Goal: Communication & Community: Answer question/provide support

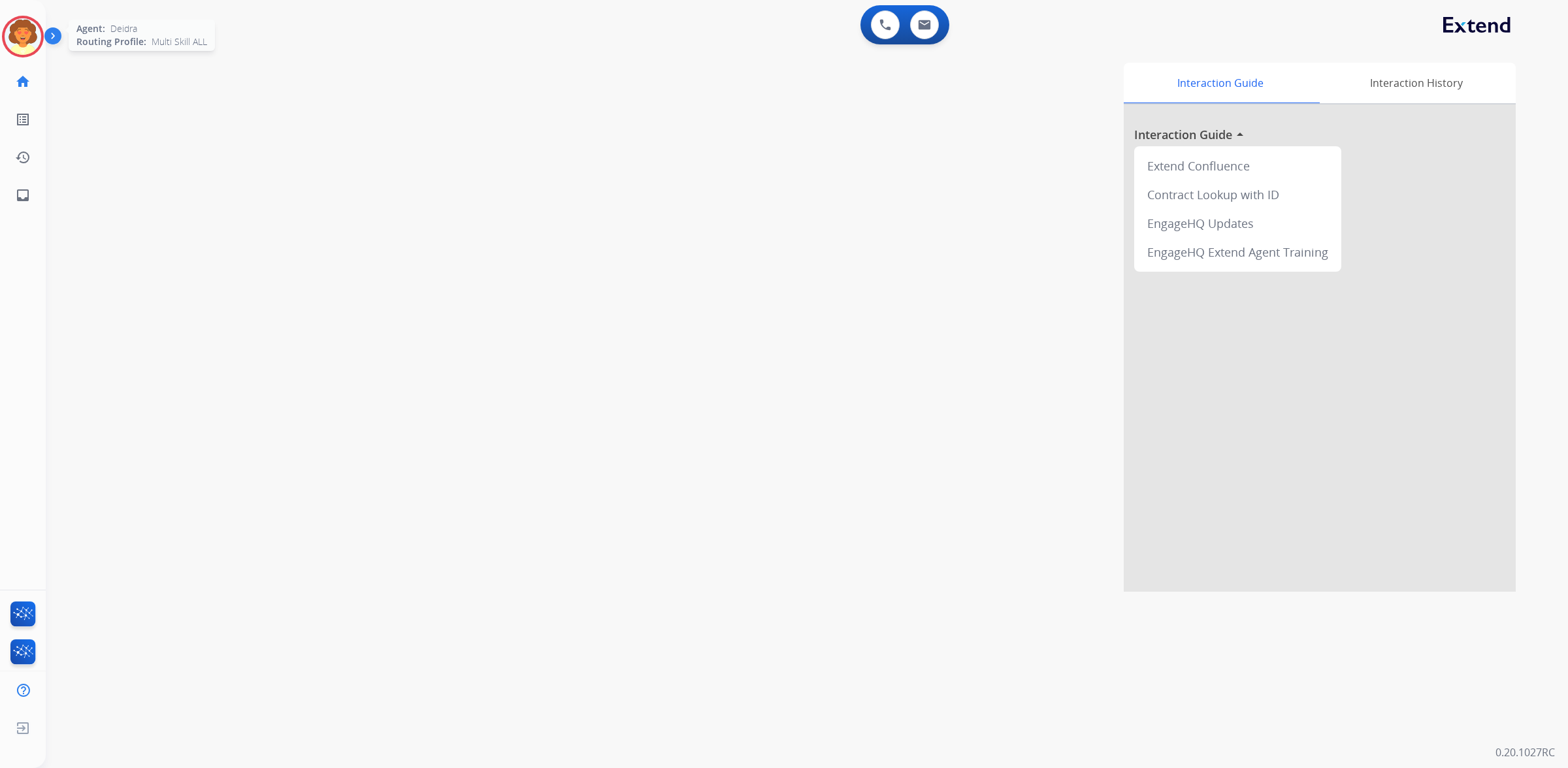
click at [21, 48] on img at bounding box center [23, 37] width 37 height 37
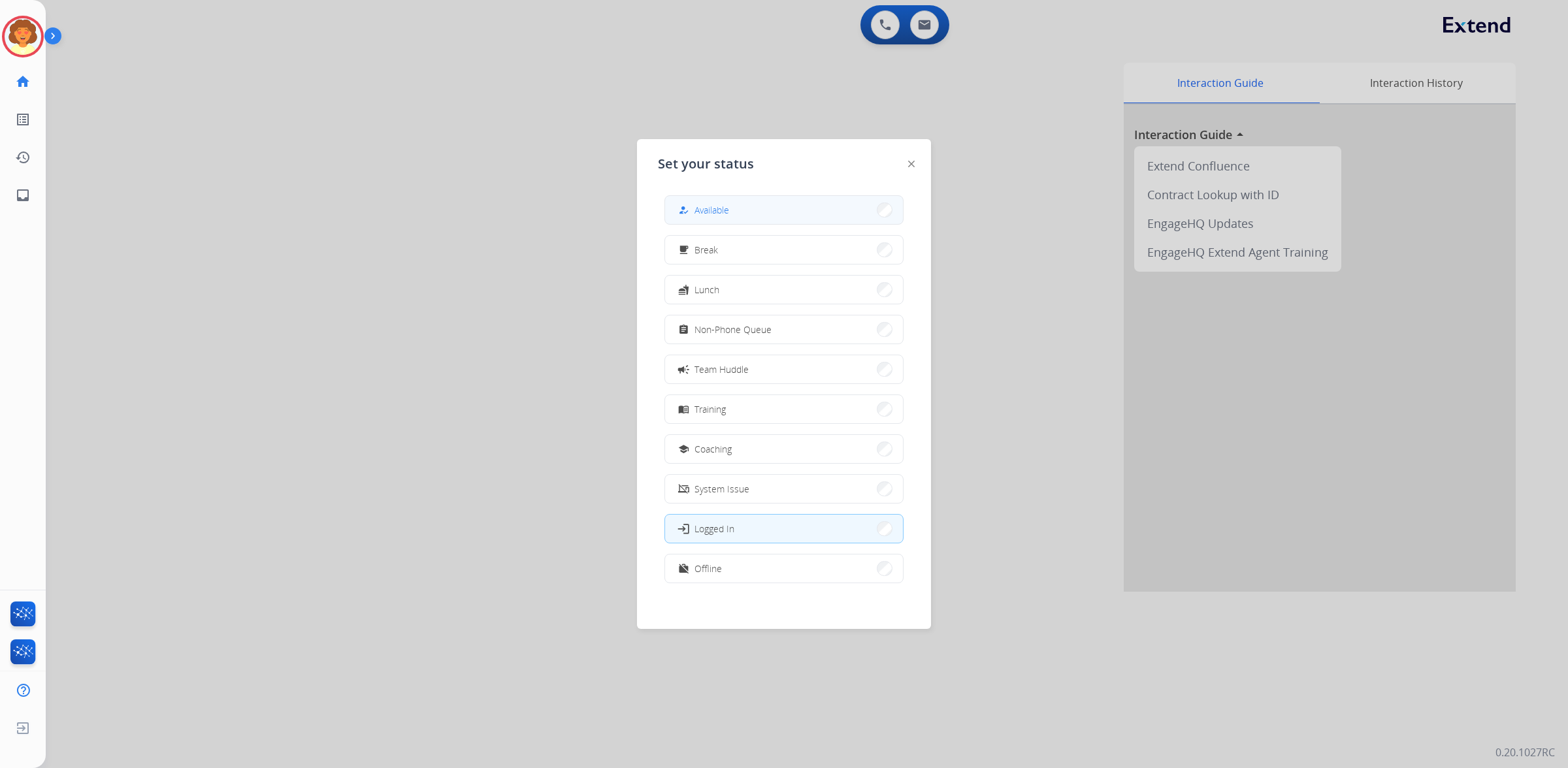
click at [746, 220] on button "how_to_reg Available" at bounding box center [784, 209] width 238 height 28
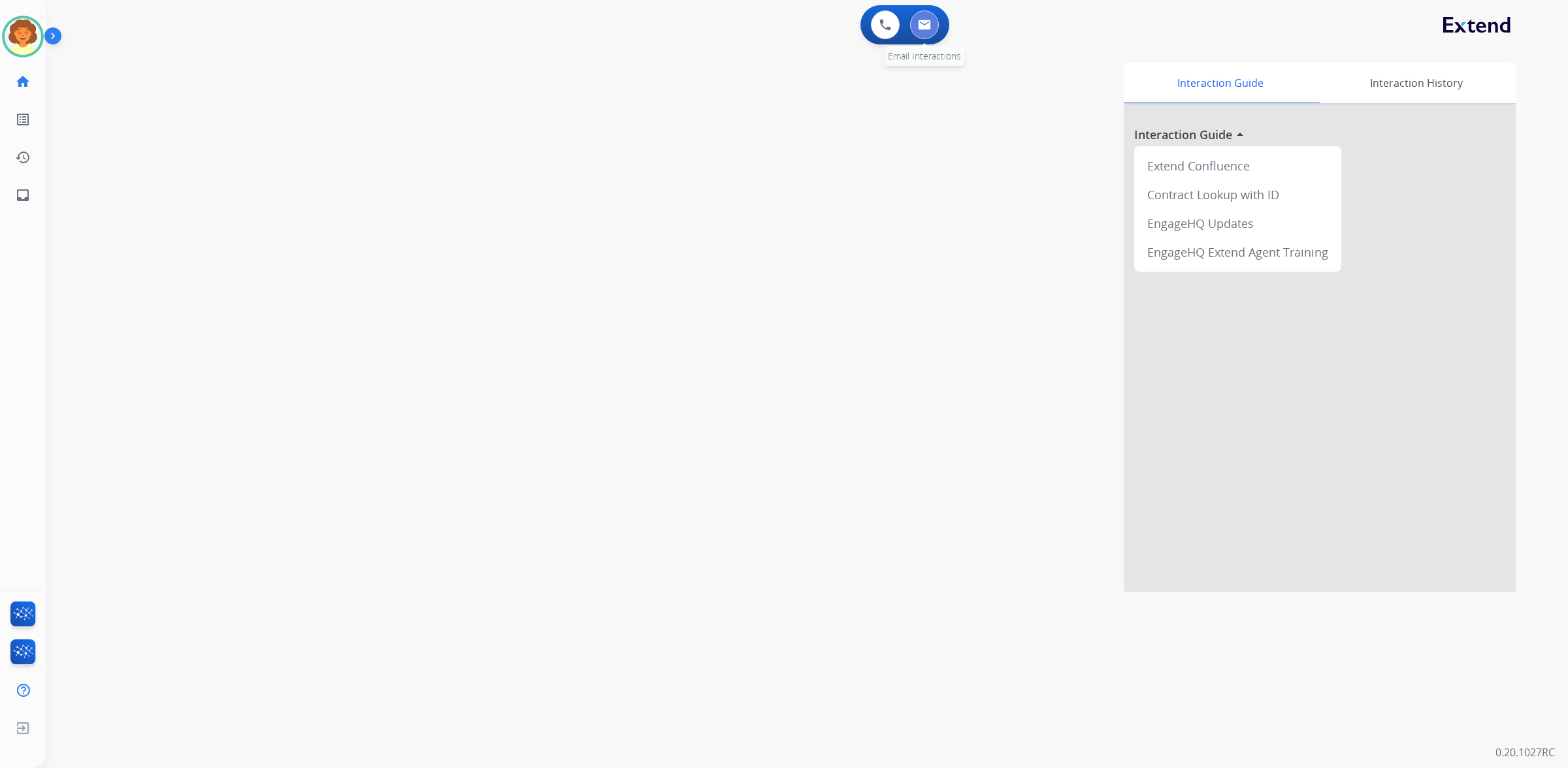
click at [916, 39] on button at bounding box center [924, 25] width 29 height 29
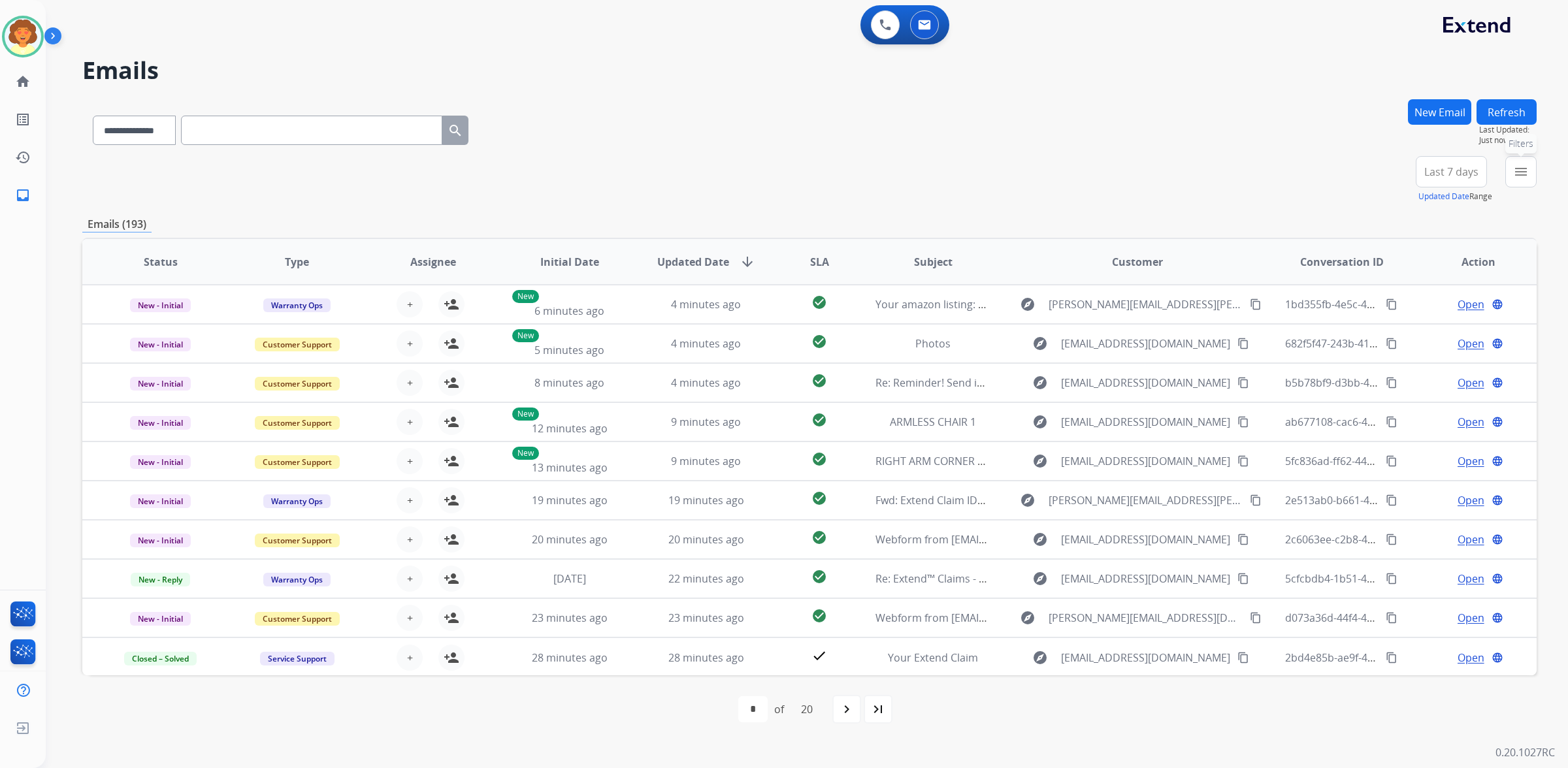
click at [1513, 180] on mat-icon "menu" at bounding box center [1521, 172] width 16 height 16
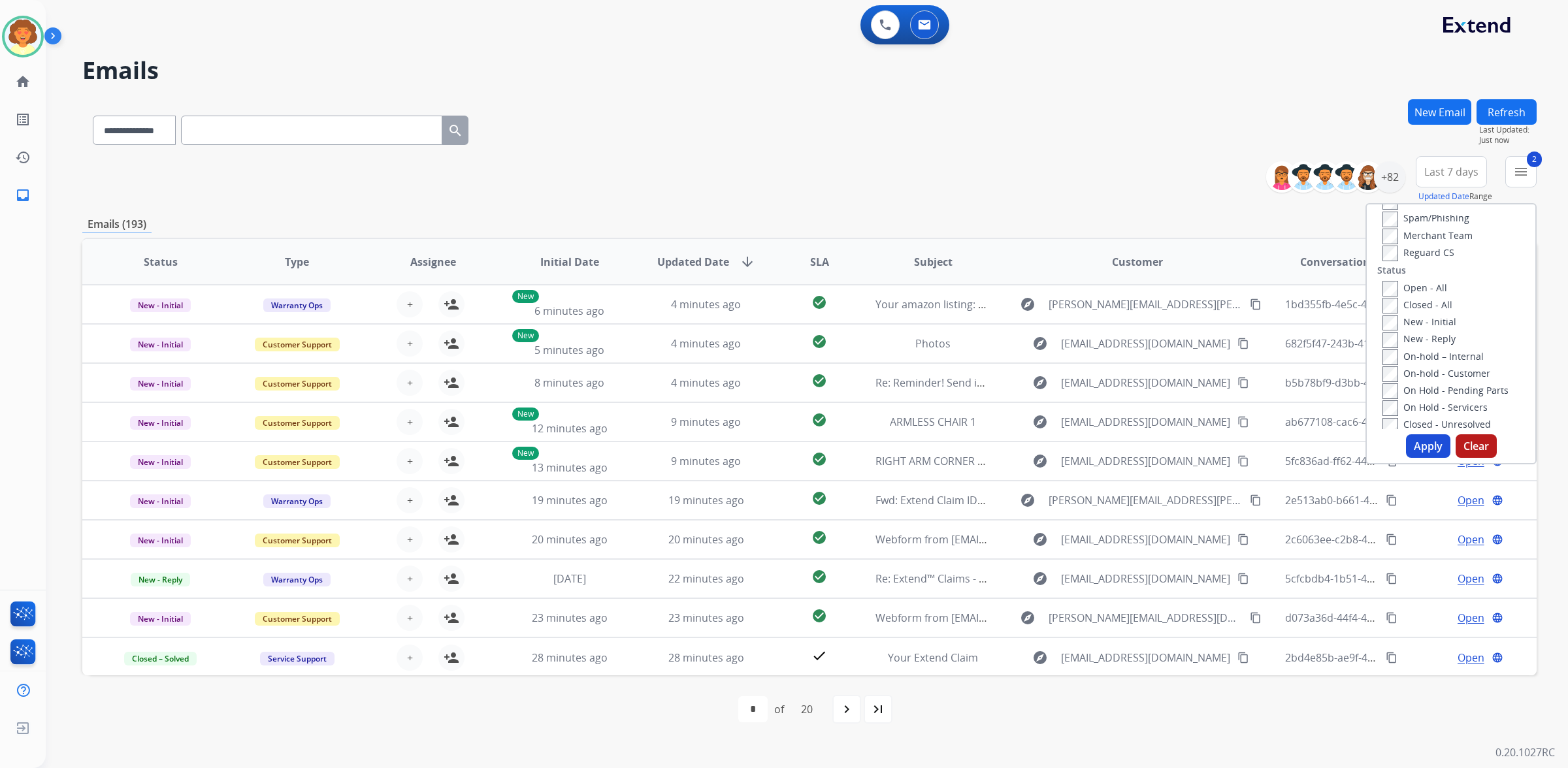
scroll to position [163, 0]
click at [1406, 458] on button "Apply" at bounding box center [1429, 446] width 45 height 24
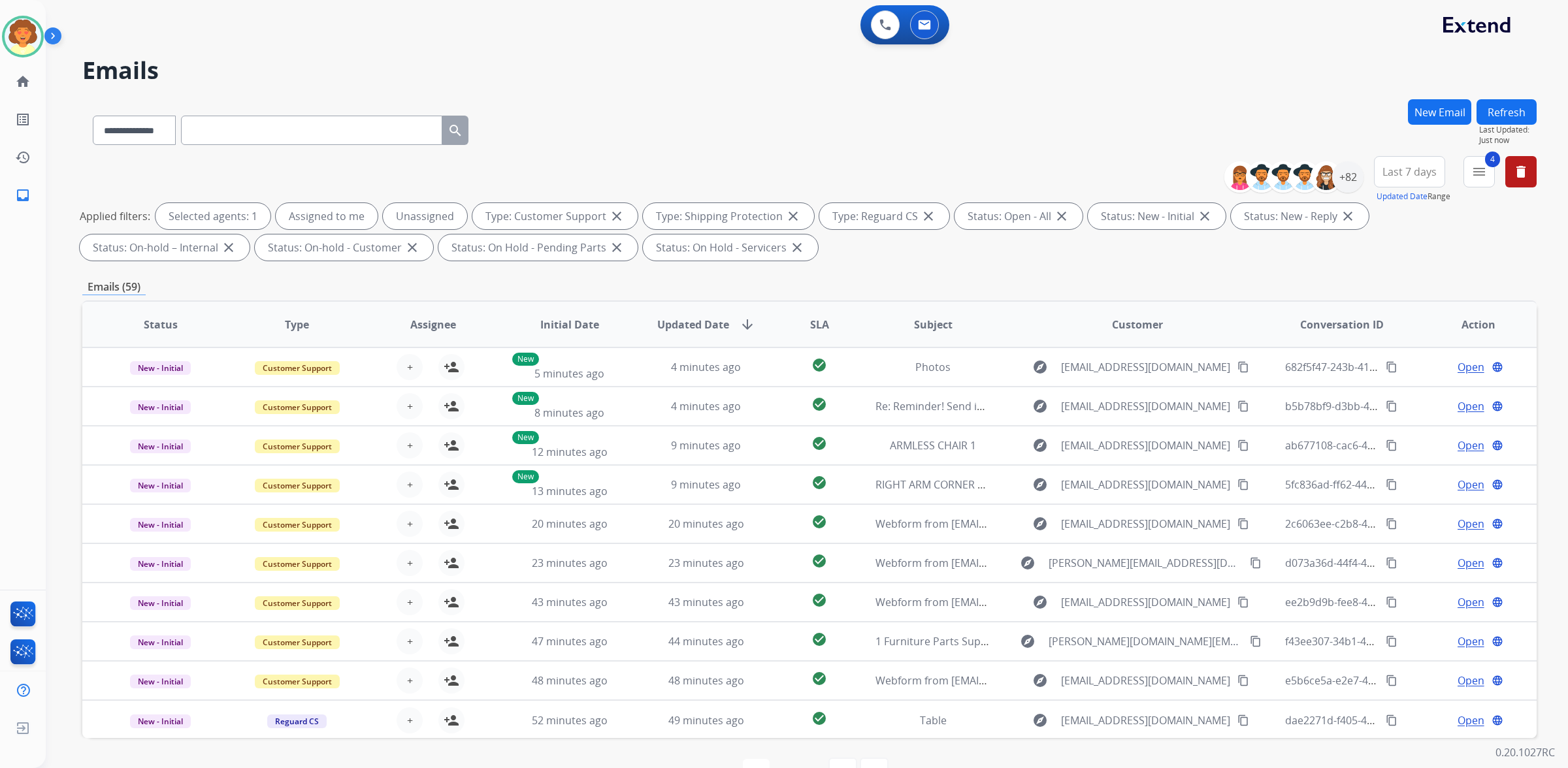
click at [1383, 174] on span "Last 7 days" at bounding box center [1410, 172] width 54 height 6
click at [1370, 341] on div "Last 90 days" at bounding box center [1406, 330] width 72 height 20
click at [1332, 193] on div "+131" at bounding box center [1348, 177] width 31 height 31
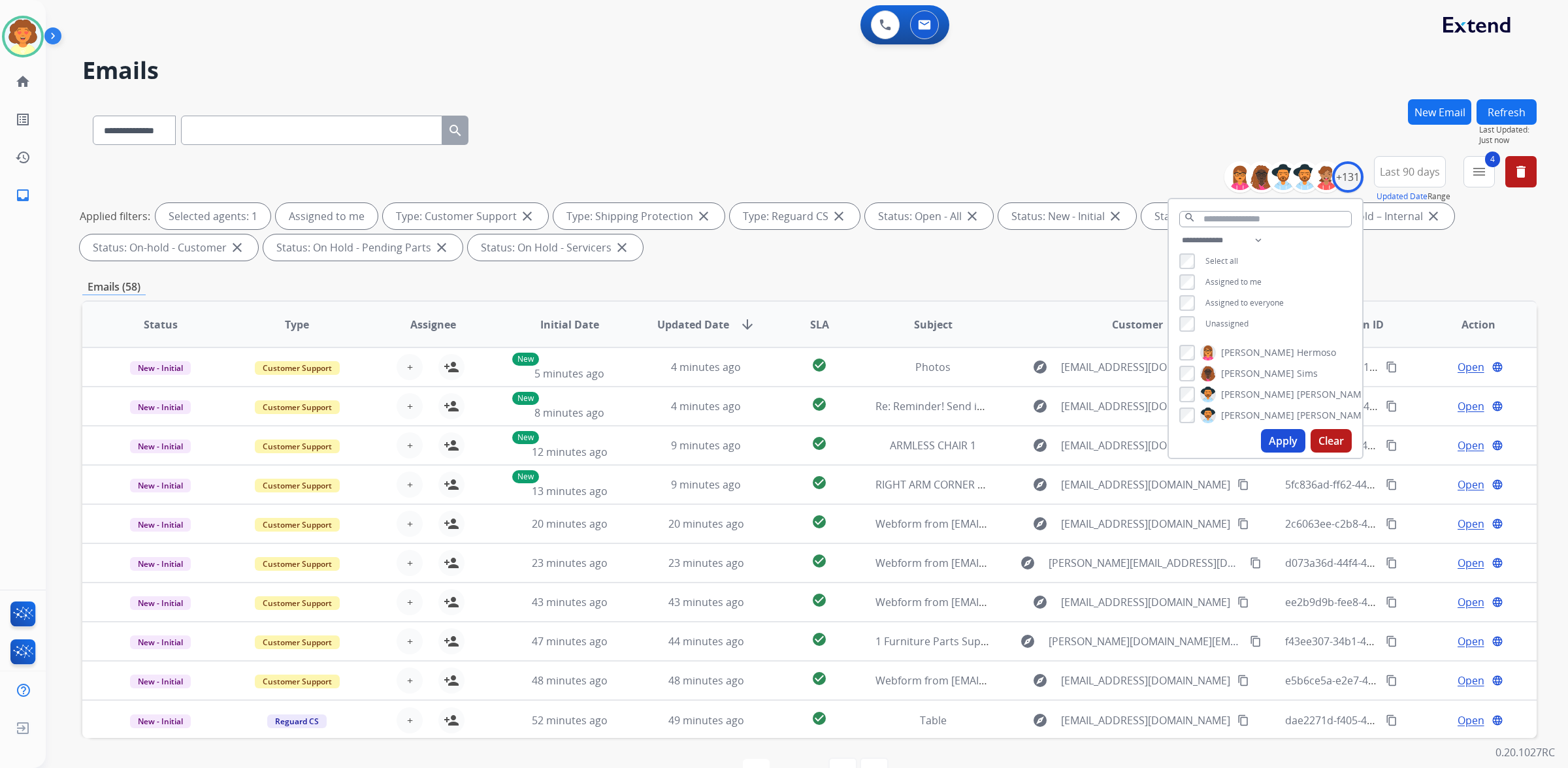
click at [1261, 453] on button "Apply" at bounding box center [1283, 441] width 45 height 24
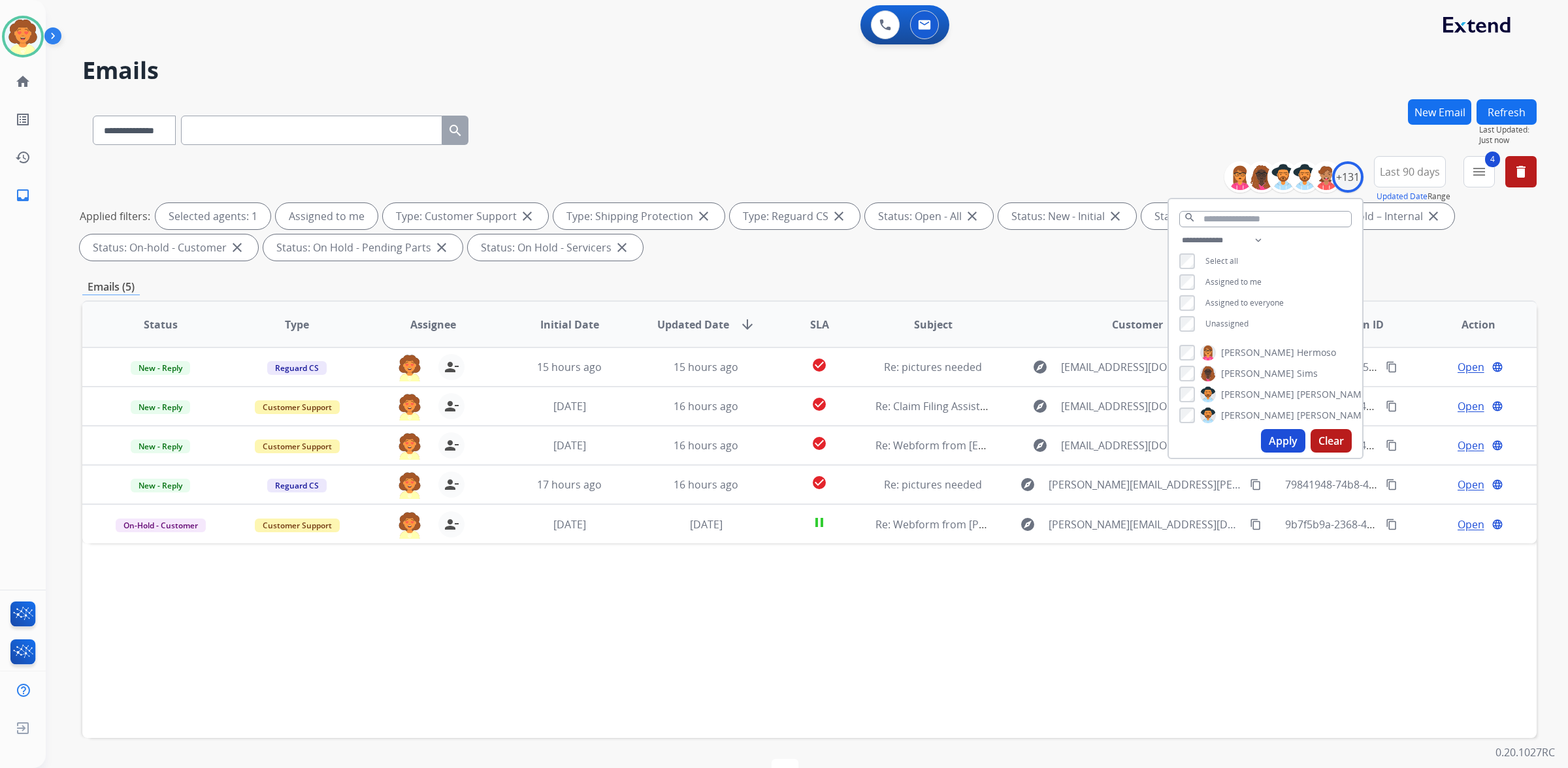
click at [846, 446] on div "**********" at bounding box center [809, 453] width 1454 height 707
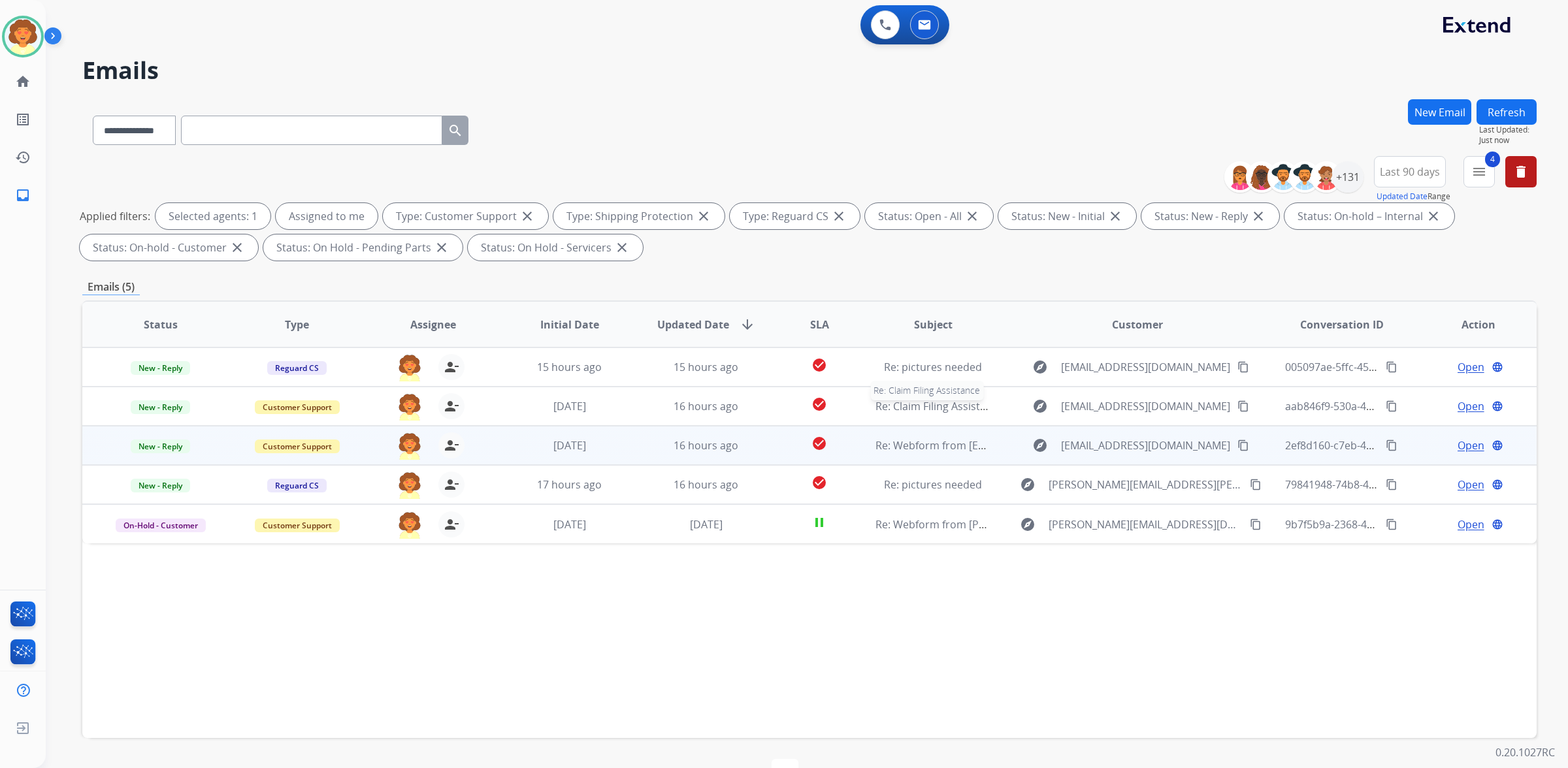
scroll to position [82, 0]
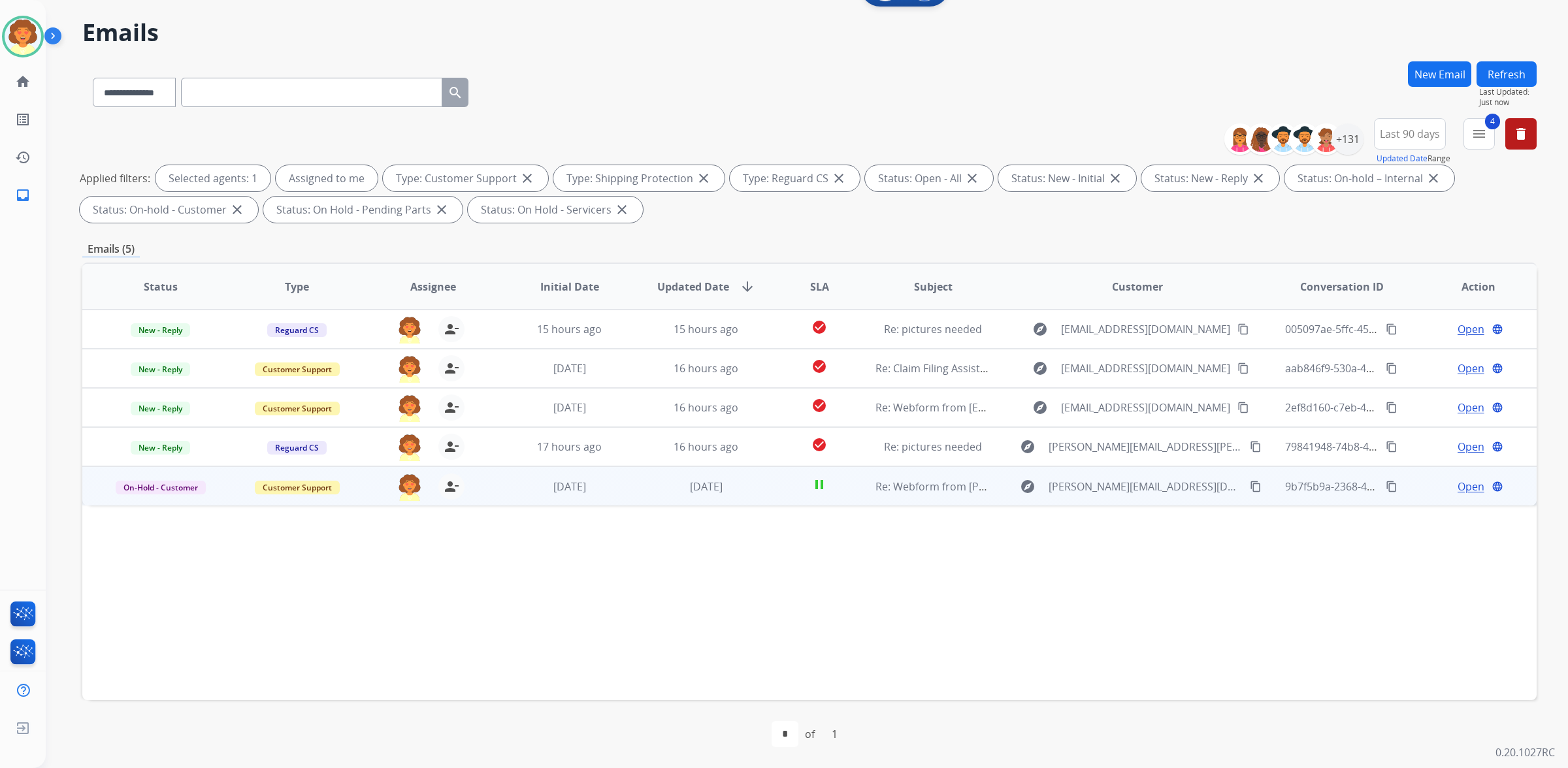
click at [1457, 494] on span "Open" at bounding box center [1471, 487] width 27 height 16
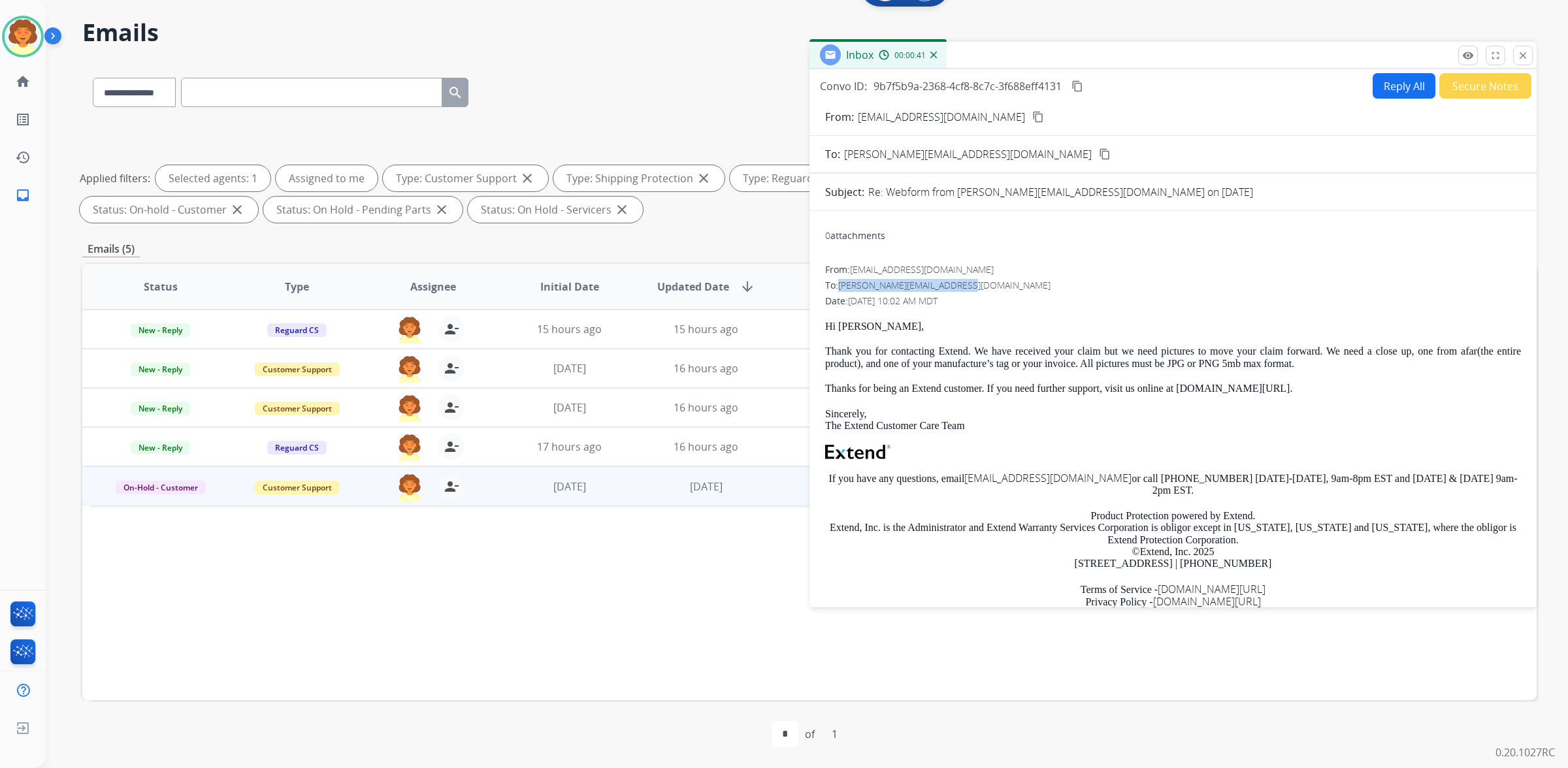
drag, startPoint x: 856, startPoint y: 371, endPoint x: 1039, endPoint y: 370, distance: 183.0
click at [1039, 292] on div "To: [PERSON_NAME][EMAIL_ADDRESS][DOMAIN_NAME]" at bounding box center [1173, 286] width 696 height 13
copy span "[PERSON_NAME][EMAIL_ADDRESS][DOMAIN_NAME]"
click at [1439, 95] on button "Secure Notes" at bounding box center [1485, 86] width 92 height 25
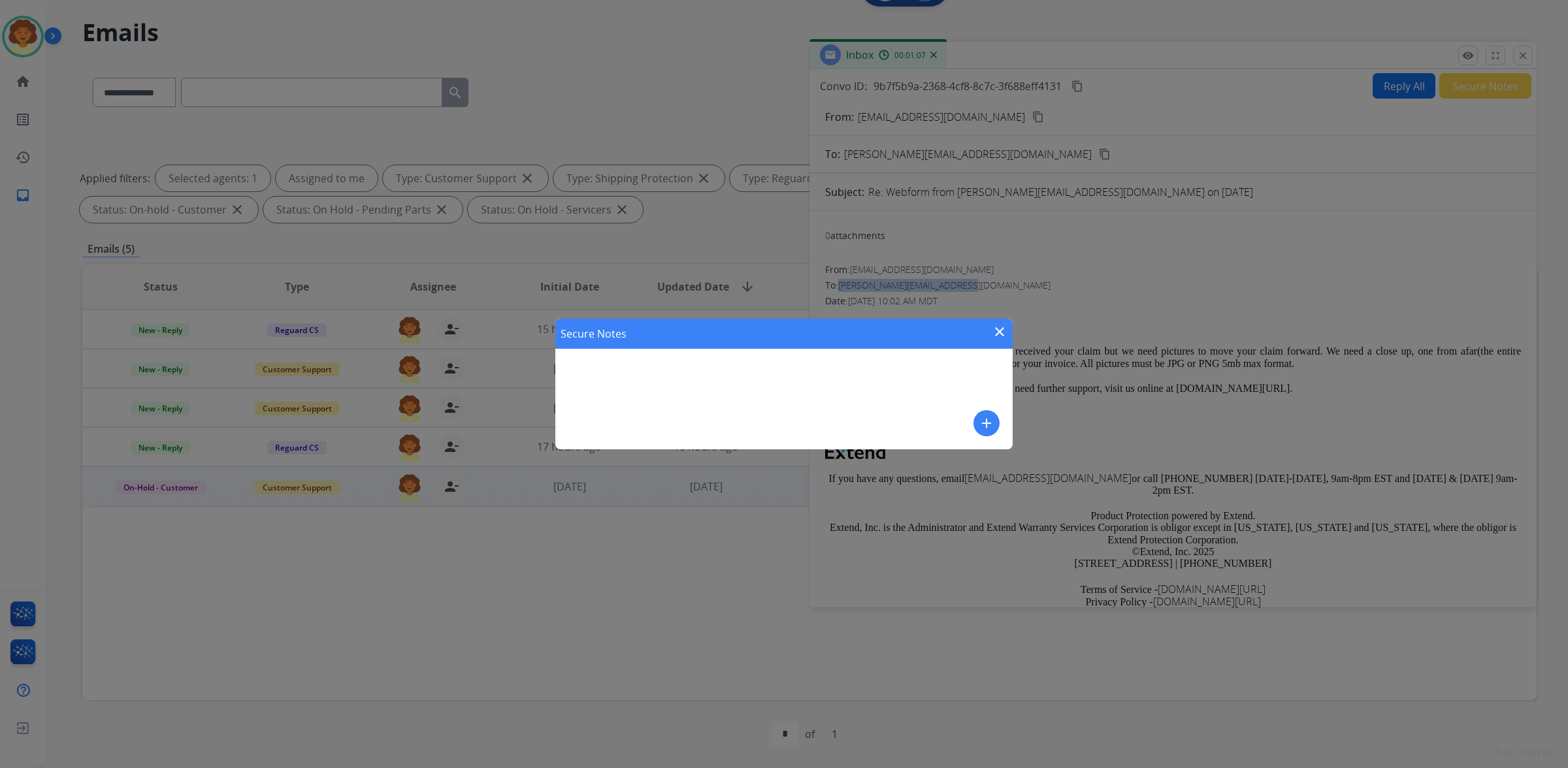
click at [979, 420] on mat-icon "add" at bounding box center [987, 423] width 16 height 16
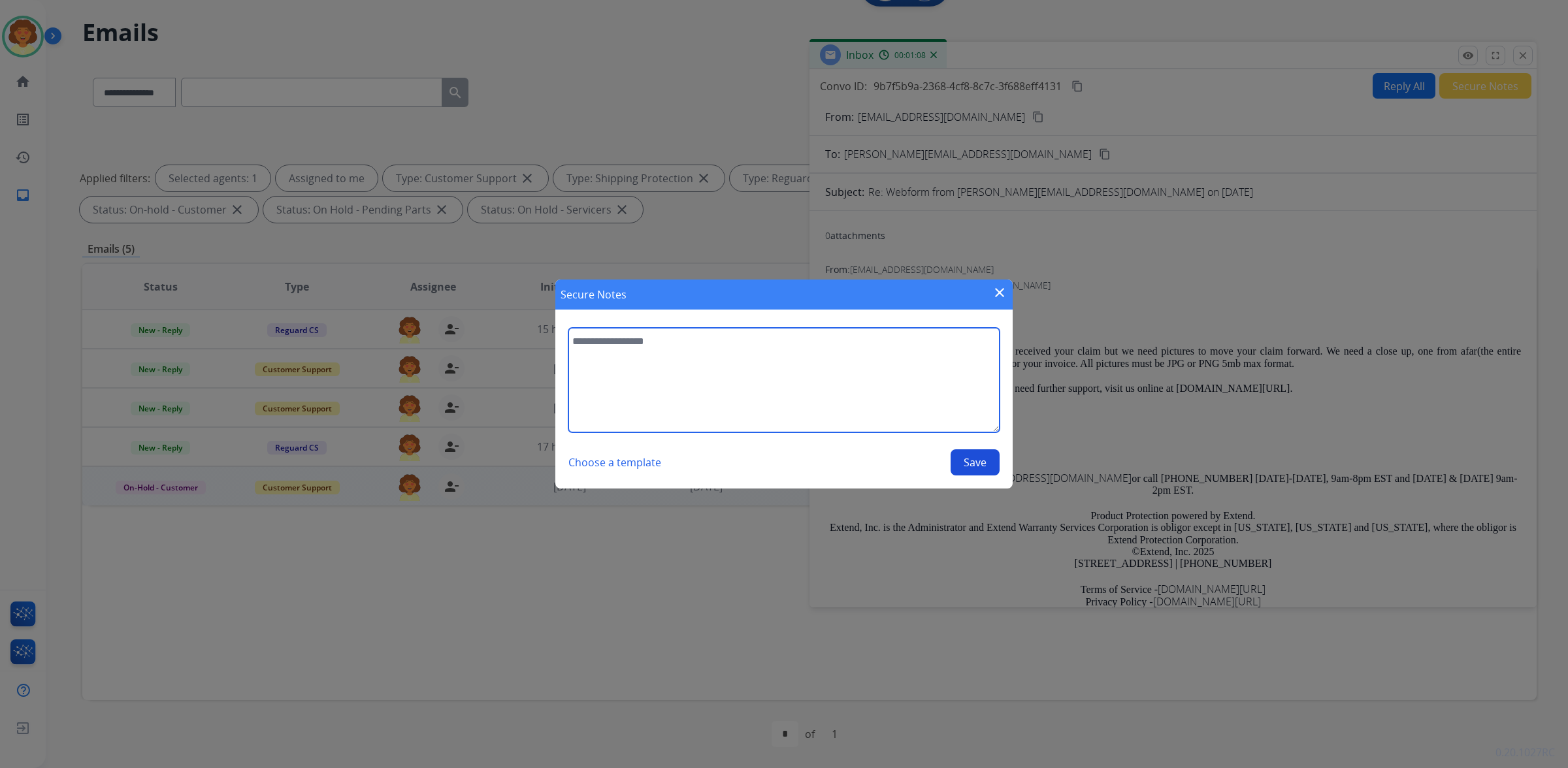
click at [614, 354] on textarea at bounding box center [784, 380] width 431 height 104
type textarea "**********"
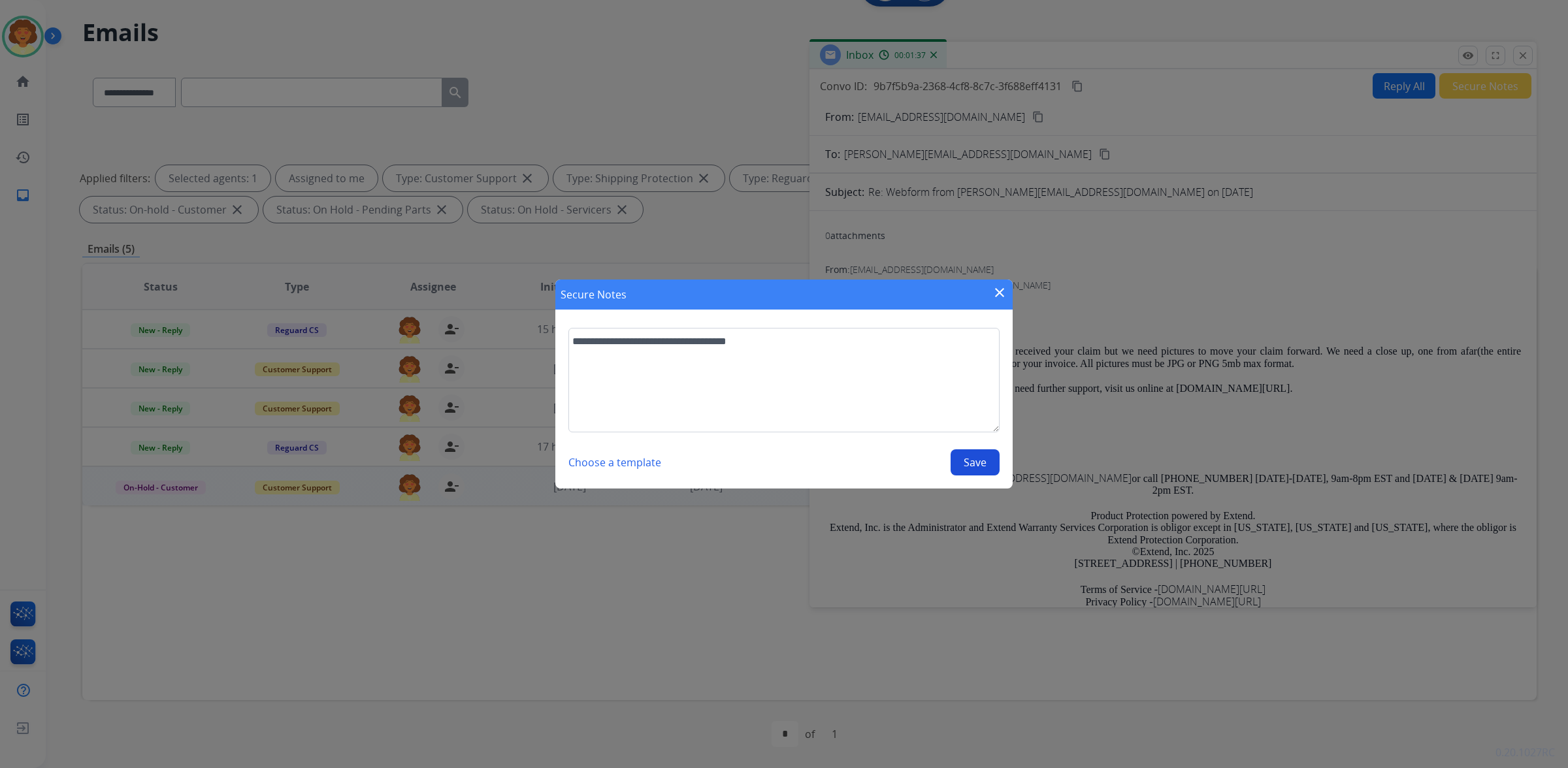
click at [950, 476] on button "Save" at bounding box center [975, 462] width 49 height 26
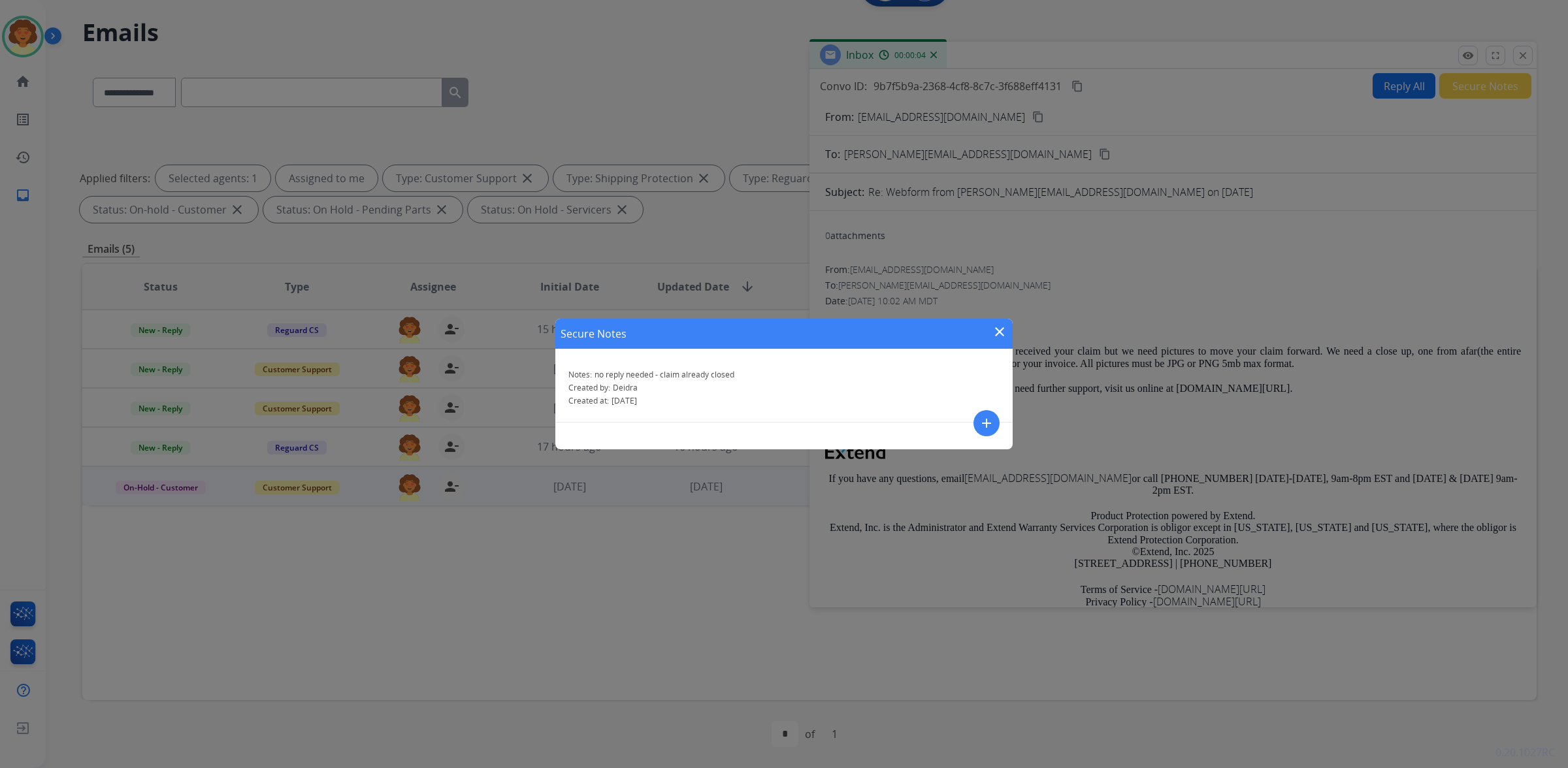
click at [997, 324] on mat-icon "close" at bounding box center [1000, 332] width 16 height 16
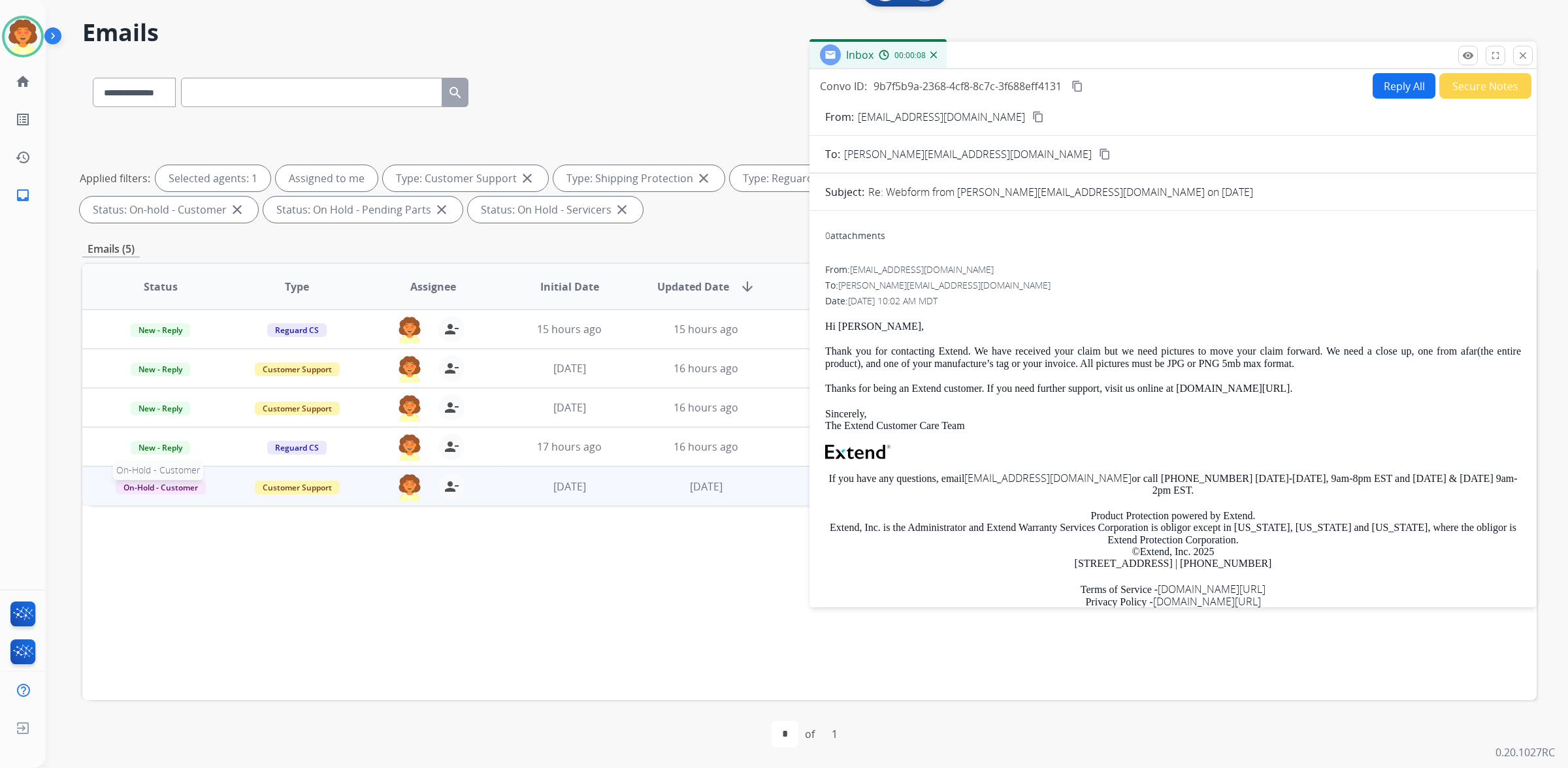
click at [198, 494] on span "On-Hold - Customer" at bounding box center [160, 487] width 90 height 14
click at [277, 422] on p "Closed – Solved" at bounding box center [240, 412] width 75 height 18
click at [1517, 61] on mat-icon "close" at bounding box center [1523, 55] width 12 height 12
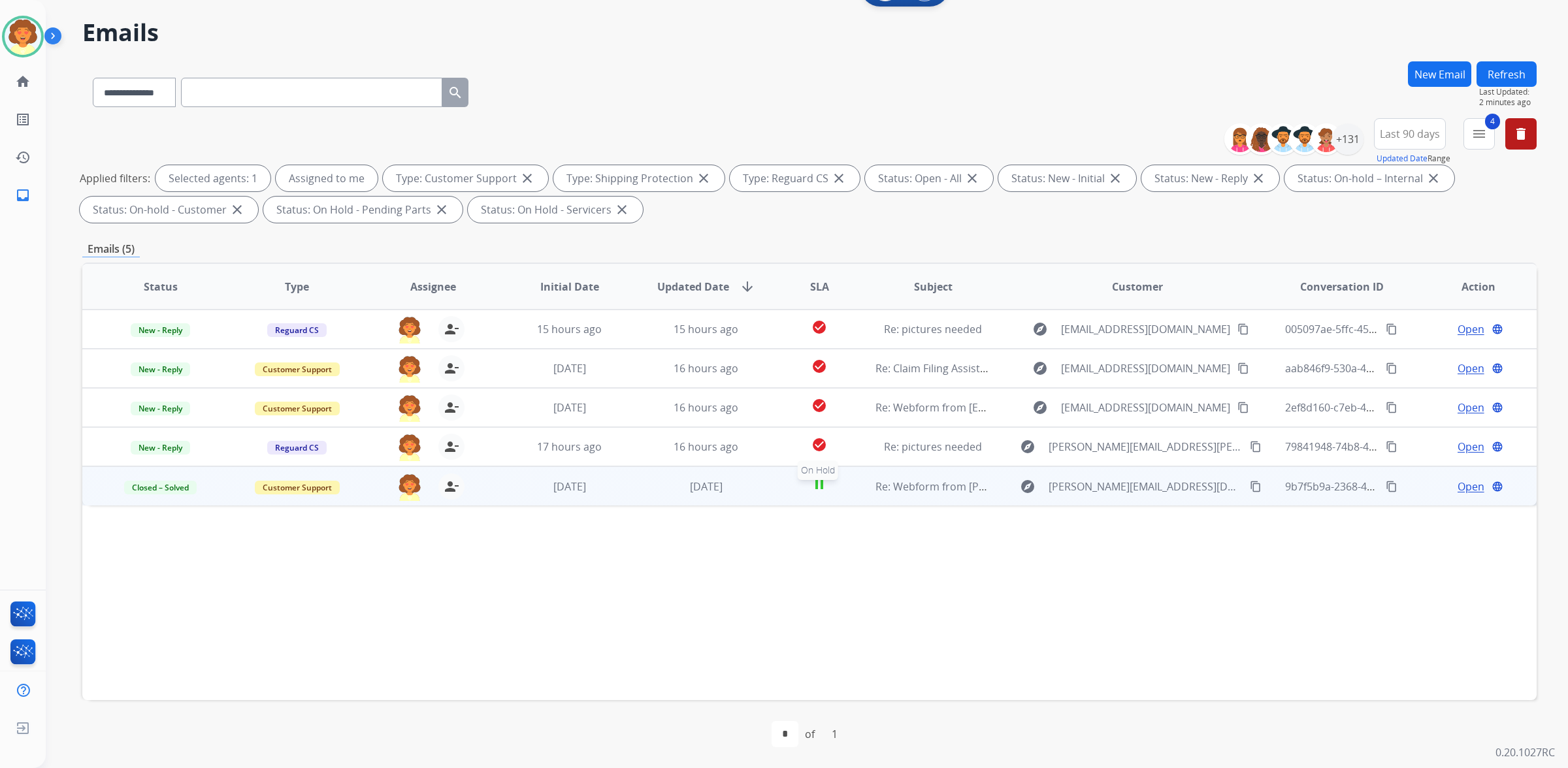
click at [822, 493] on mat-icon "pause" at bounding box center [820, 485] width 16 height 16
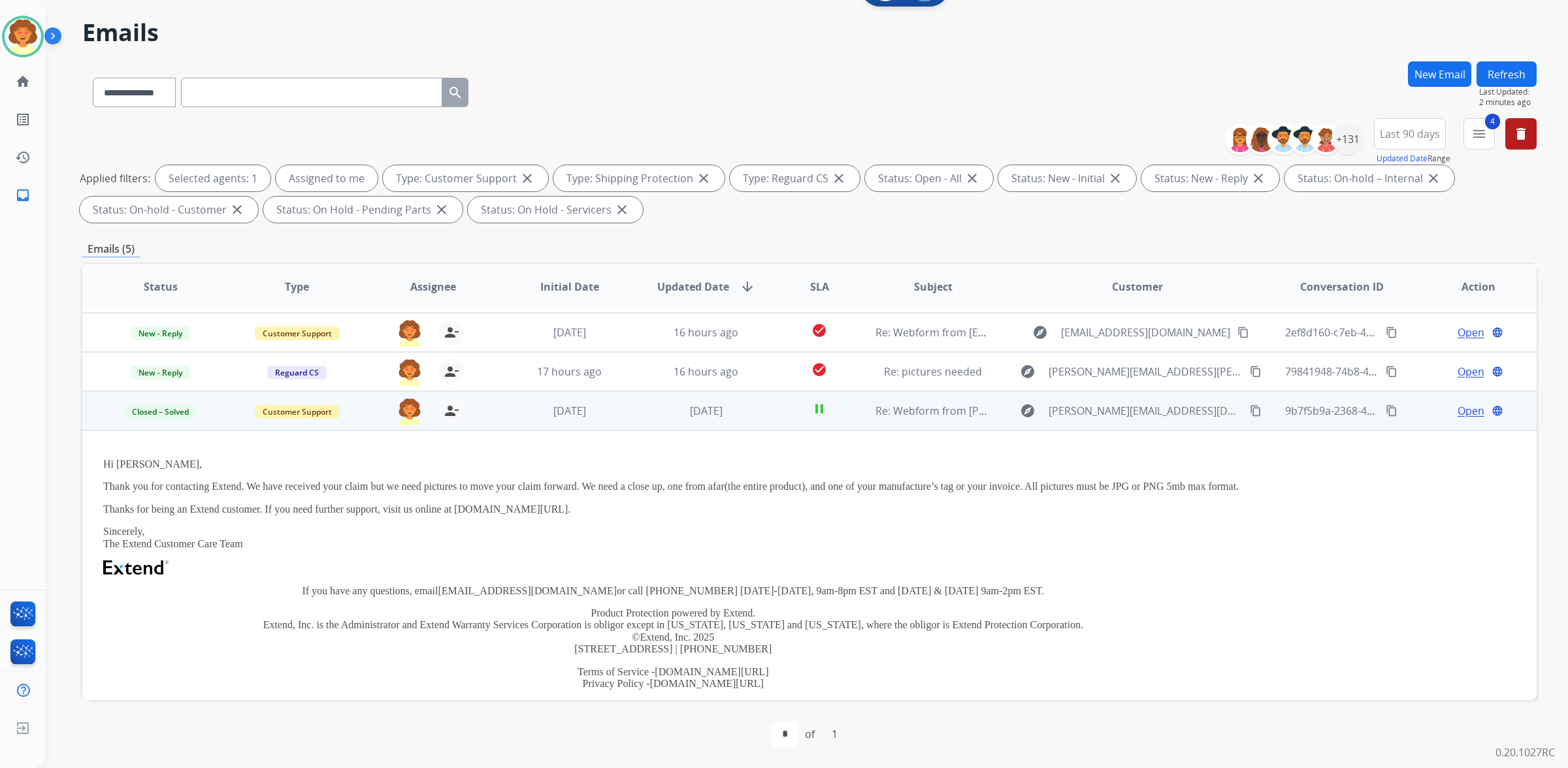
scroll to position [0, 0]
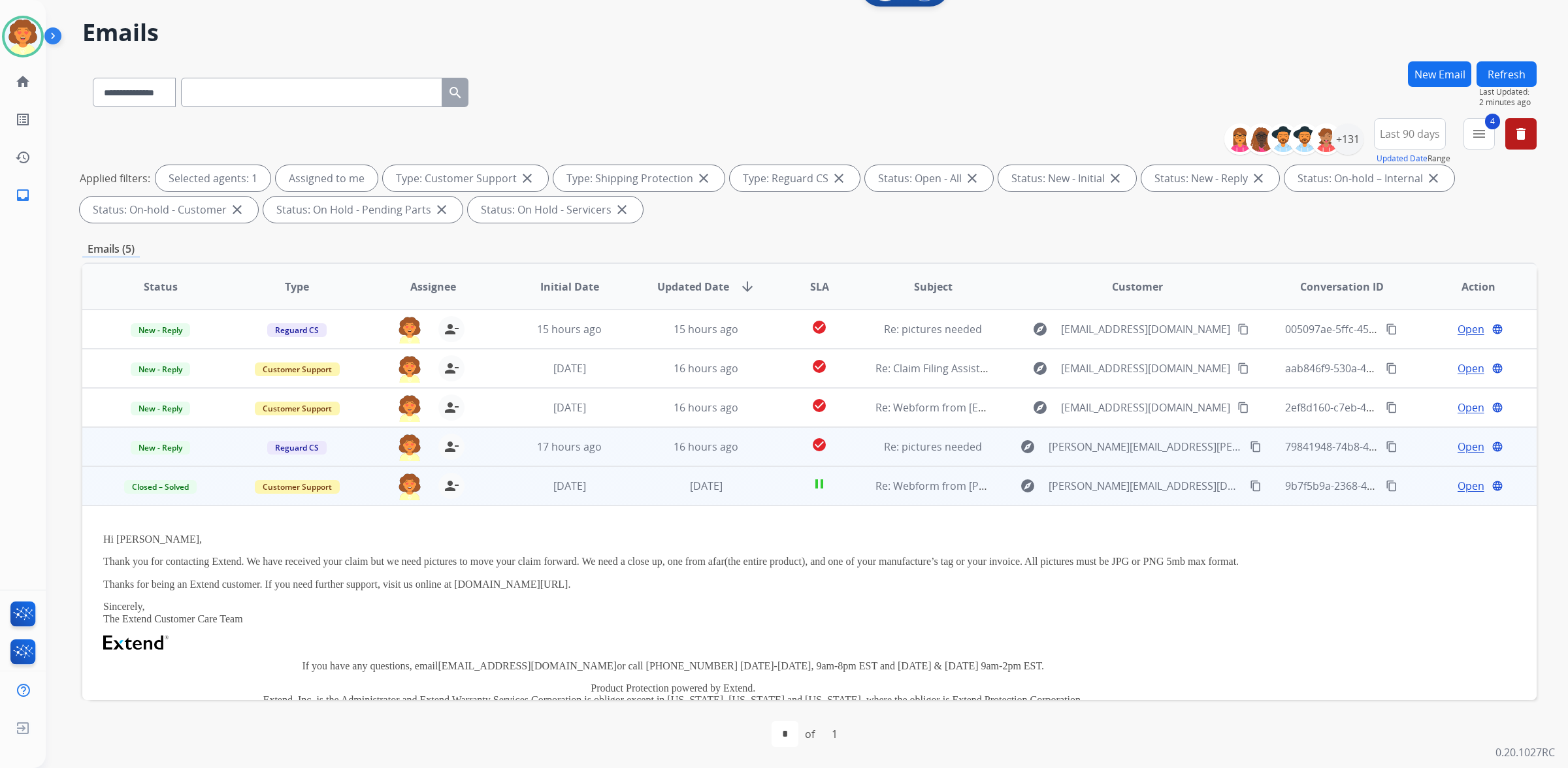
click at [1457, 454] on span "Open" at bounding box center [1471, 447] width 27 height 16
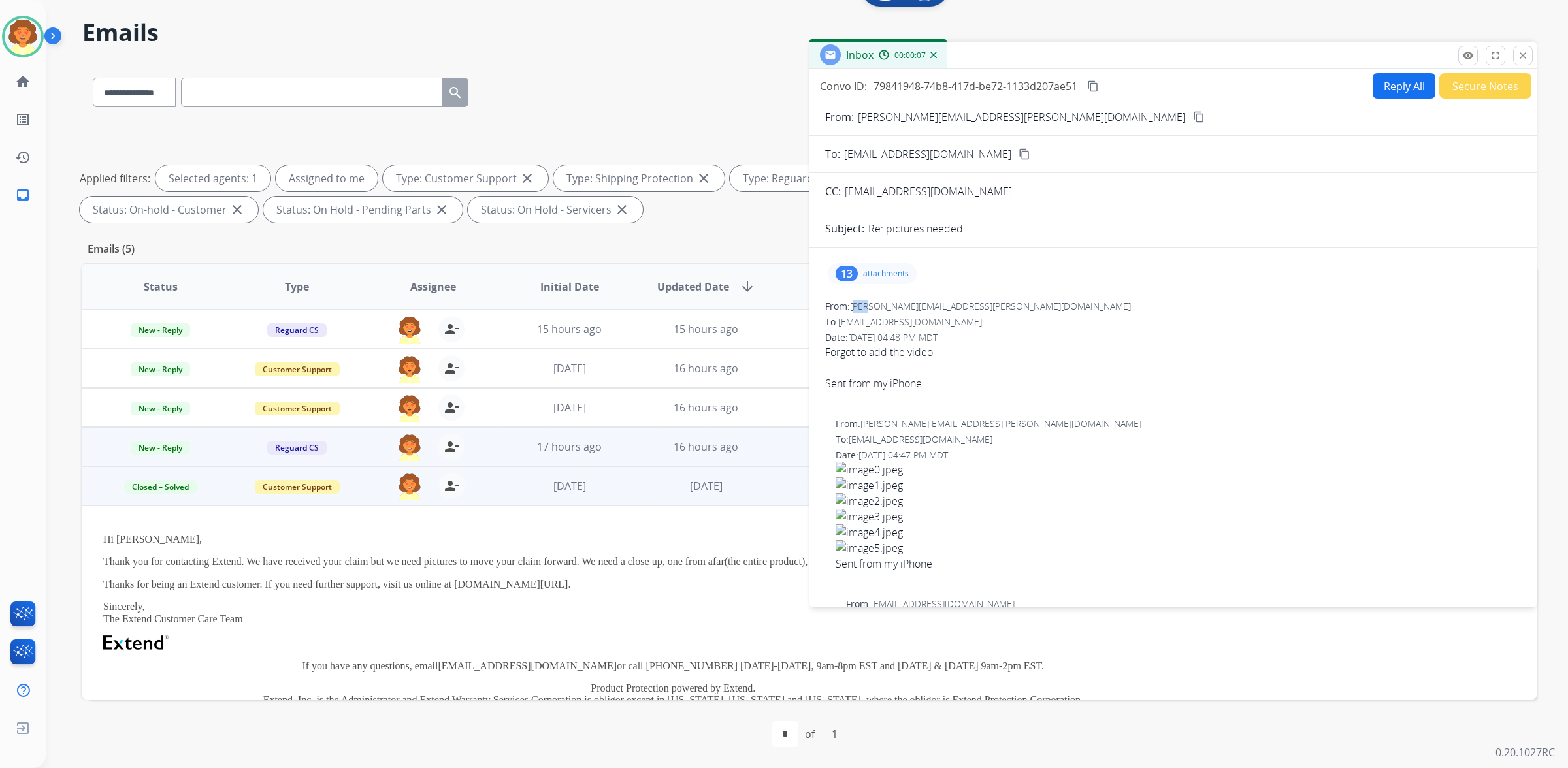
drag, startPoint x: 879, startPoint y: 400, endPoint x: 895, endPoint y: 400, distance: 16.0
click at [895, 312] on span "[PERSON_NAME][EMAIL_ADDRESS][PERSON_NAME][DOMAIN_NAME]" at bounding box center [990, 306] width 281 height 13
click at [874, 313] on div "From: [PERSON_NAME][EMAIL_ADDRESS][PERSON_NAME][DOMAIN_NAME]" at bounding box center [1173, 306] width 696 height 13
drag, startPoint x: 876, startPoint y: 400, endPoint x: 1042, endPoint y: 403, distance: 166.0
click at [1042, 313] on div "From: [PERSON_NAME][EMAIL_ADDRESS][PERSON_NAME][DOMAIN_NAME]" at bounding box center [1173, 306] width 696 height 13
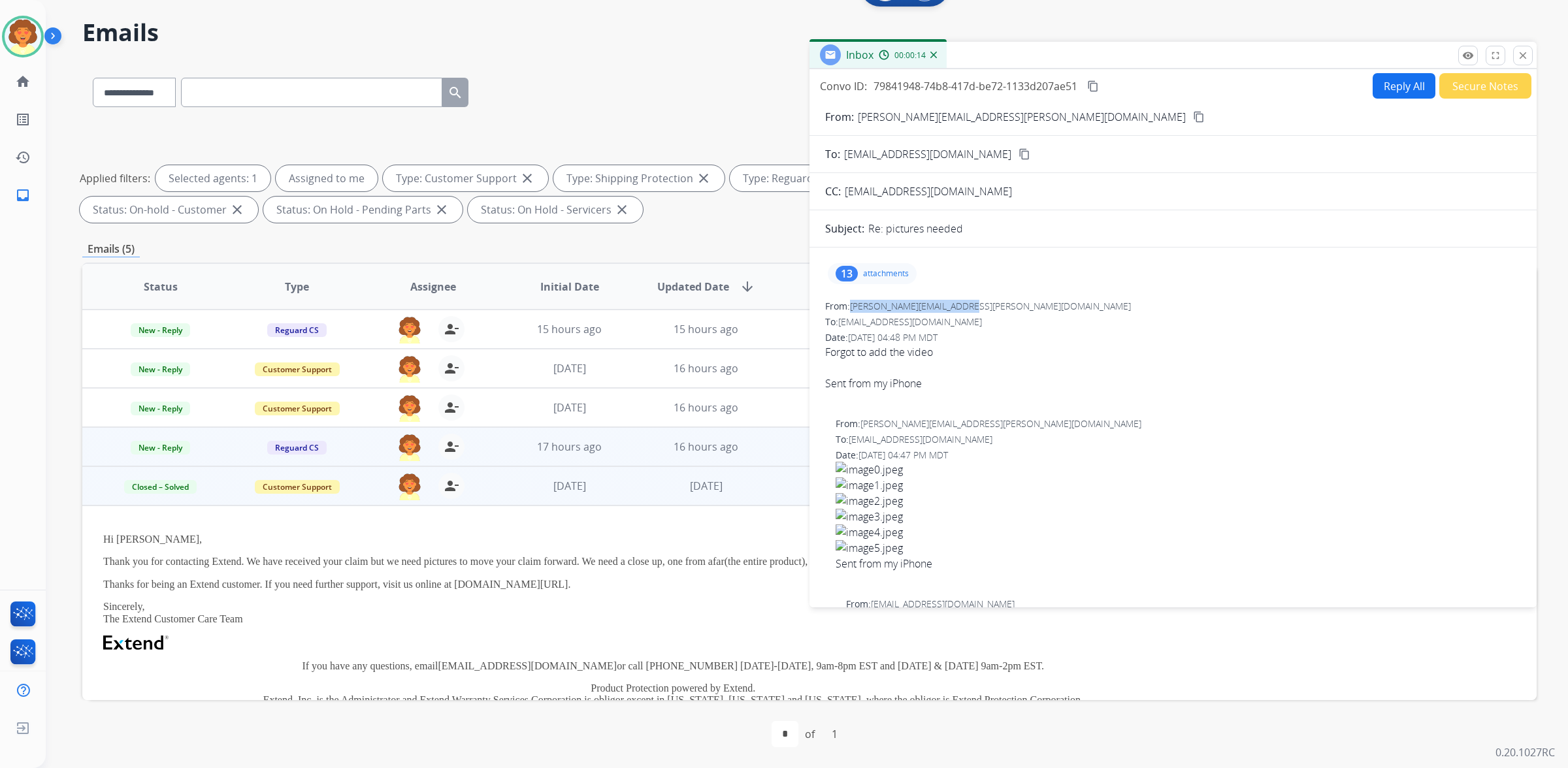
copy span "[PERSON_NAME][EMAIL_ADDRESS][PERSON_NAME][DOMAIN_NAME]"
click at [856, 282] on div "13" at bounding box center [847, 274] width 22 height 16
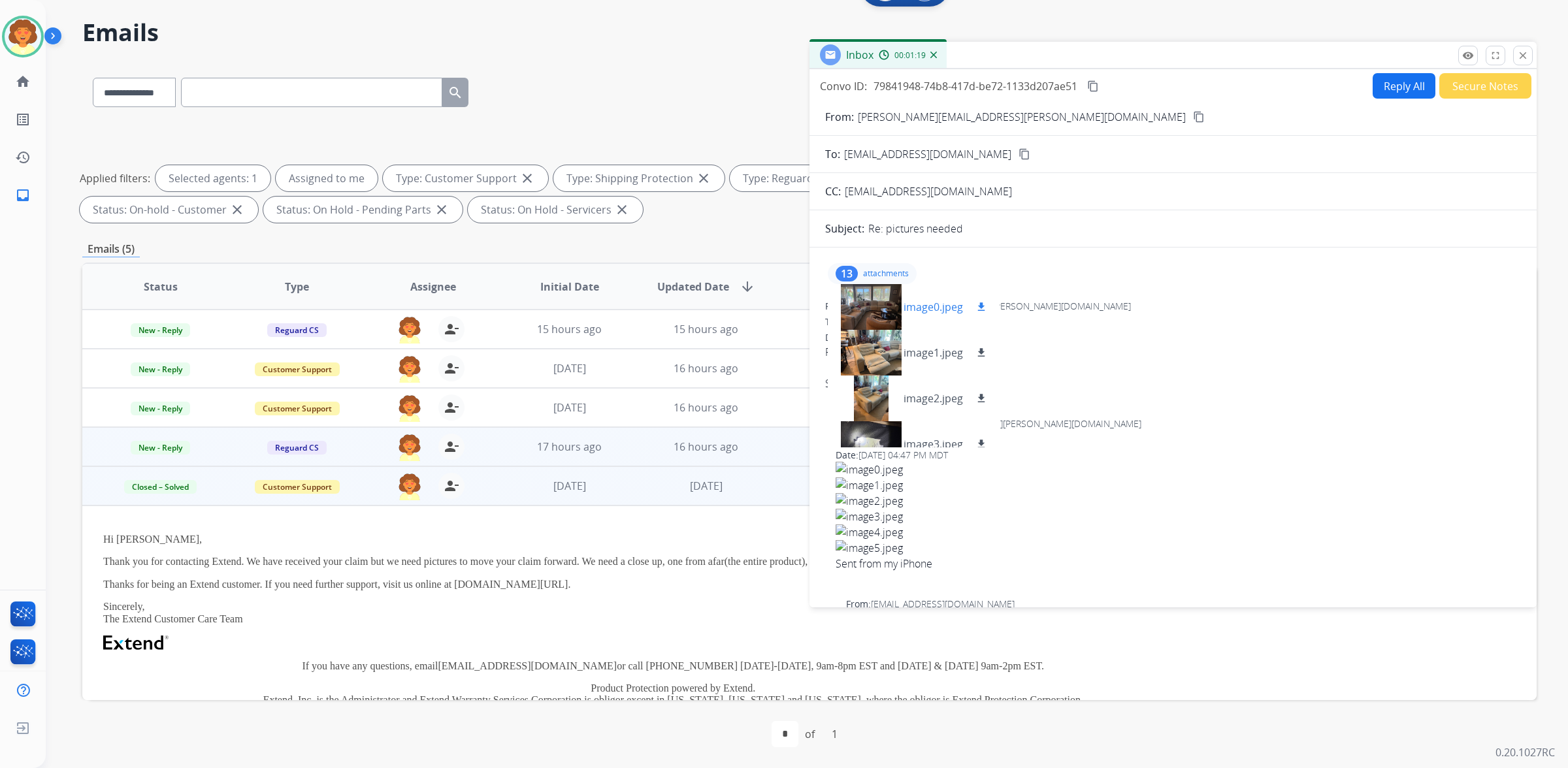
click at [893, 330] on div at bounding box center [871, 306] width 65 height 45
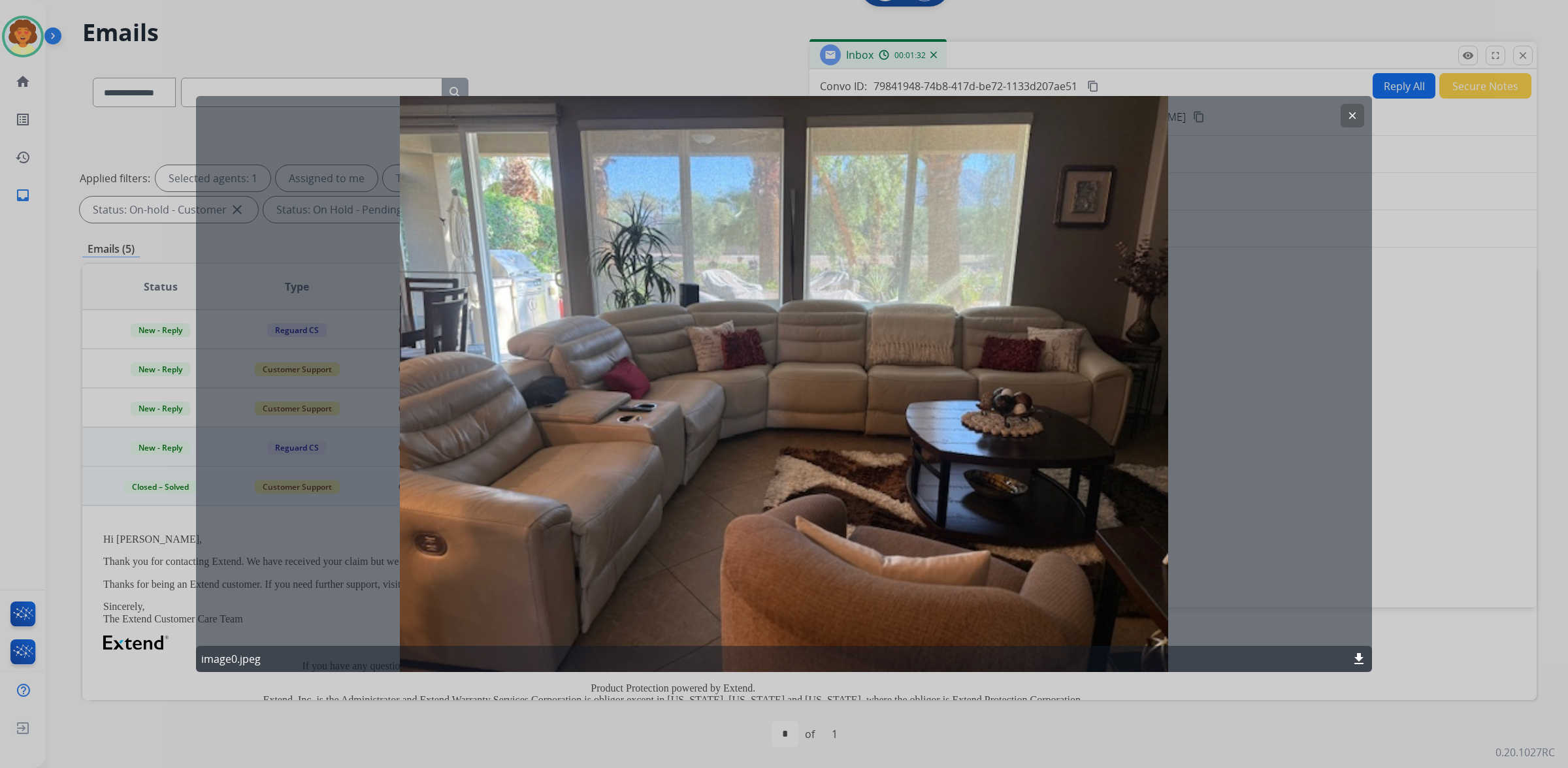
click at [1348, 127] on button "clear" at bounding box center [1352, 116] width 24 height 24
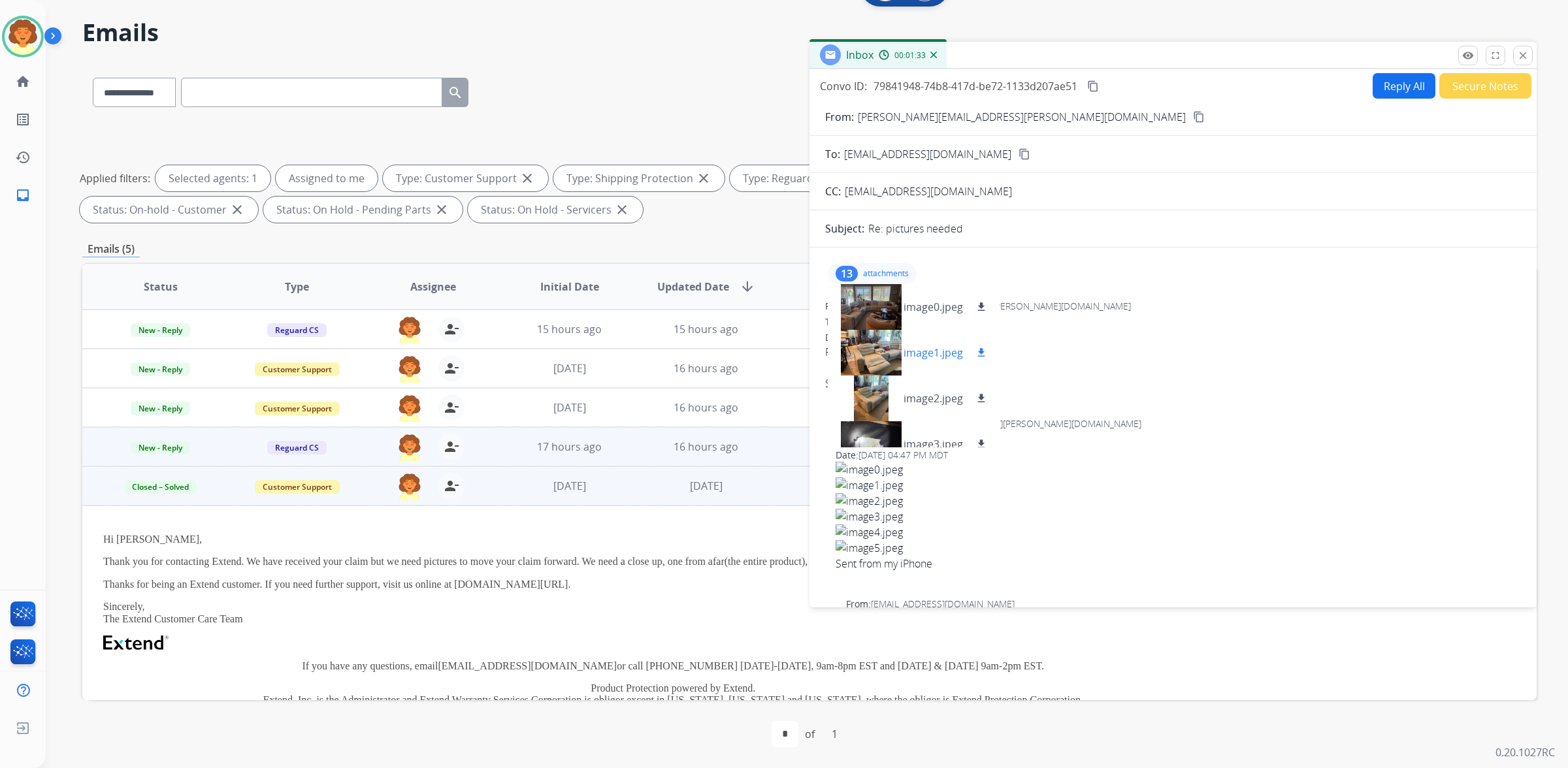
click at [889, 376] on div at bounding box center [871, 353] width 65 height 45
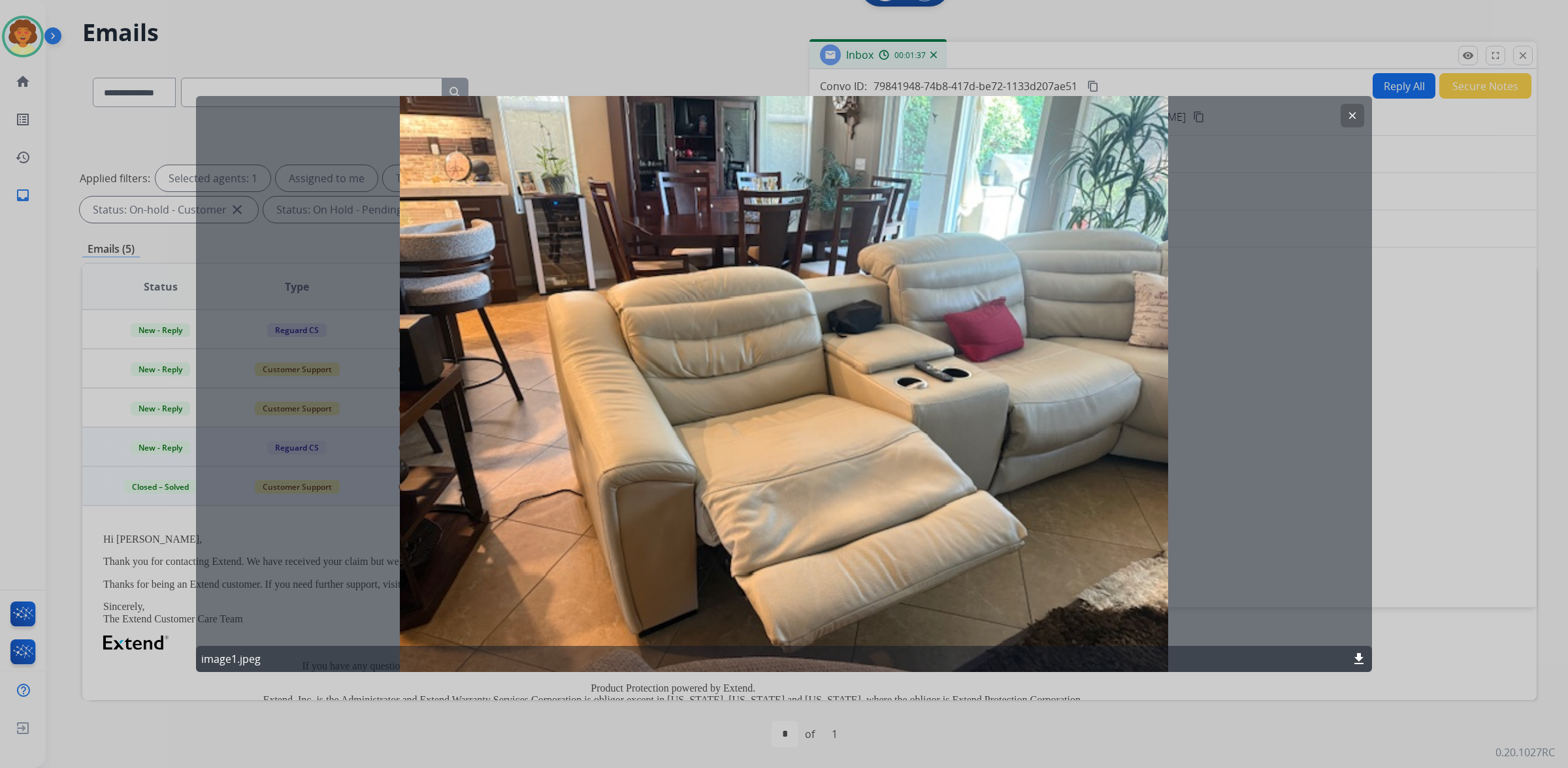
click at [1347, 122] on mat-icon "clear" at bounding box center [1352, 115] width 12 height 12
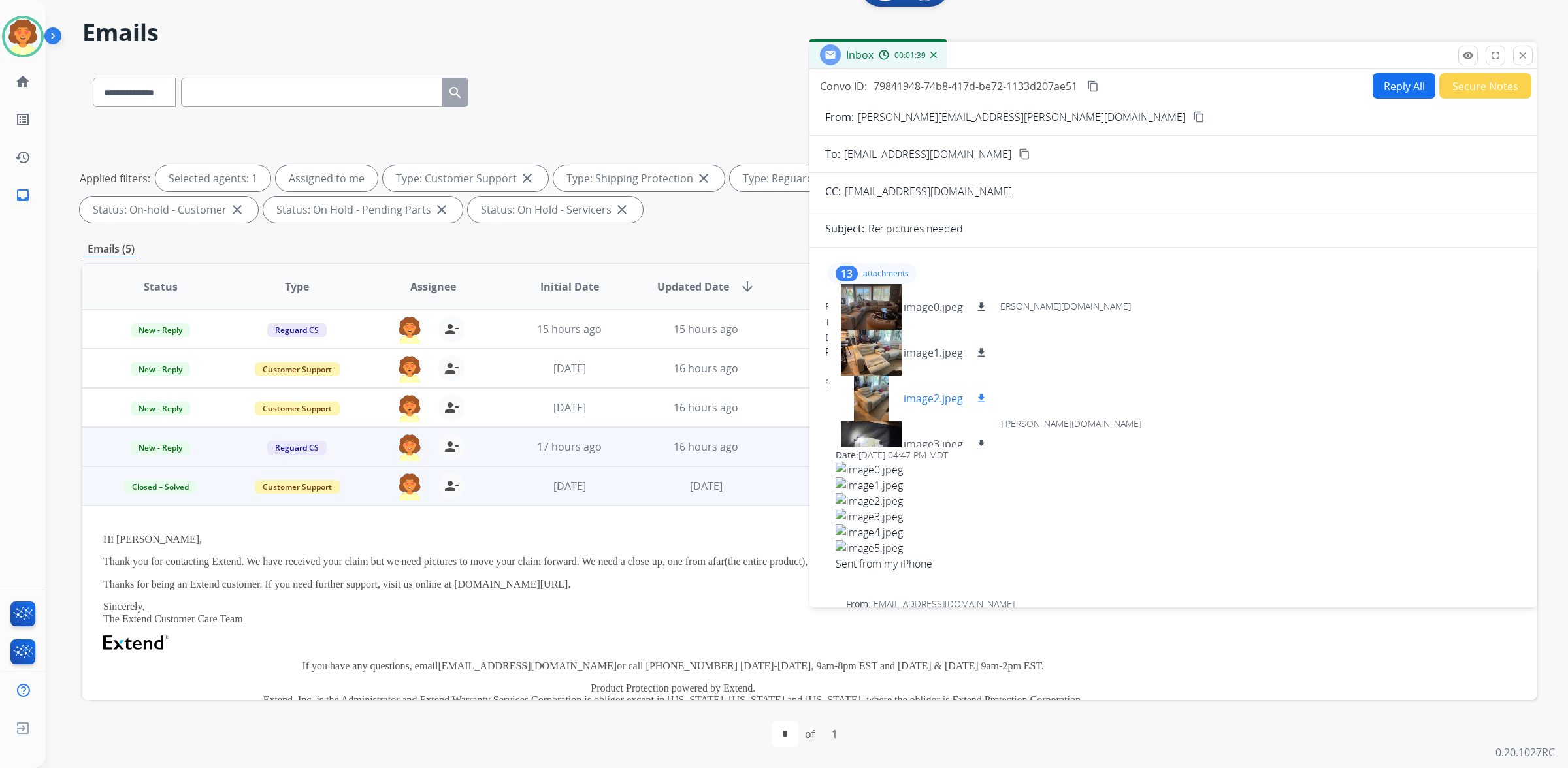
click at [879, 421] on div at bounding box center [871, 398] width 65 height 45
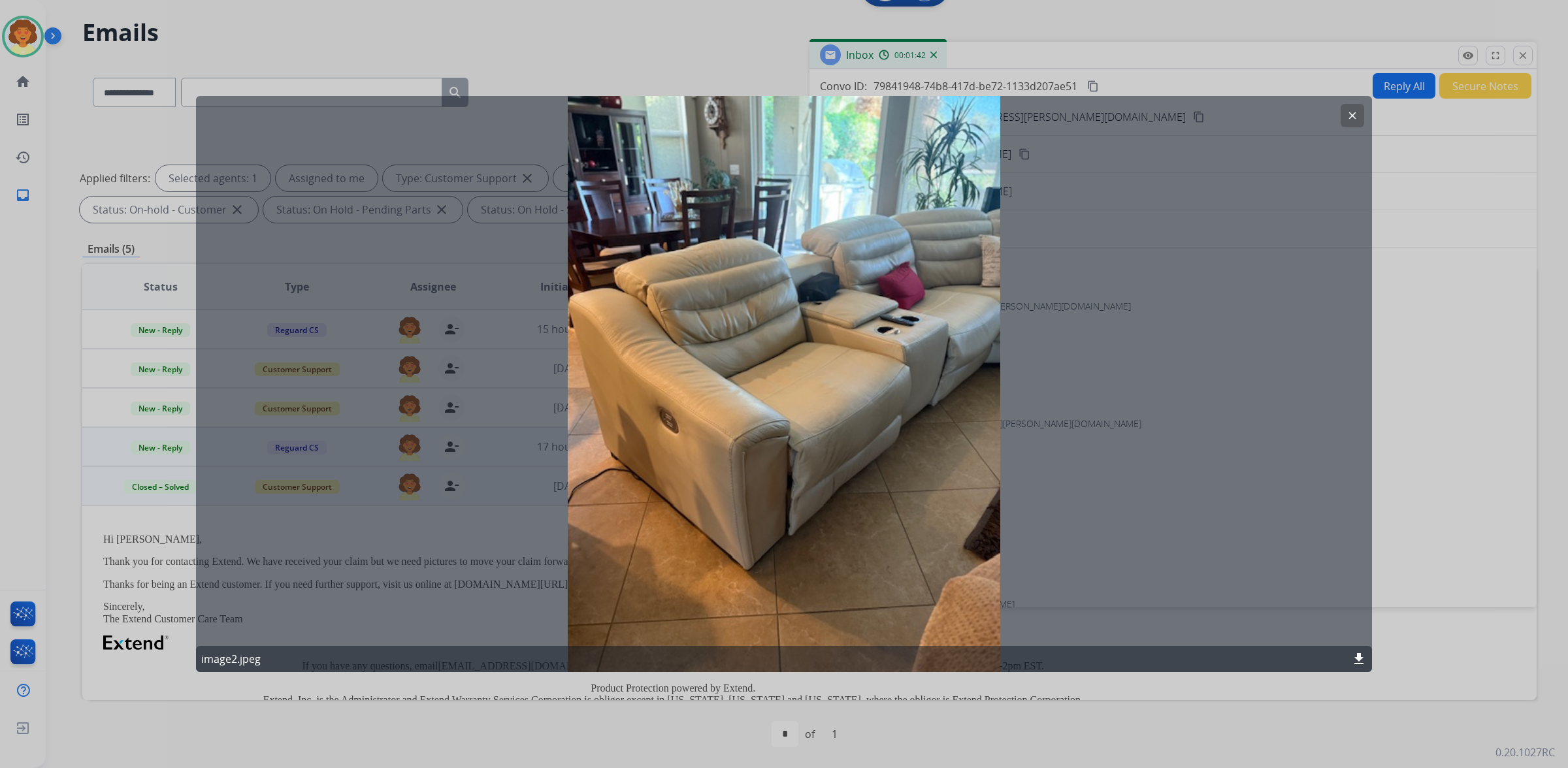
click at [1347, 115] on mat-icon "clear" at bounding box center [1352, 115] width 12 height 12
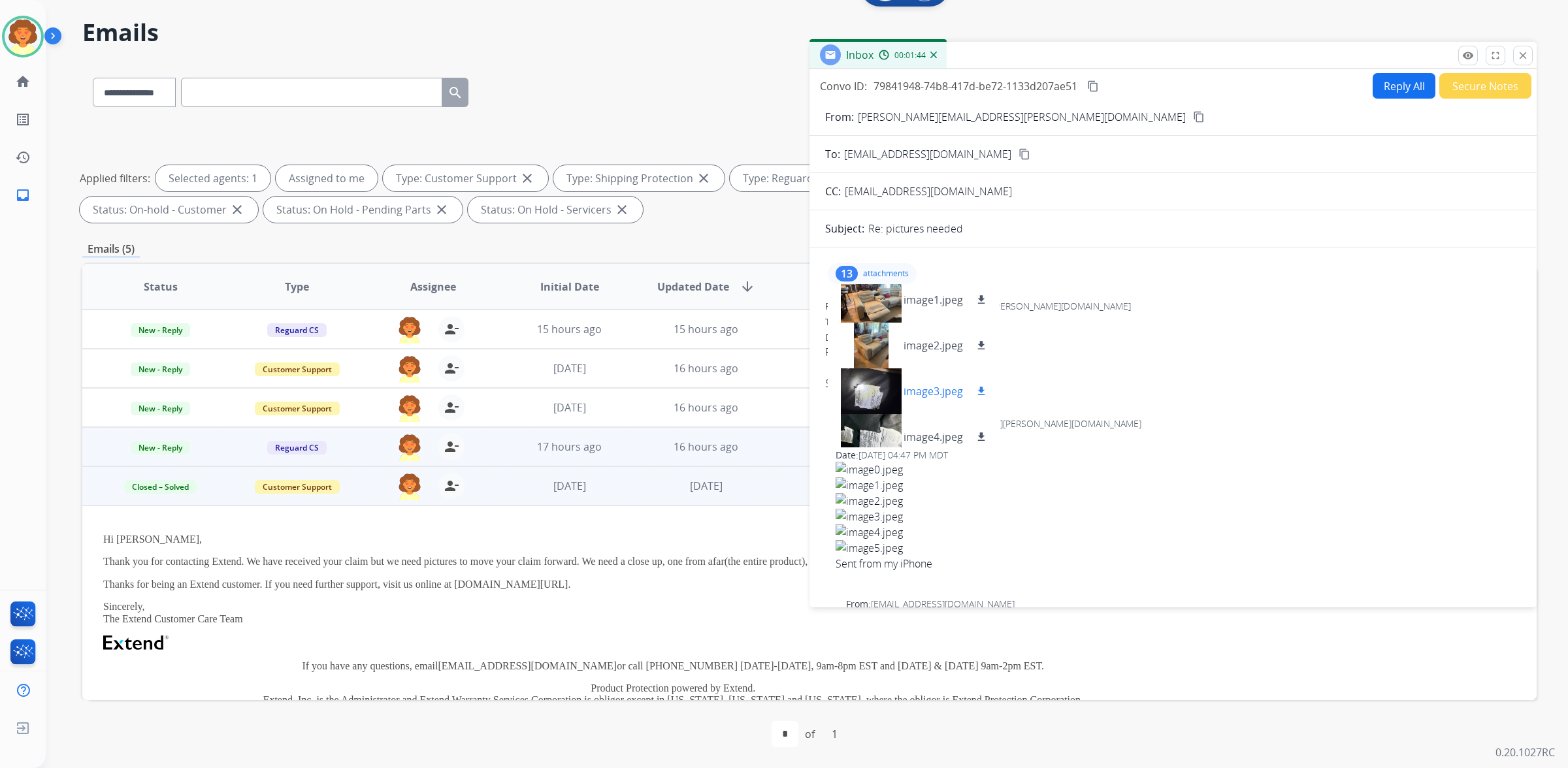
scroll to position [82, 0]
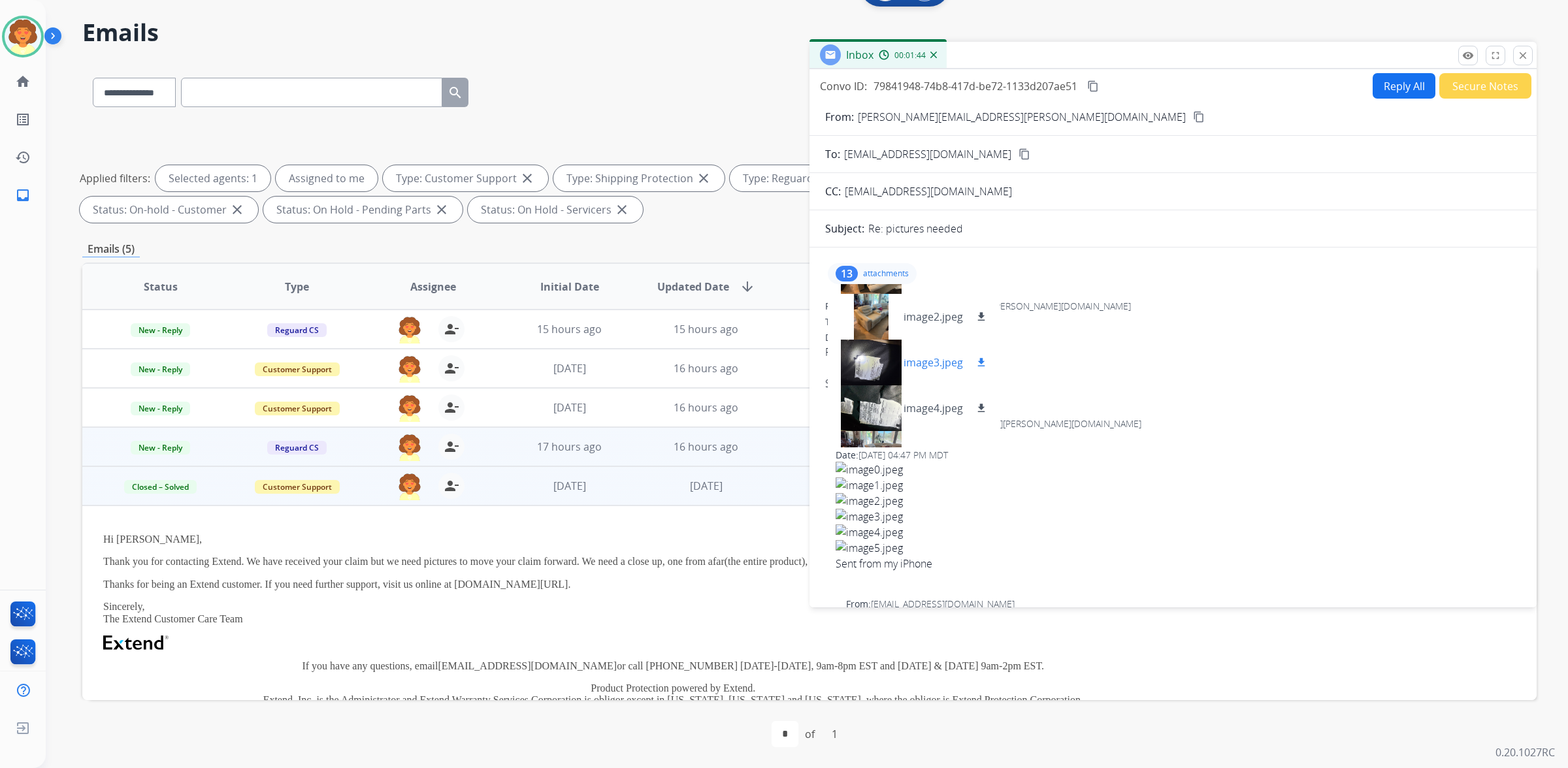
click at [891, 385] on div at bounding box center [871, 362] width 65 height 45
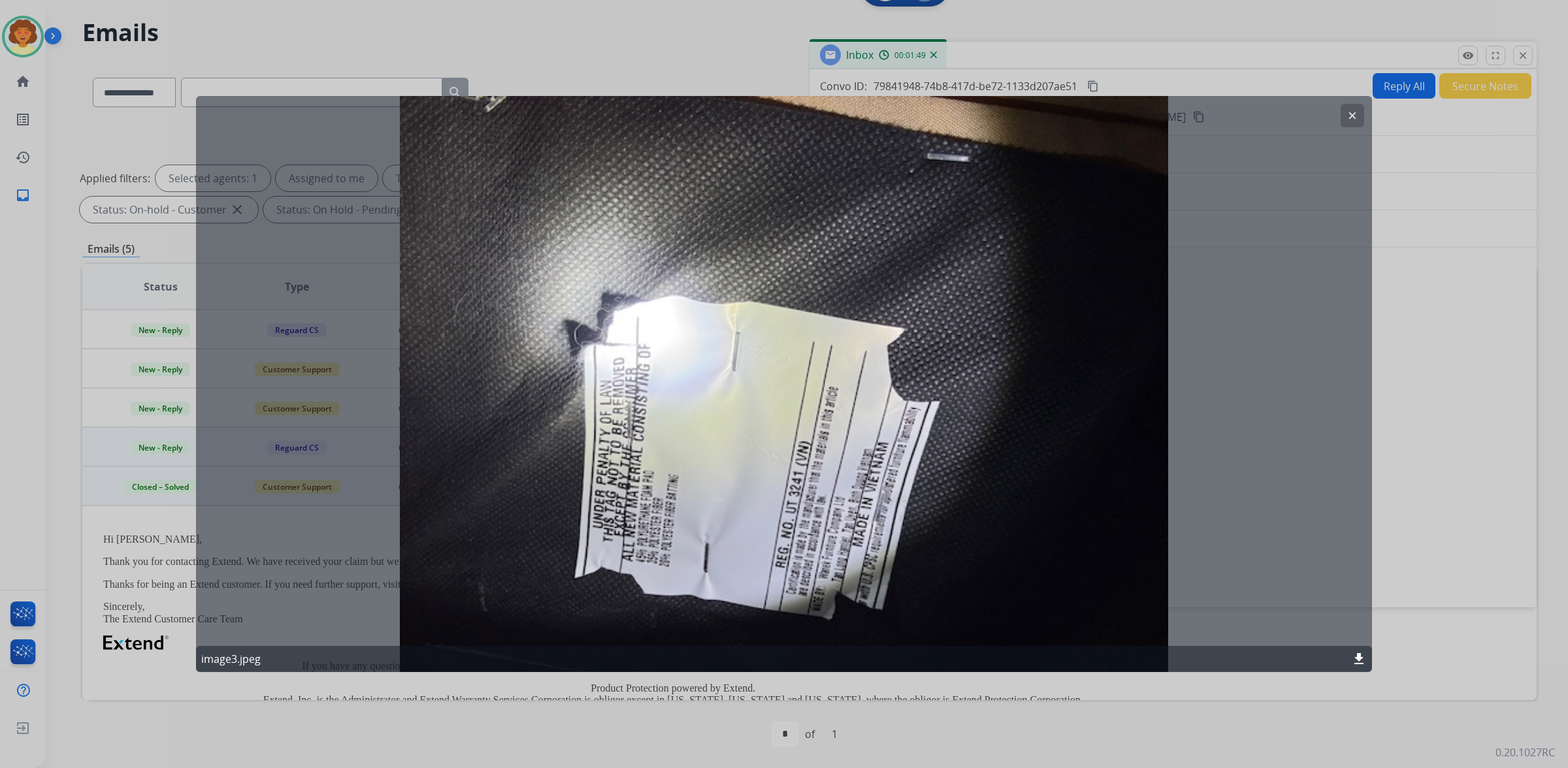
click at [1347, 116] on mat-icon "clear" at bounding box center [1352, 115] width 12 height 12
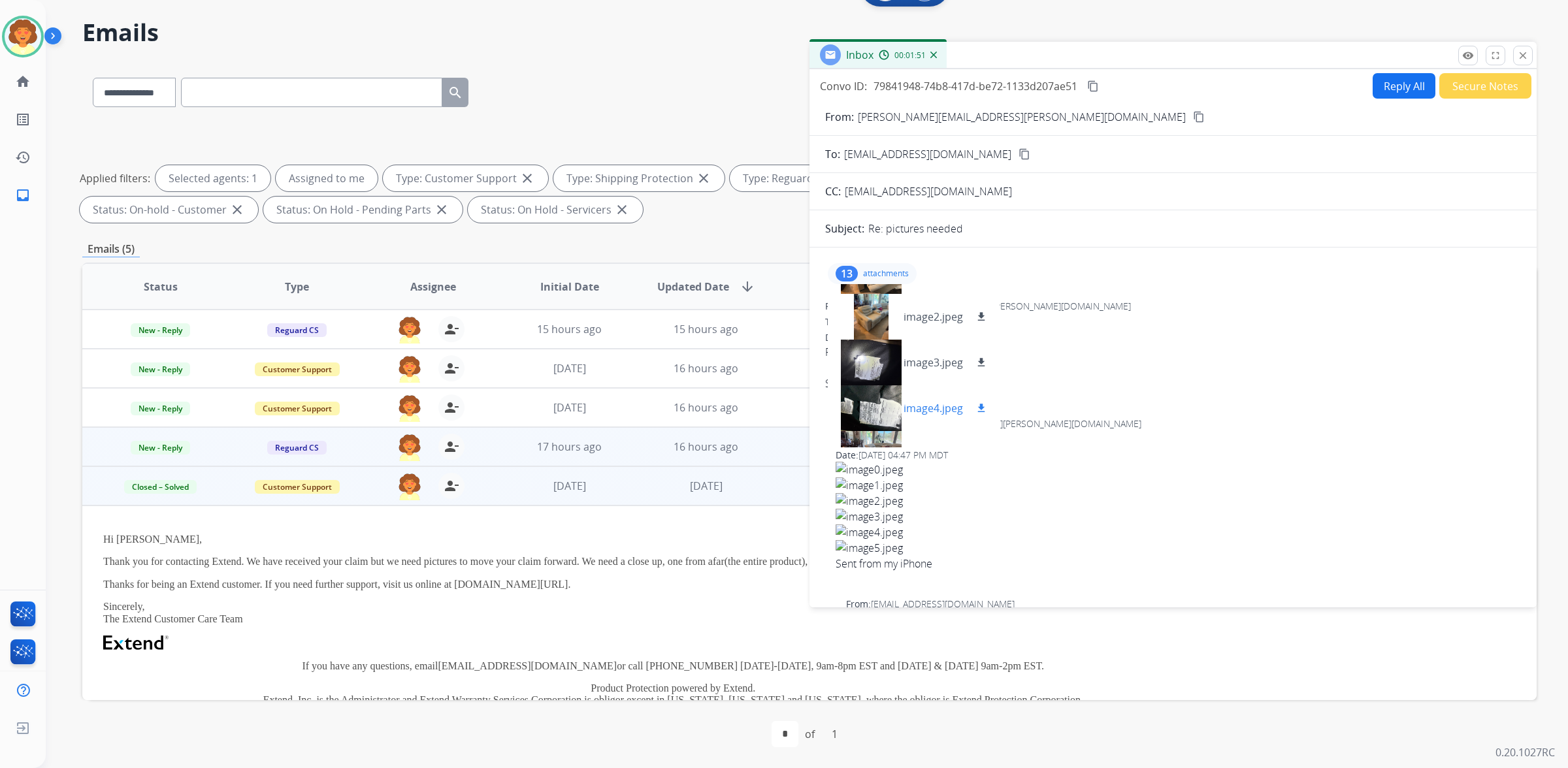
click at [886, 431] on div at bounding box center [871, 407] width 65 height 45
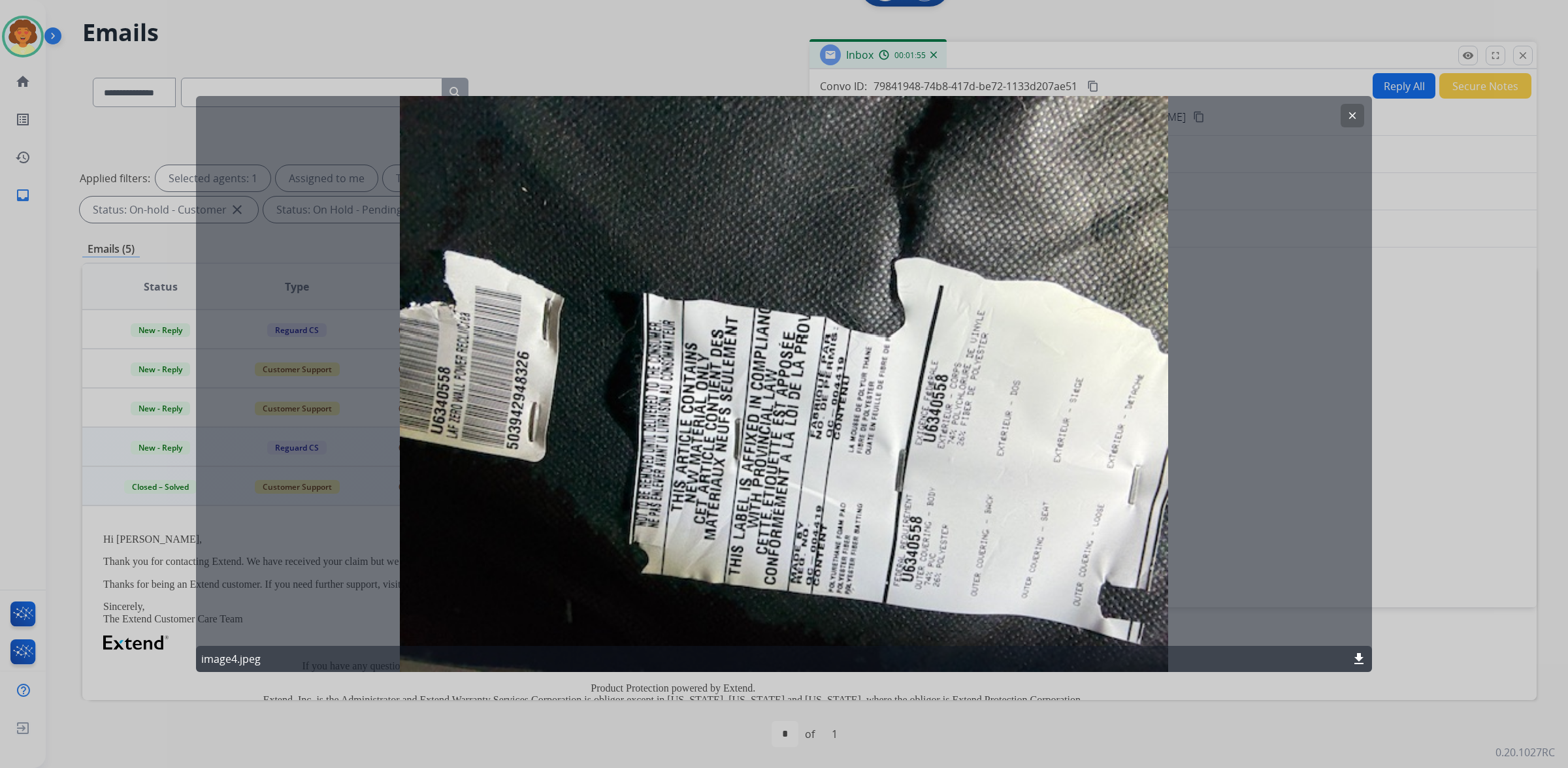
click at [1347, 121] on mat-icon "clear" at bounding box center [1352, 115] width 12 height 12
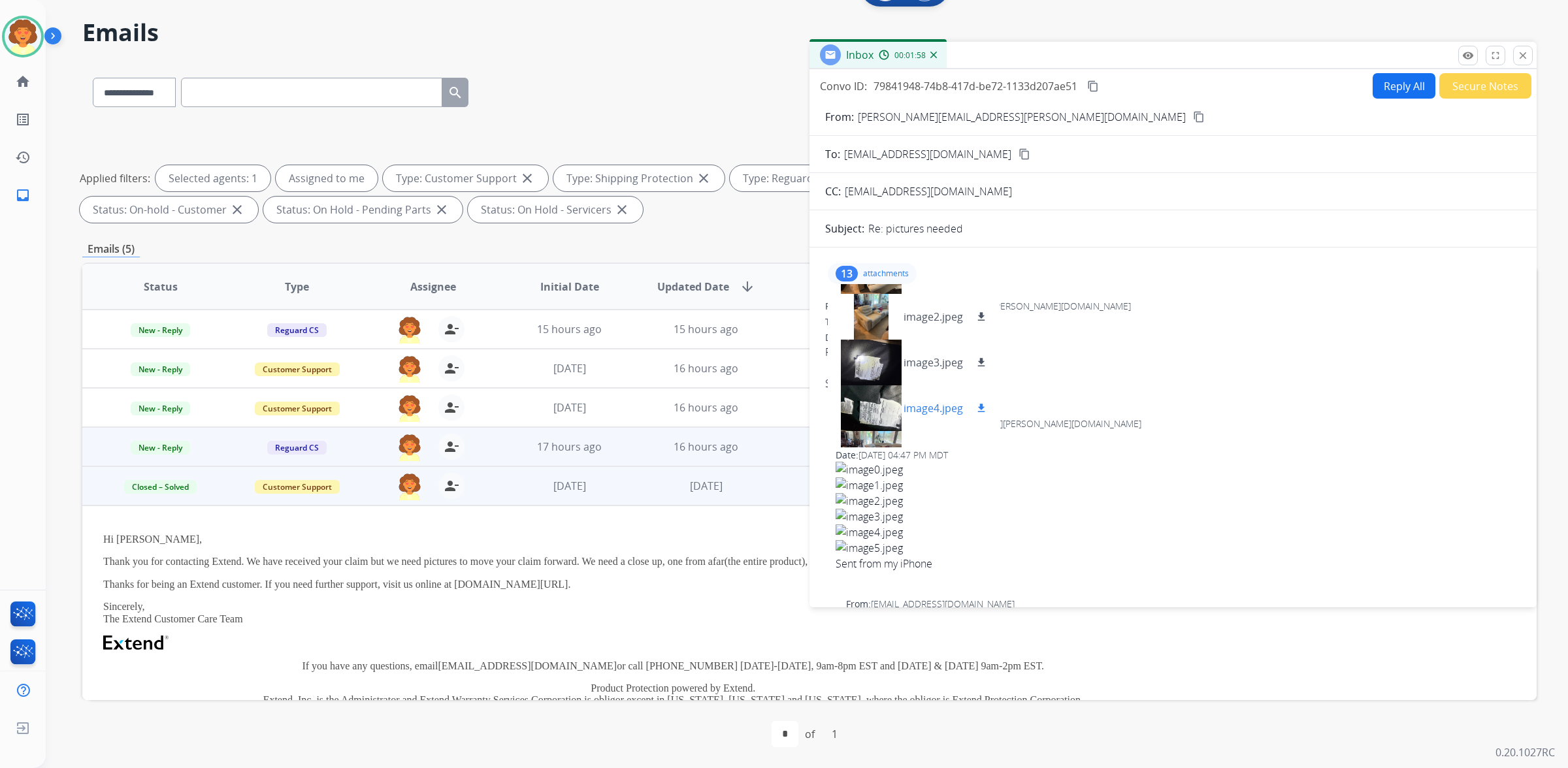
scroll to position [163, 0]
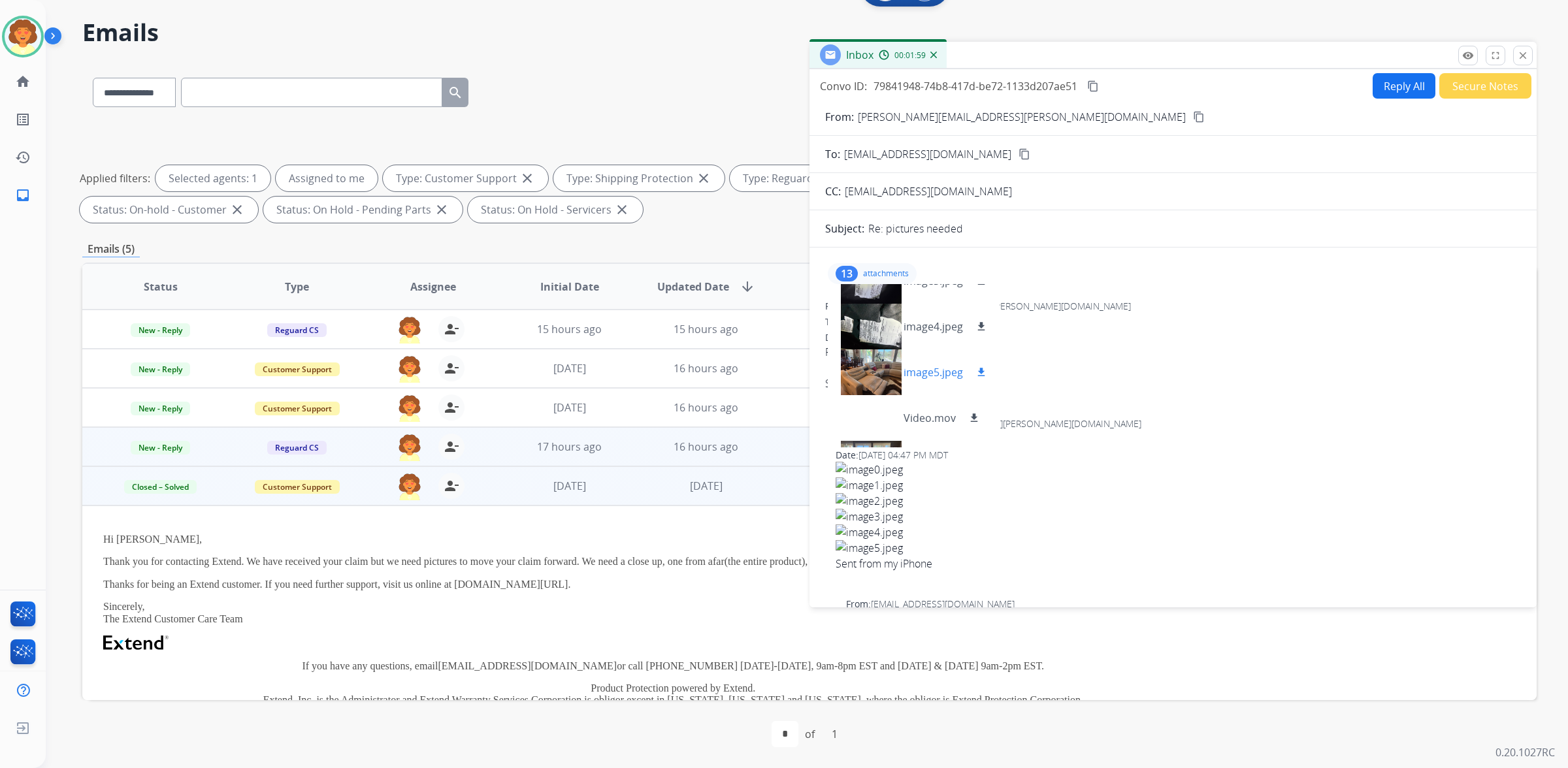
click at [880, 396] on div at bounding box center [871, 372] width 65 height 45
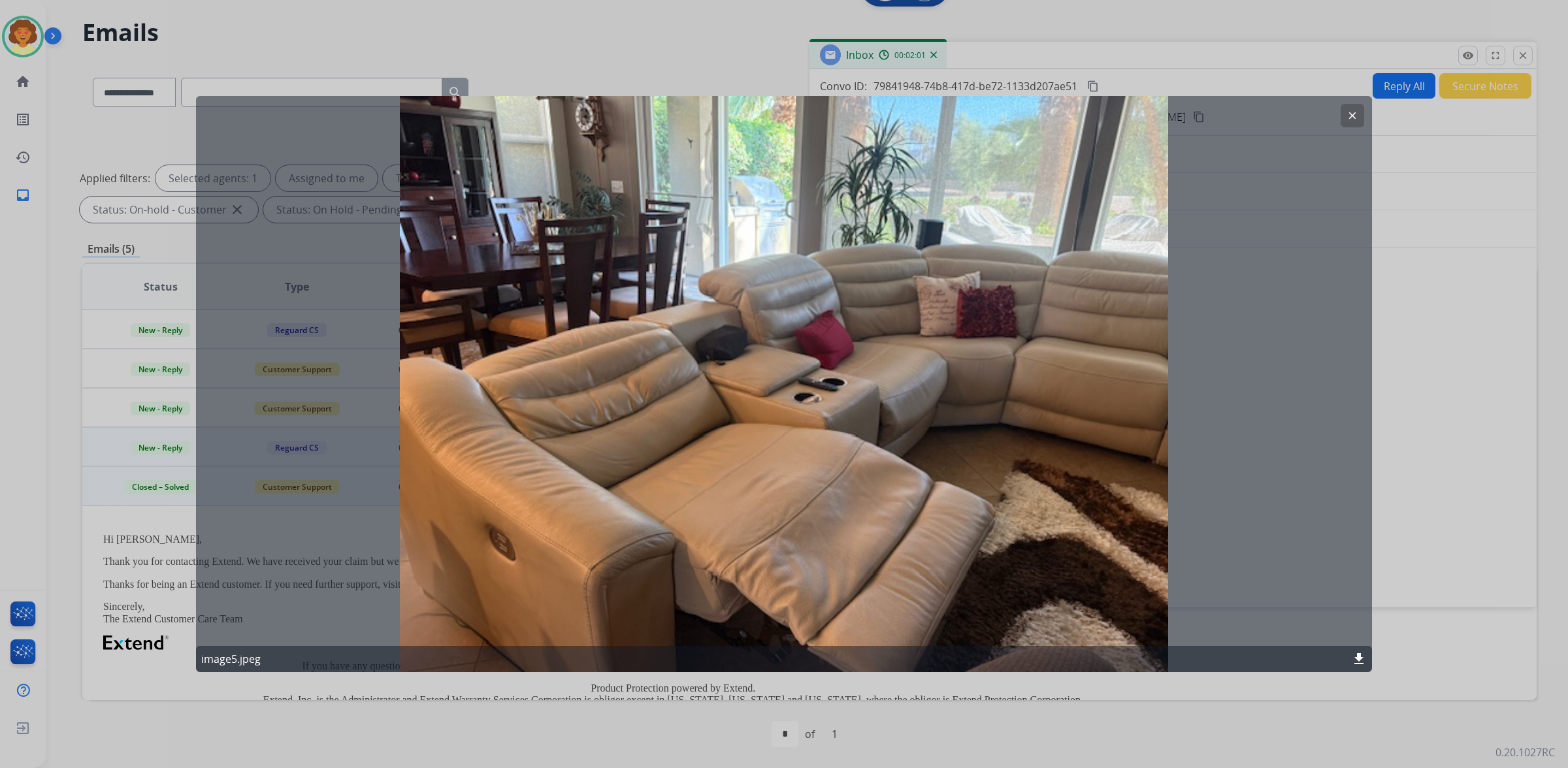
click at [1347, 119] on mat-icon "clear" at bounding box center [1352, 115] width 12 height 12
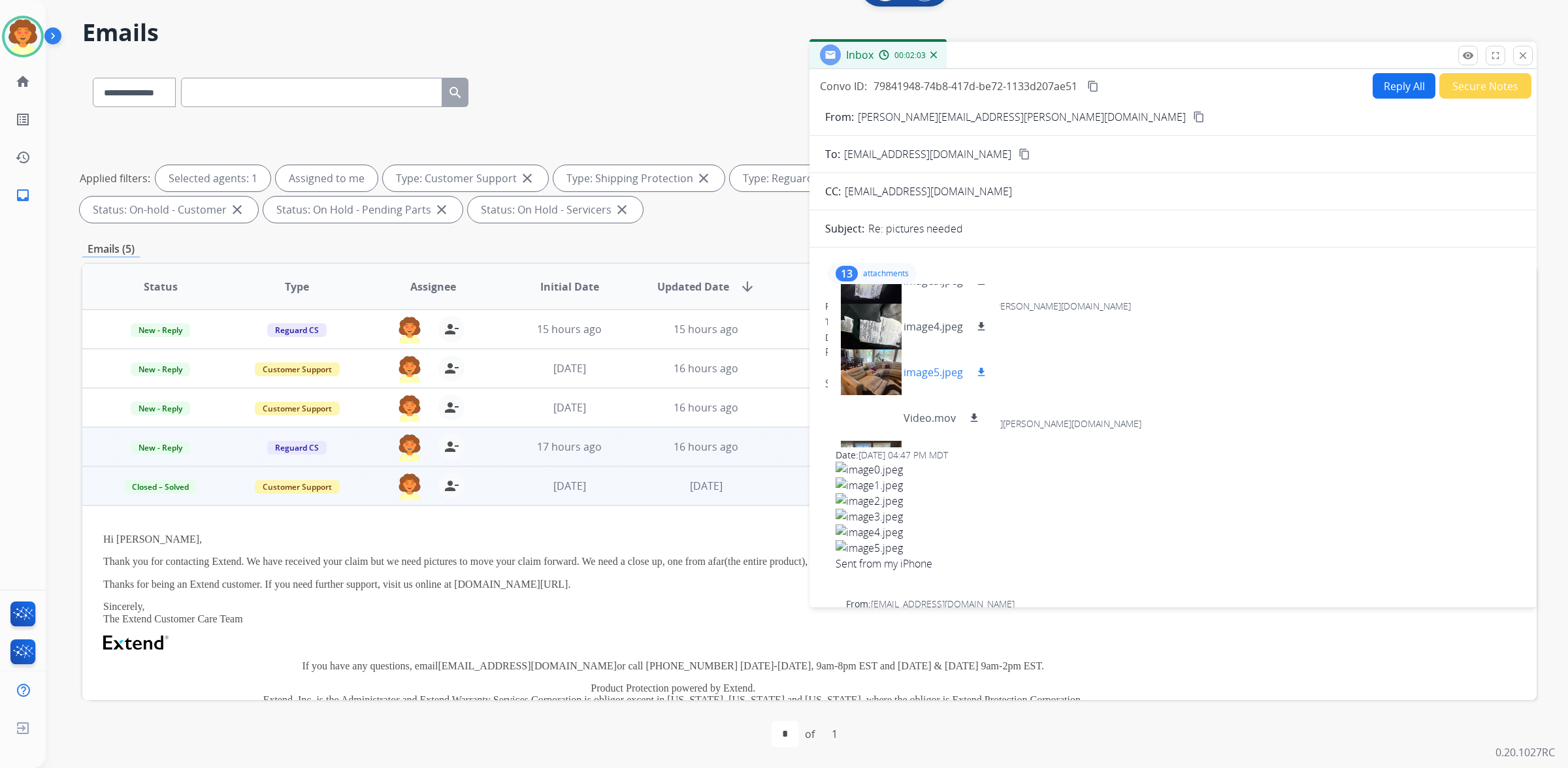
scroll to position [245, 0]
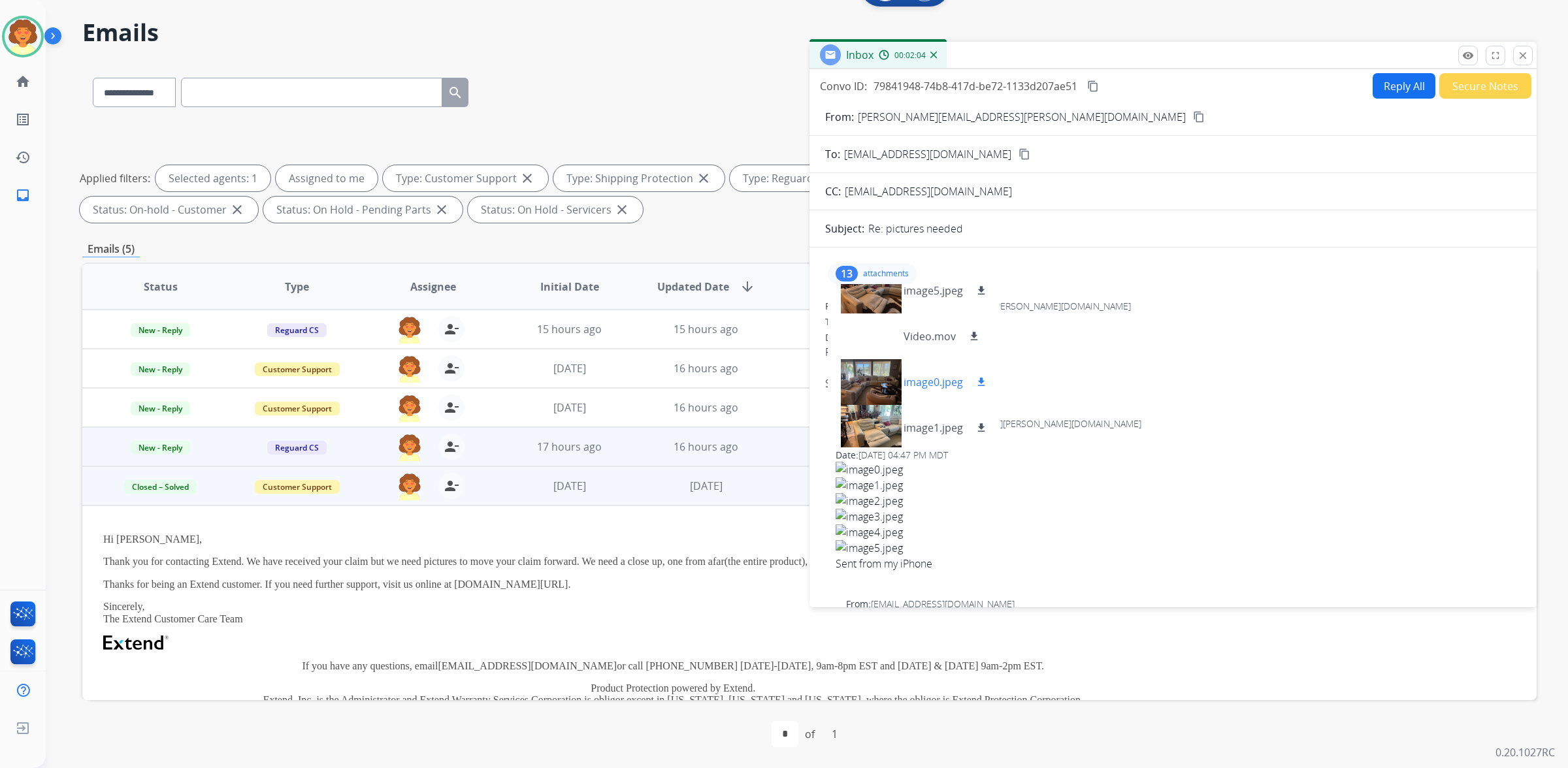
click at [880, 405] on div at bounding box center [871, 381] width 65 height 45
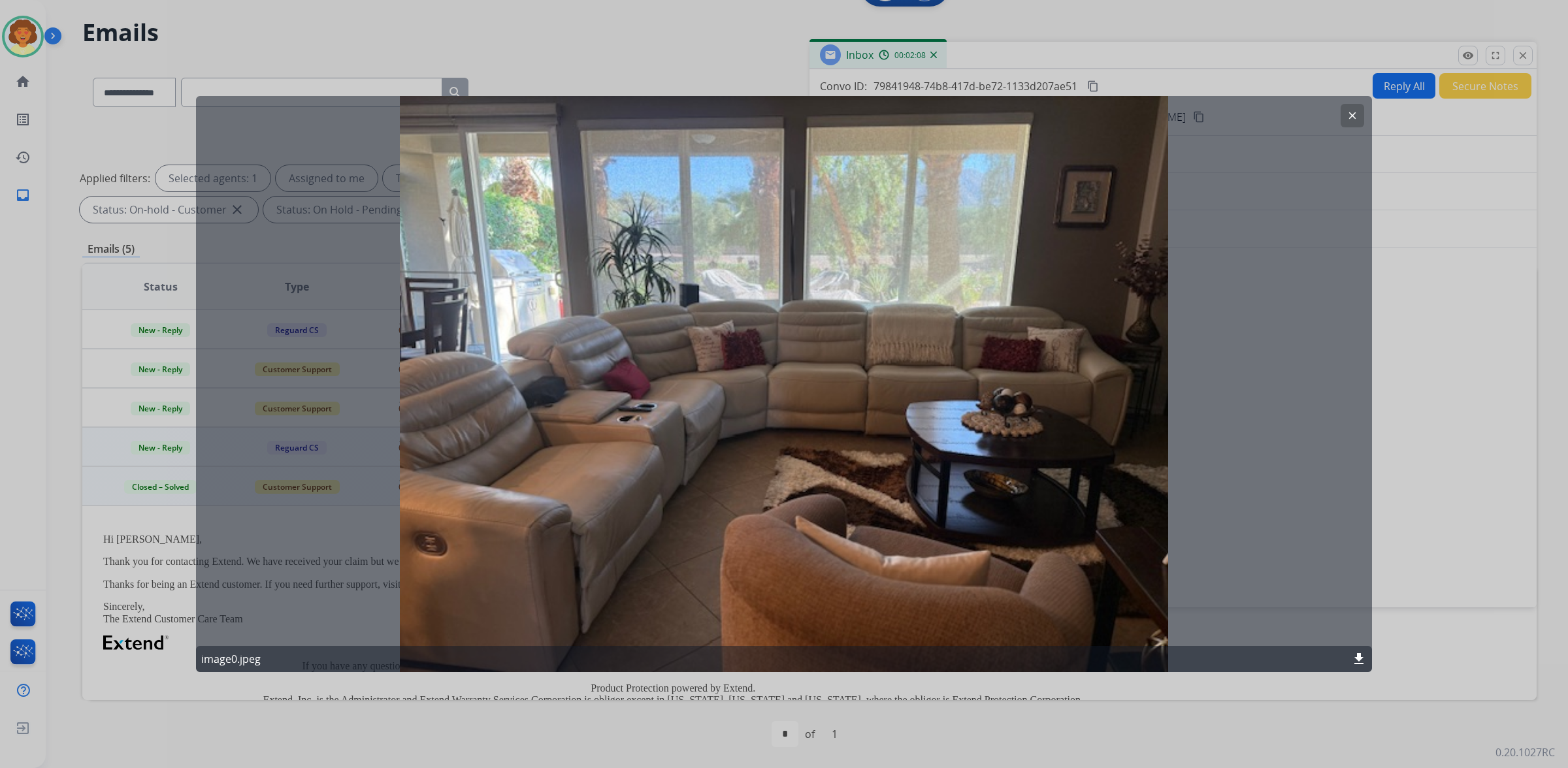
click at [1347, 119] on mat-icon "clear" at bounding box center [1352, 115] width 12 height 12
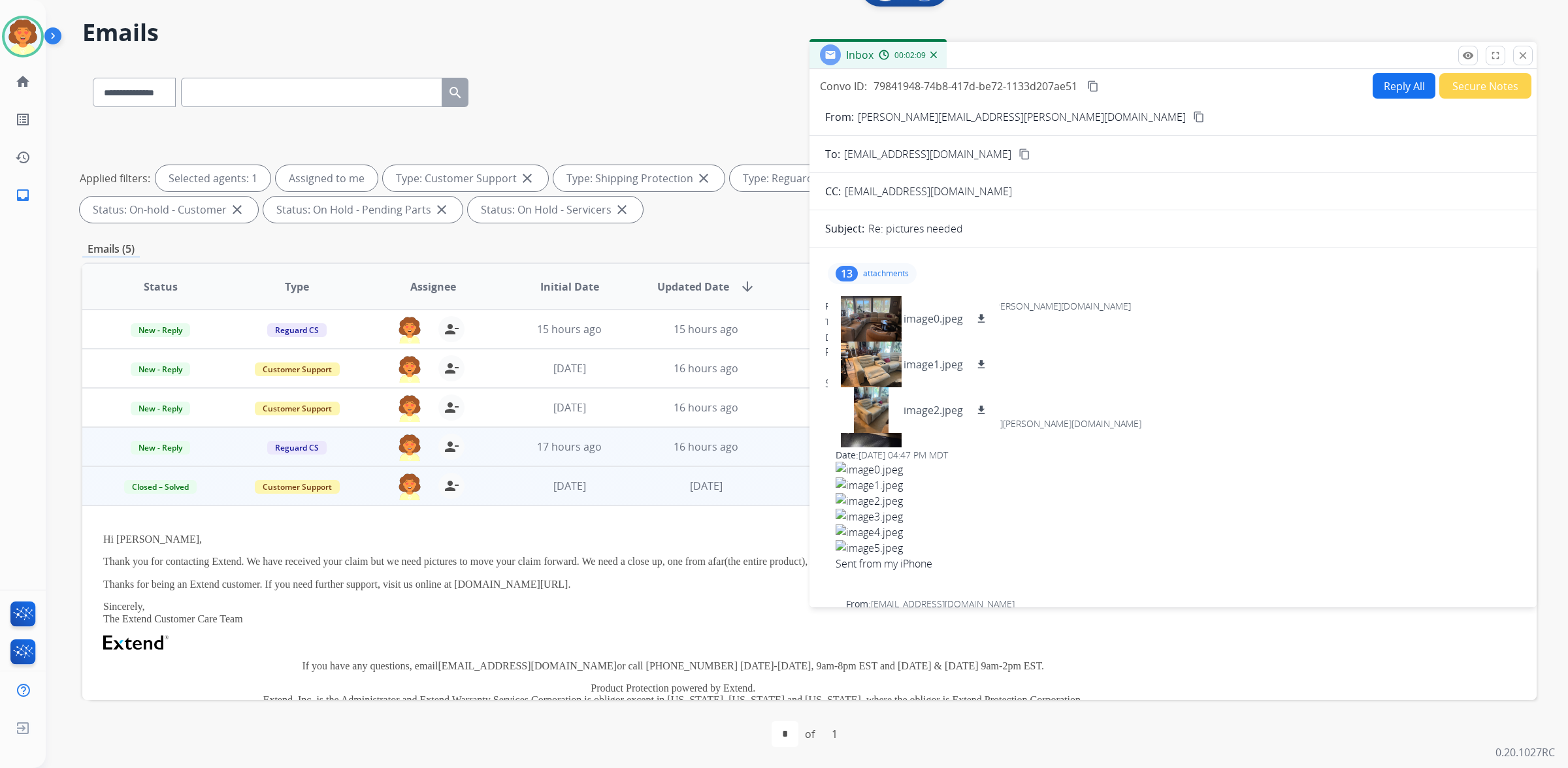
scroll to position [326, 0]
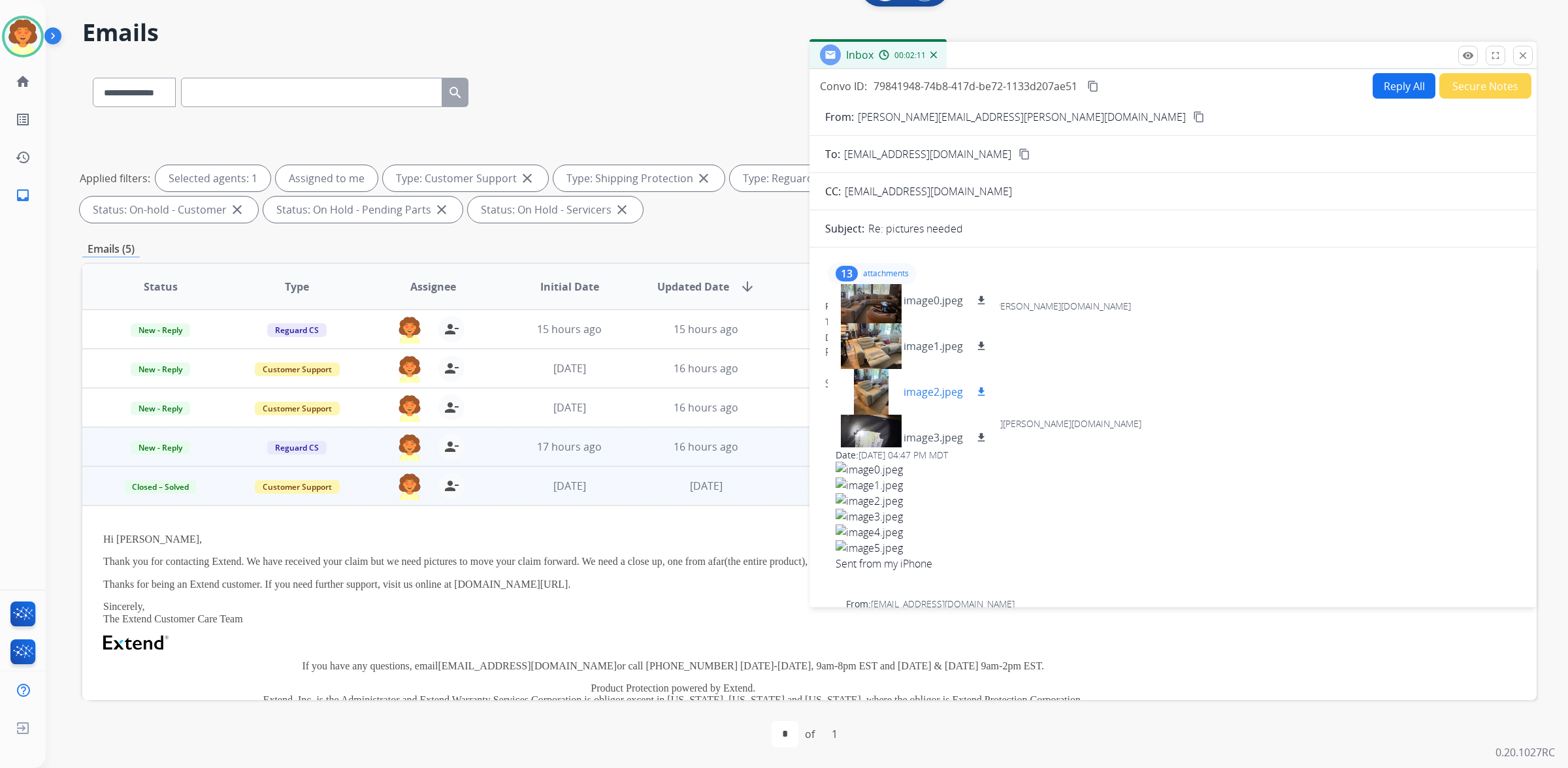
click at [882, 415] on div at bounding box center [871, 392] width 65 height 45
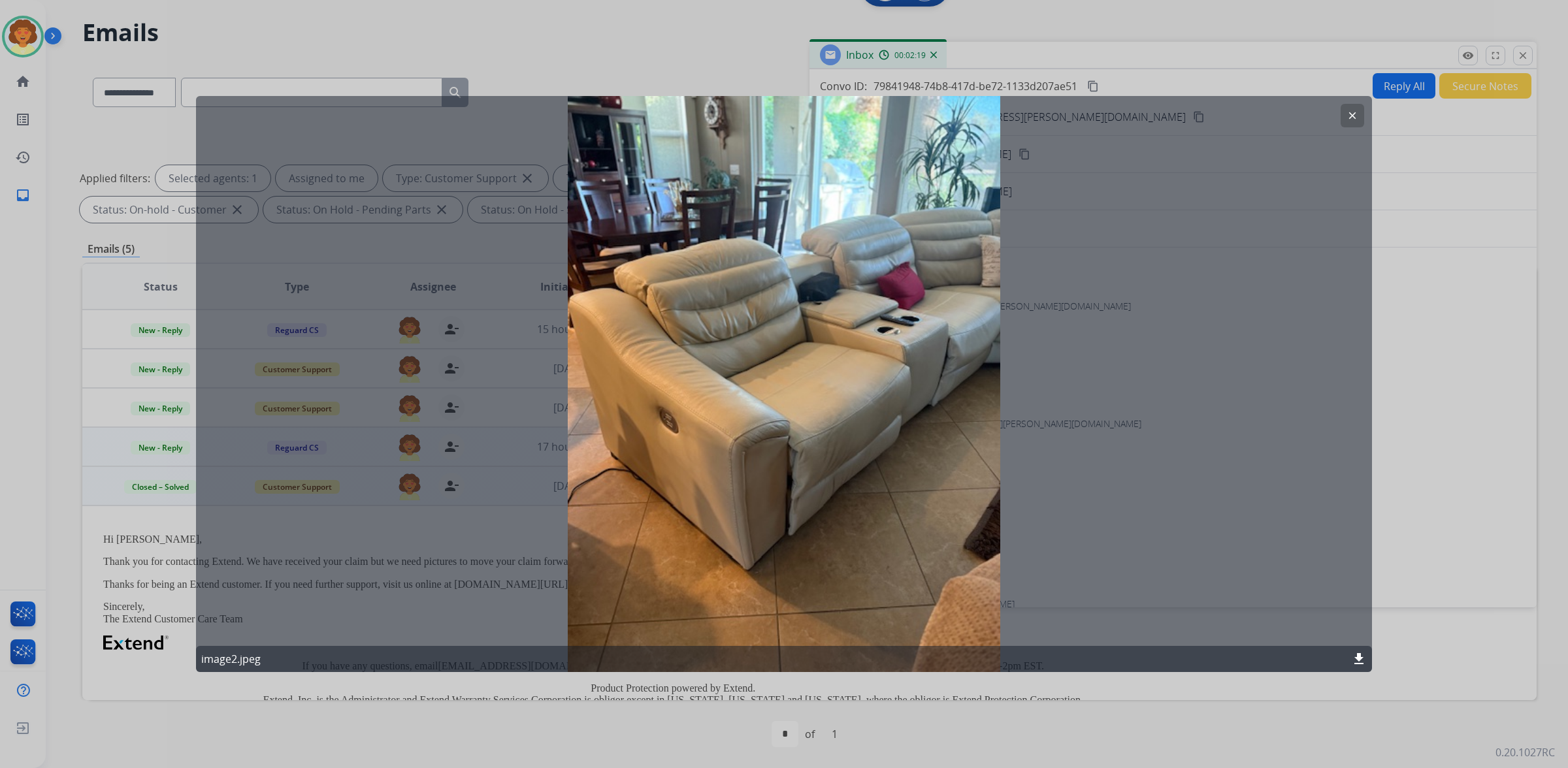
click at [1350, 122] on mat-icon "clear" at bounding box center [1352, 115] width 12 height 12
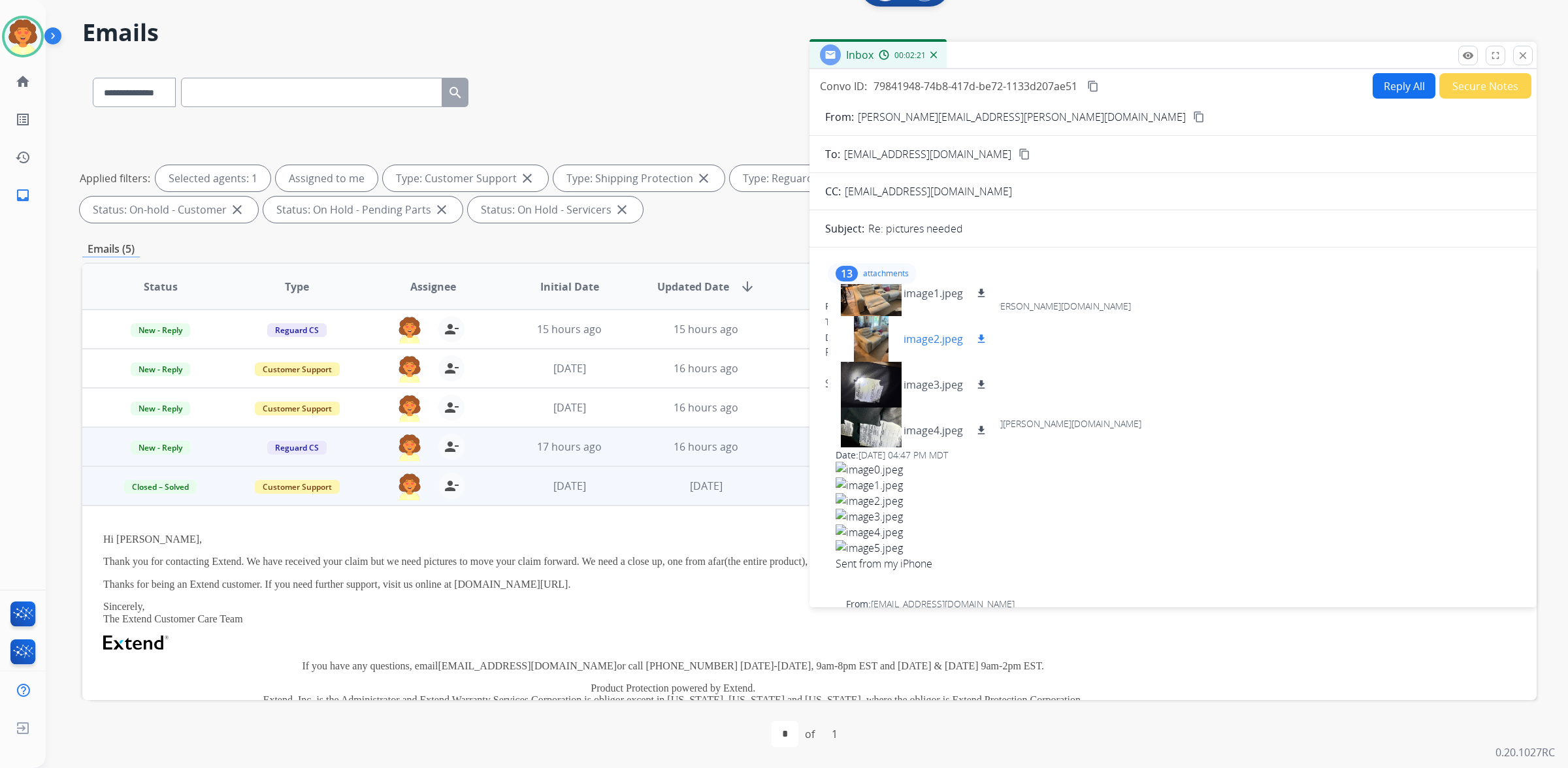
scroll to position [408, 0]
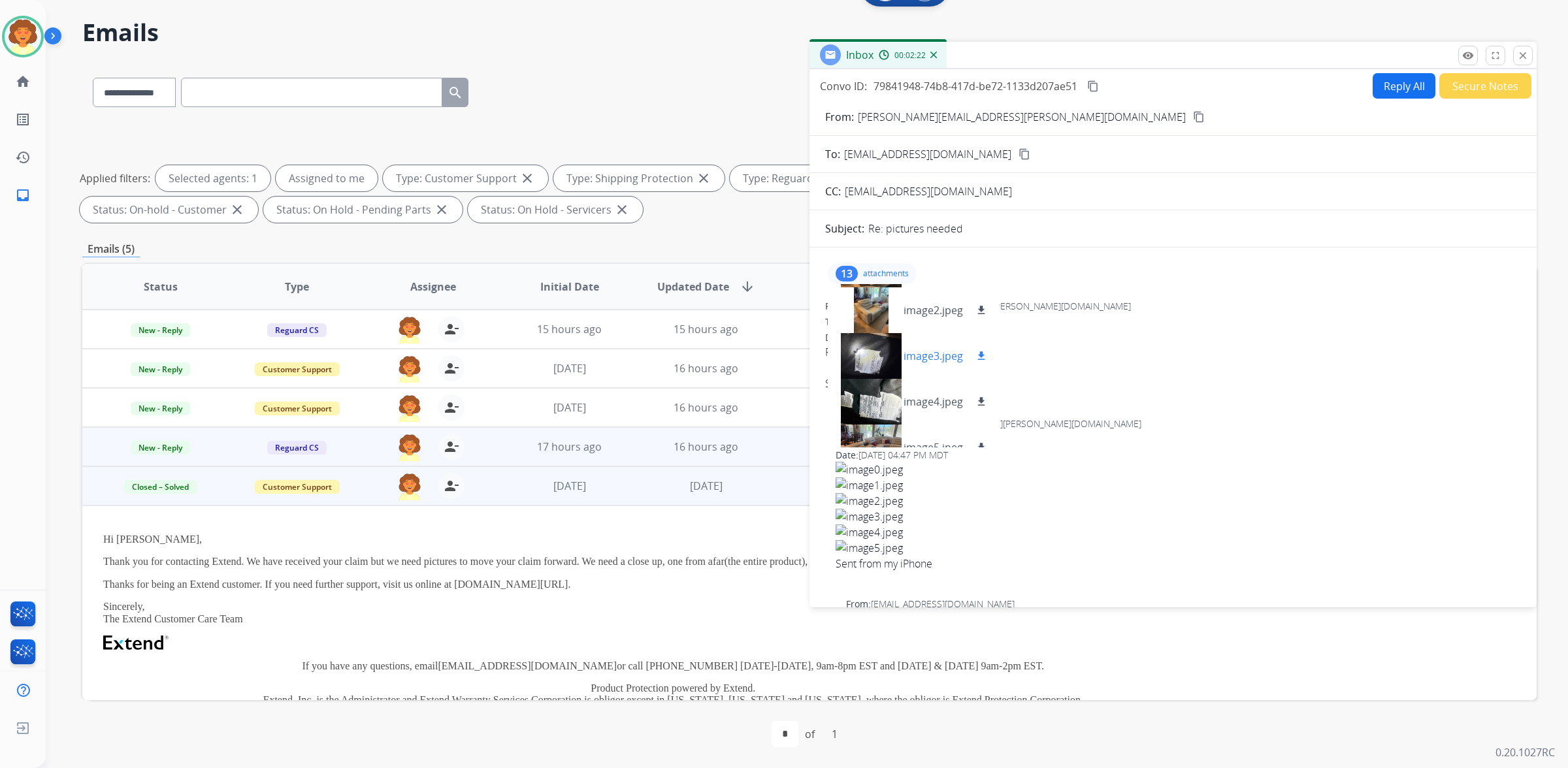
click at [891, 379] on div at bounding box center [871, 356] width 65 height 45
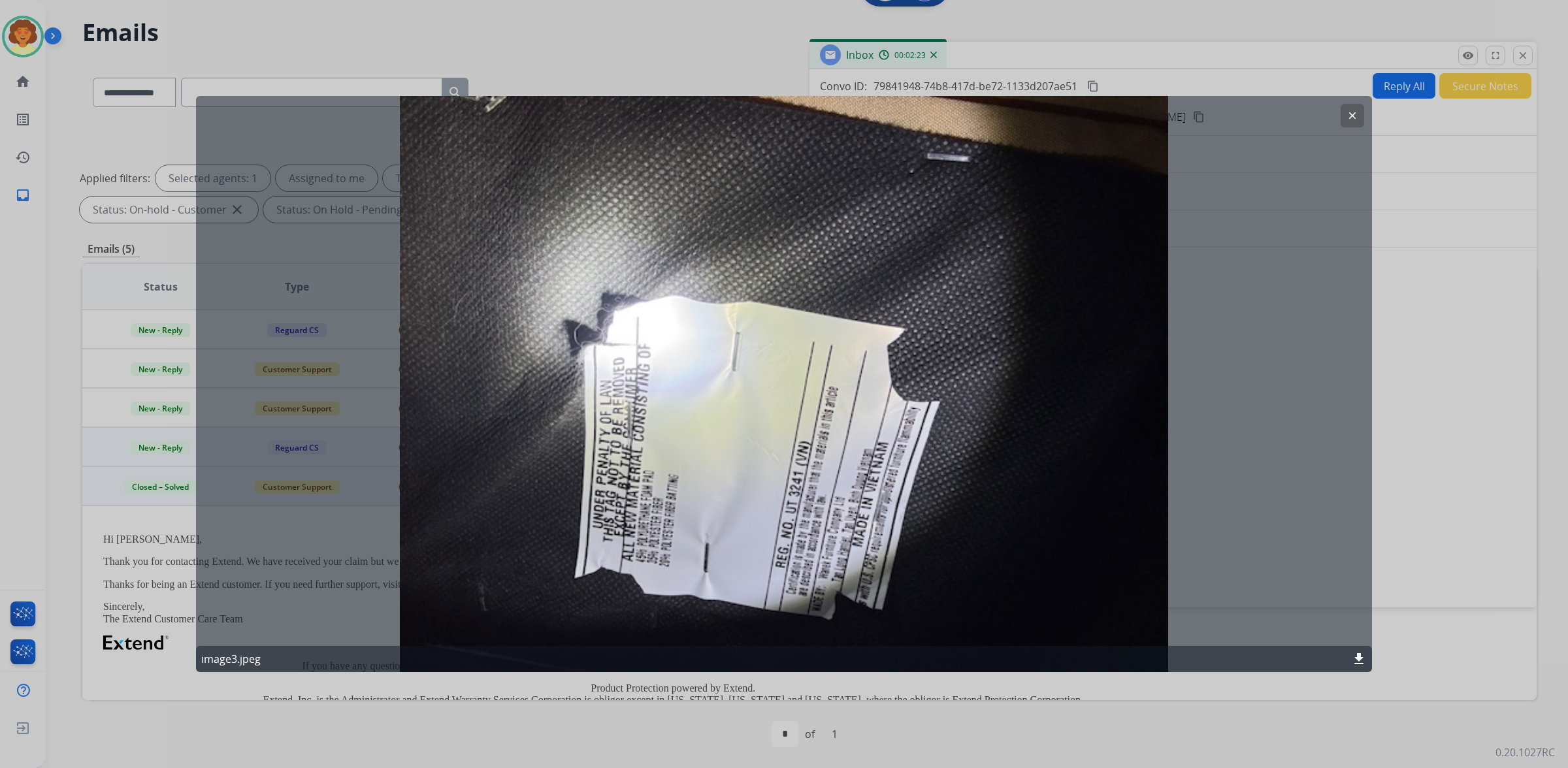
click at [1347, 119] on mat-icon "clear" at bounding box center [1352, 115] width 12 height 12
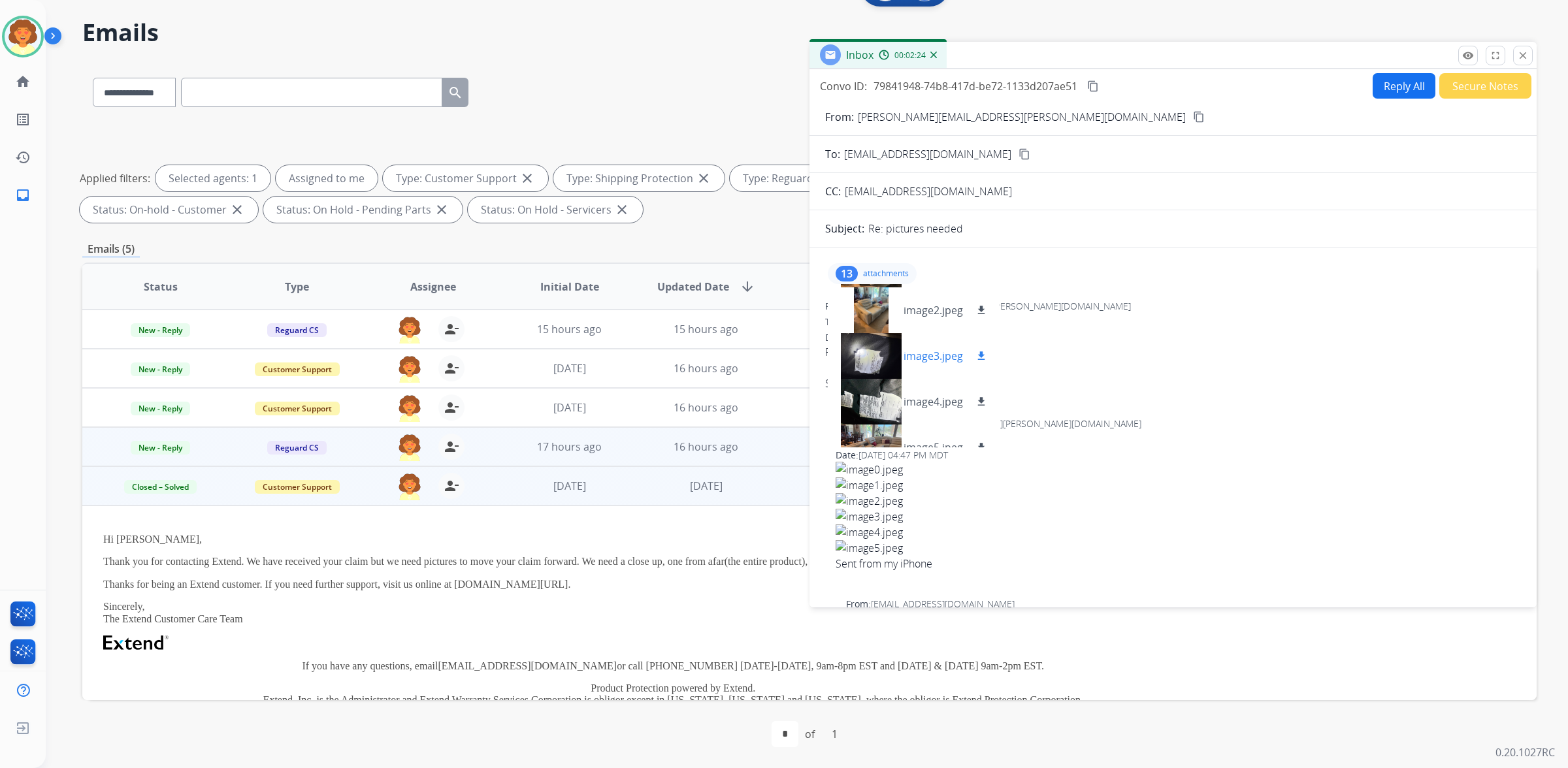
scroll to position [431, 0]
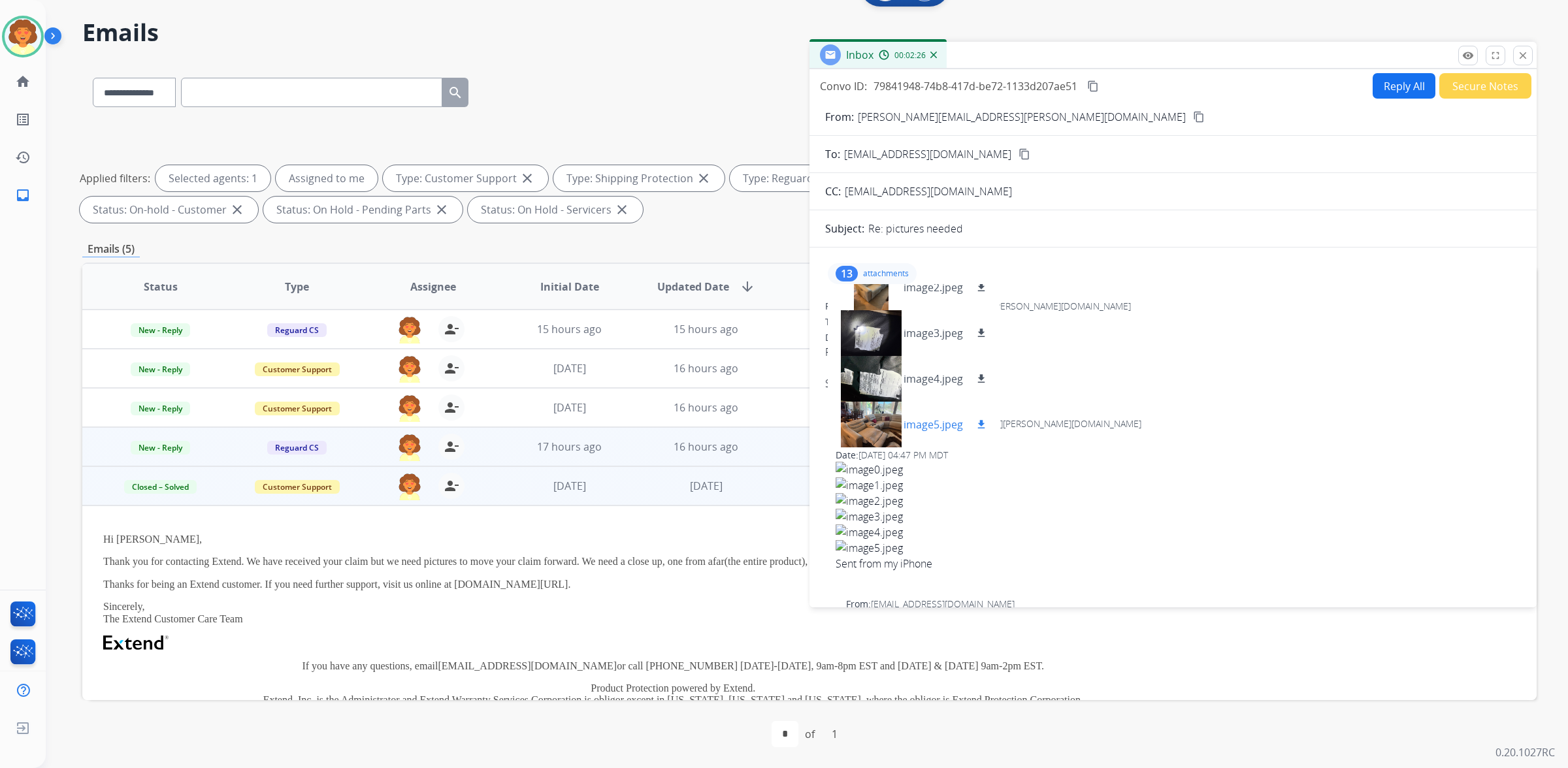
click at [881, 447] on div at bounding box center [871, 424] width 65 height 45
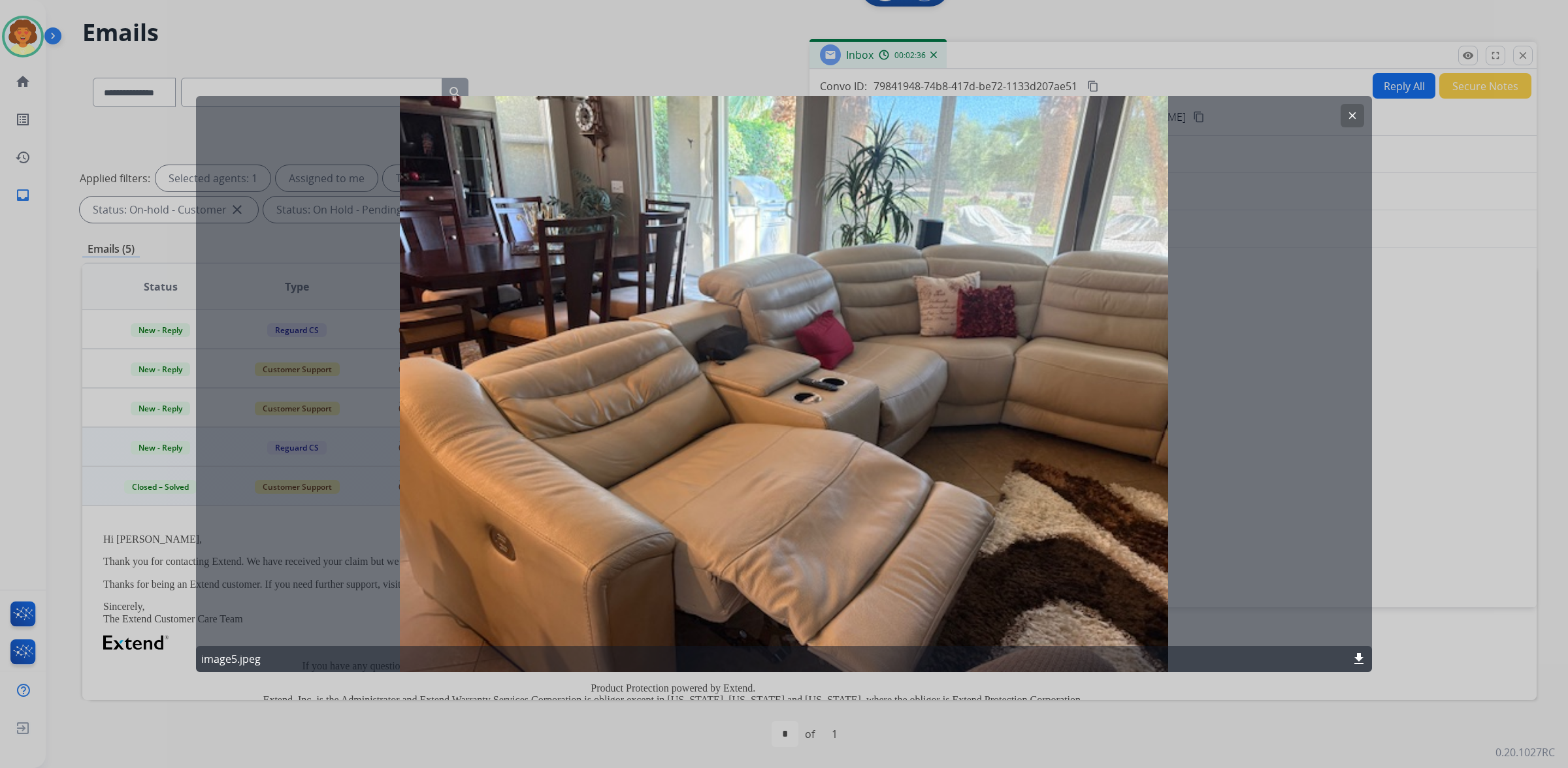
click at [1347, 118] on mat-icon "clear" at bounding box center [1352, 115] width 12 height 12
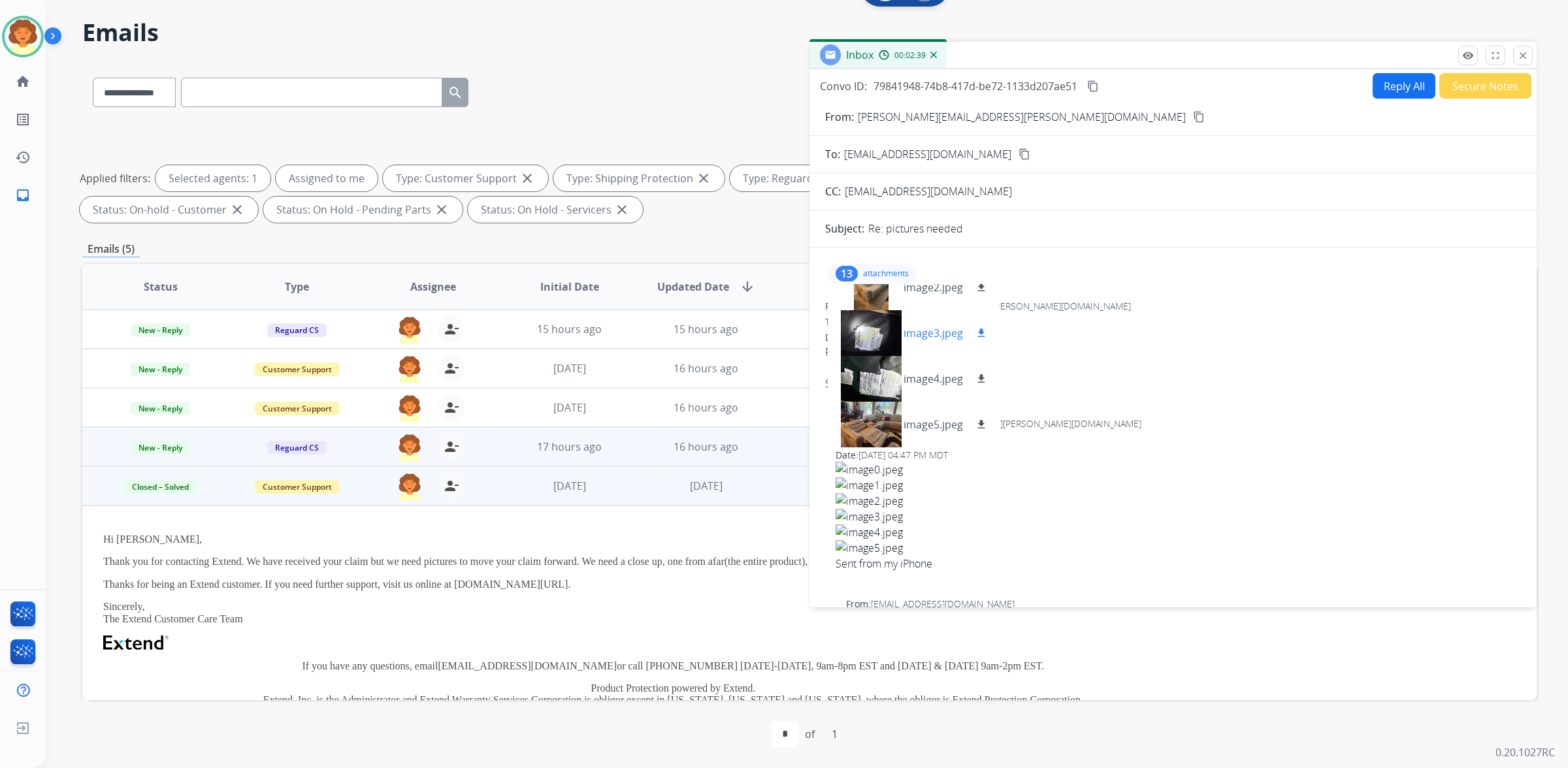
scroll to position [349, 0]
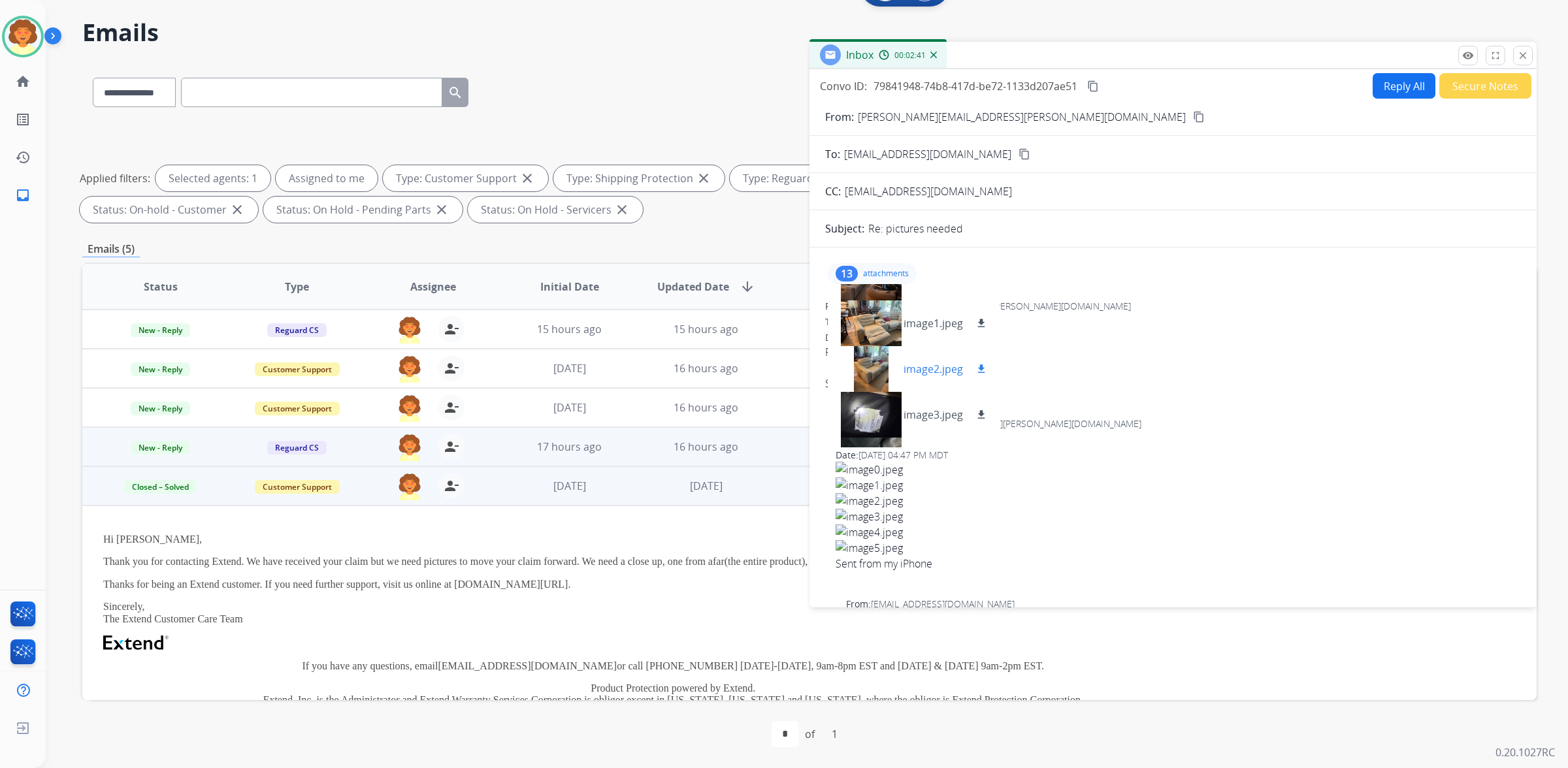
click at [889, 392] on div at bounding box center [871, 368] width 65 height 45
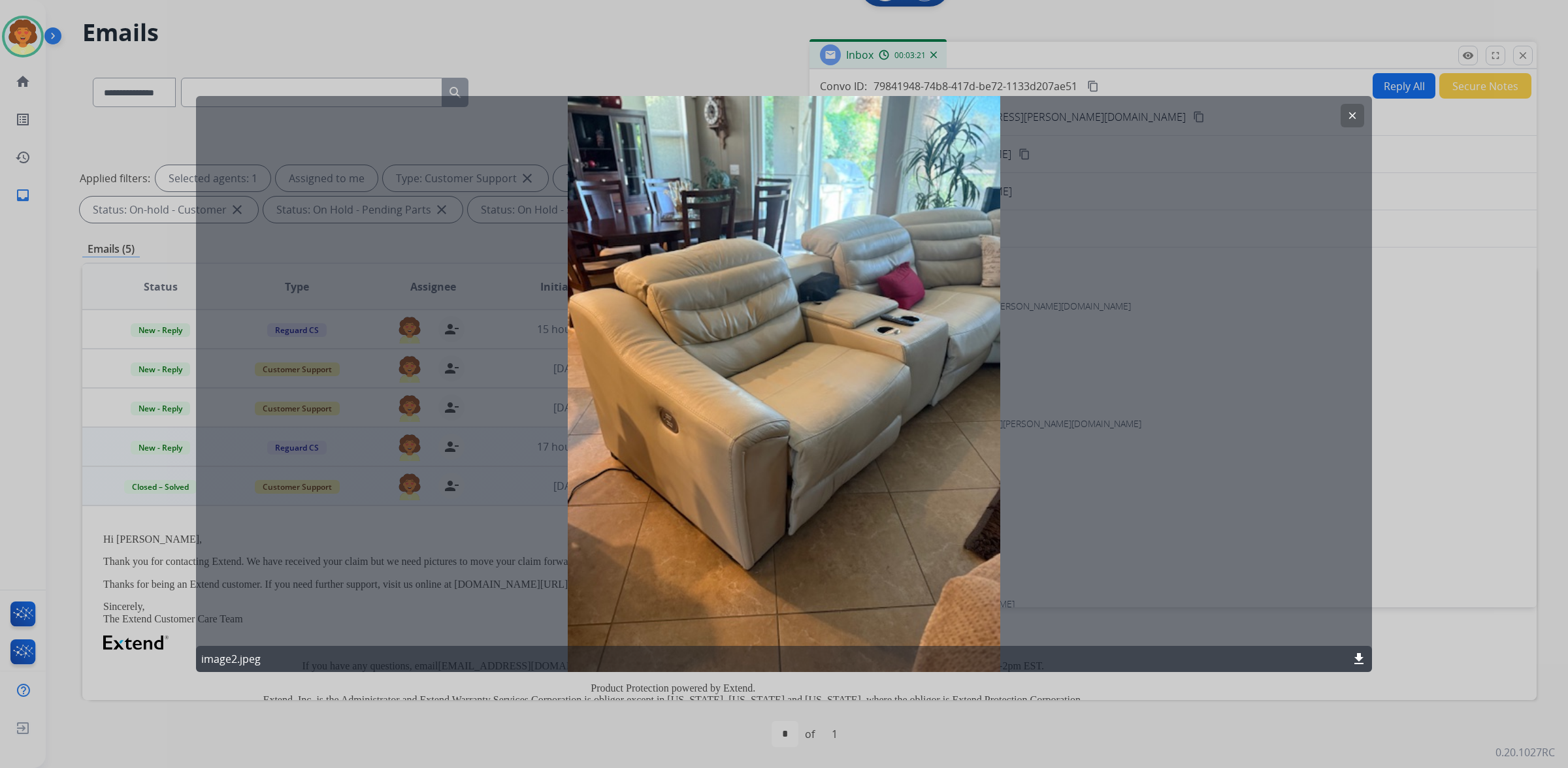
click at [1347, 116] on mat-icon "clear" at bounding box center [1352, 115] width 12 height 12
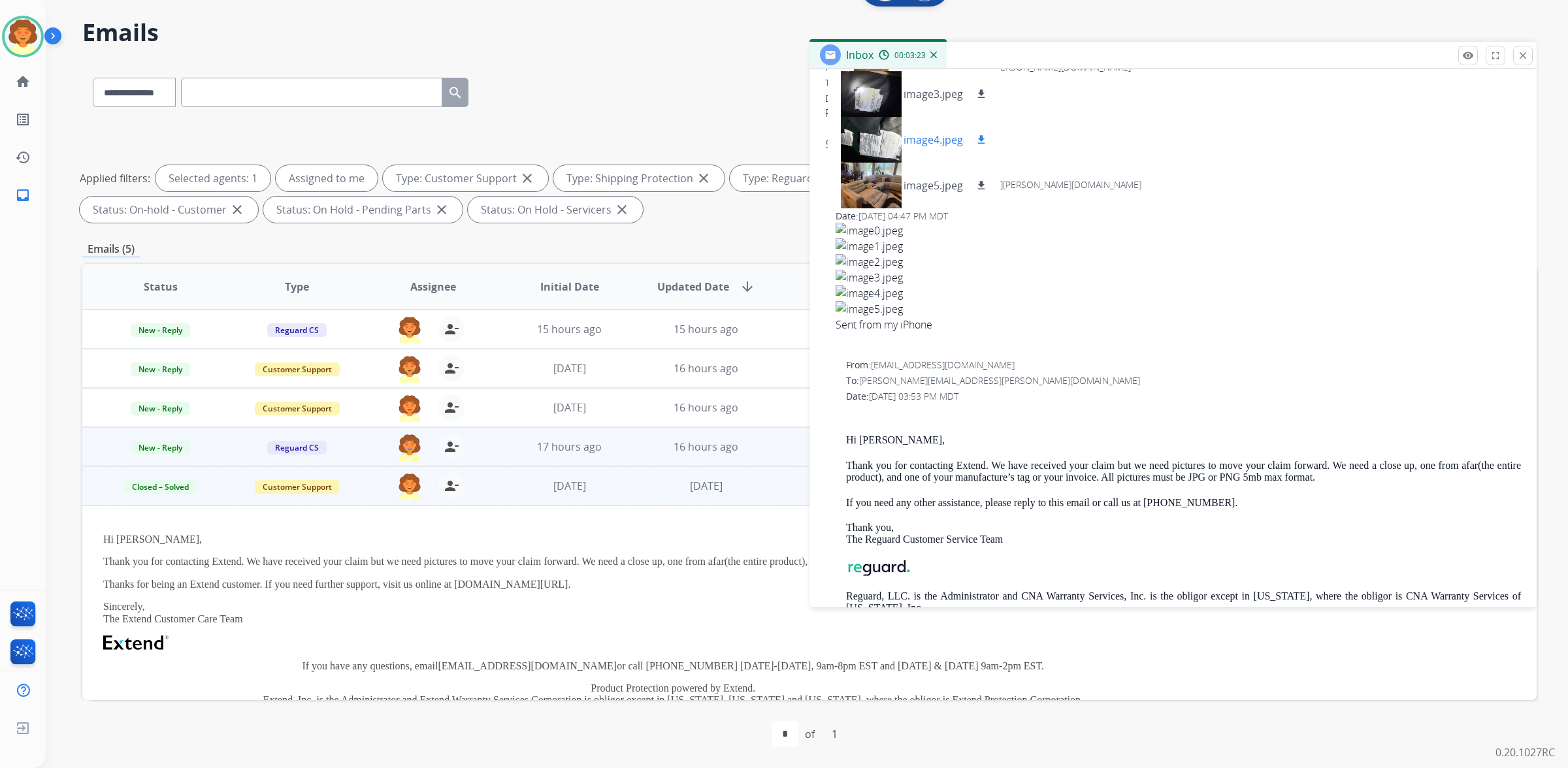
scroll to position [245, 0]
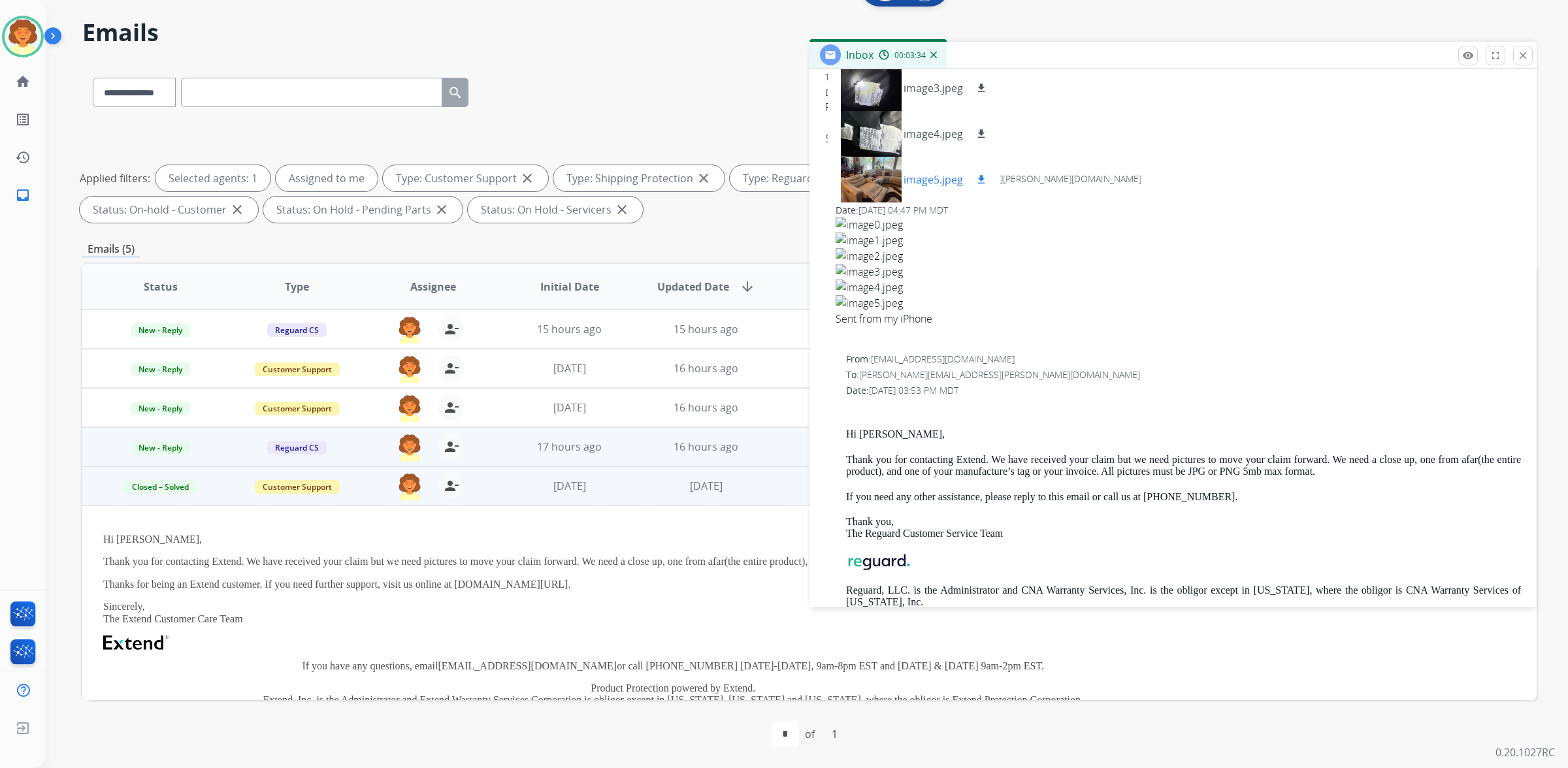
click at [987, 185] on mat-icon "download" at bounding box center [981, 179] width 12 height 12
click at [987, 140] on mat-icon "download" at bounding box center [981, 134] width 12 height 12
click at [987, 94] on mat-icon "download" at bounding box center [981, 88] width 12 height 12
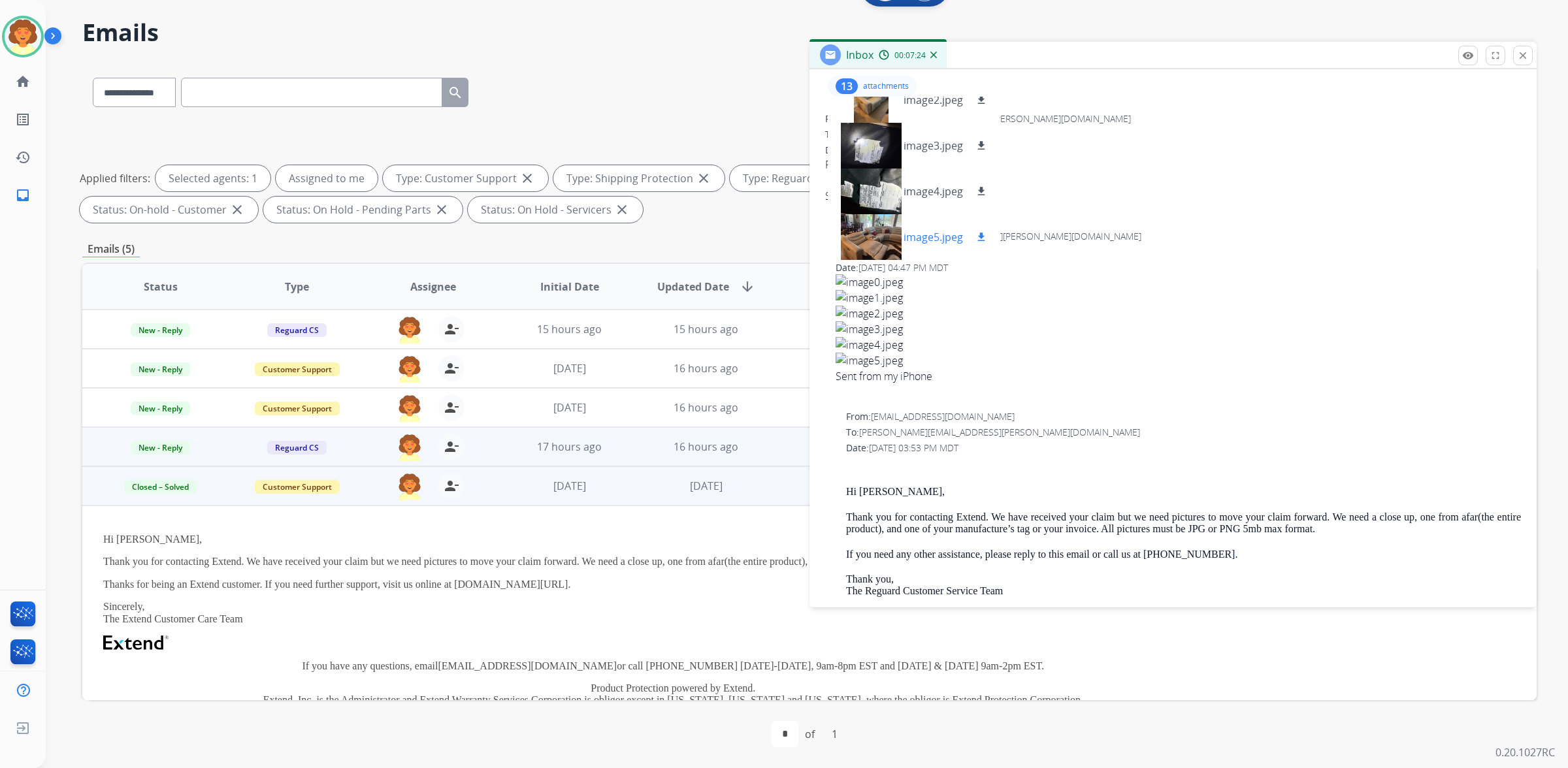
scroll to position [163, 0]
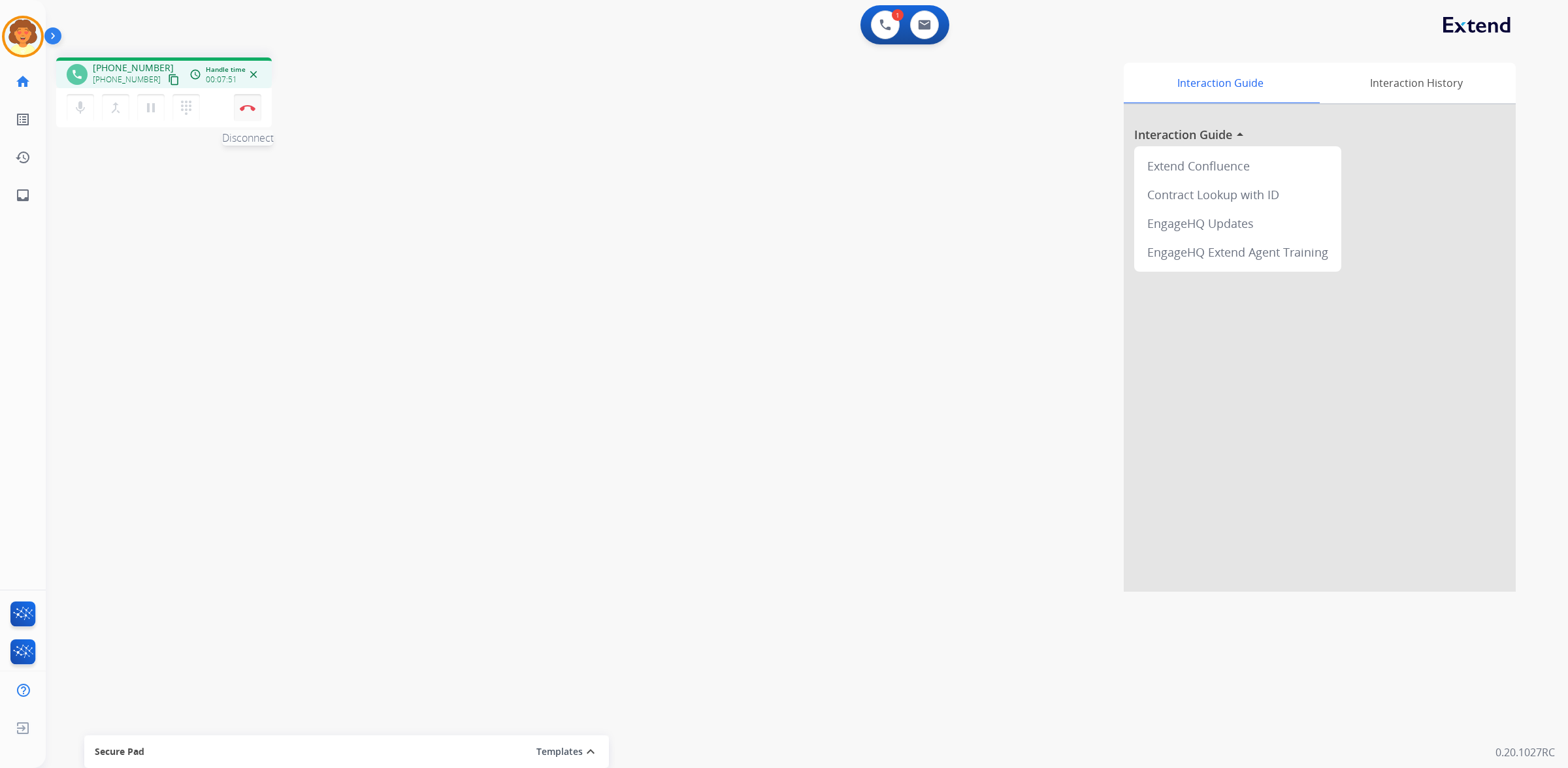
click at [250, 111] on img at bounding box center [248, 107] width 16 height 6
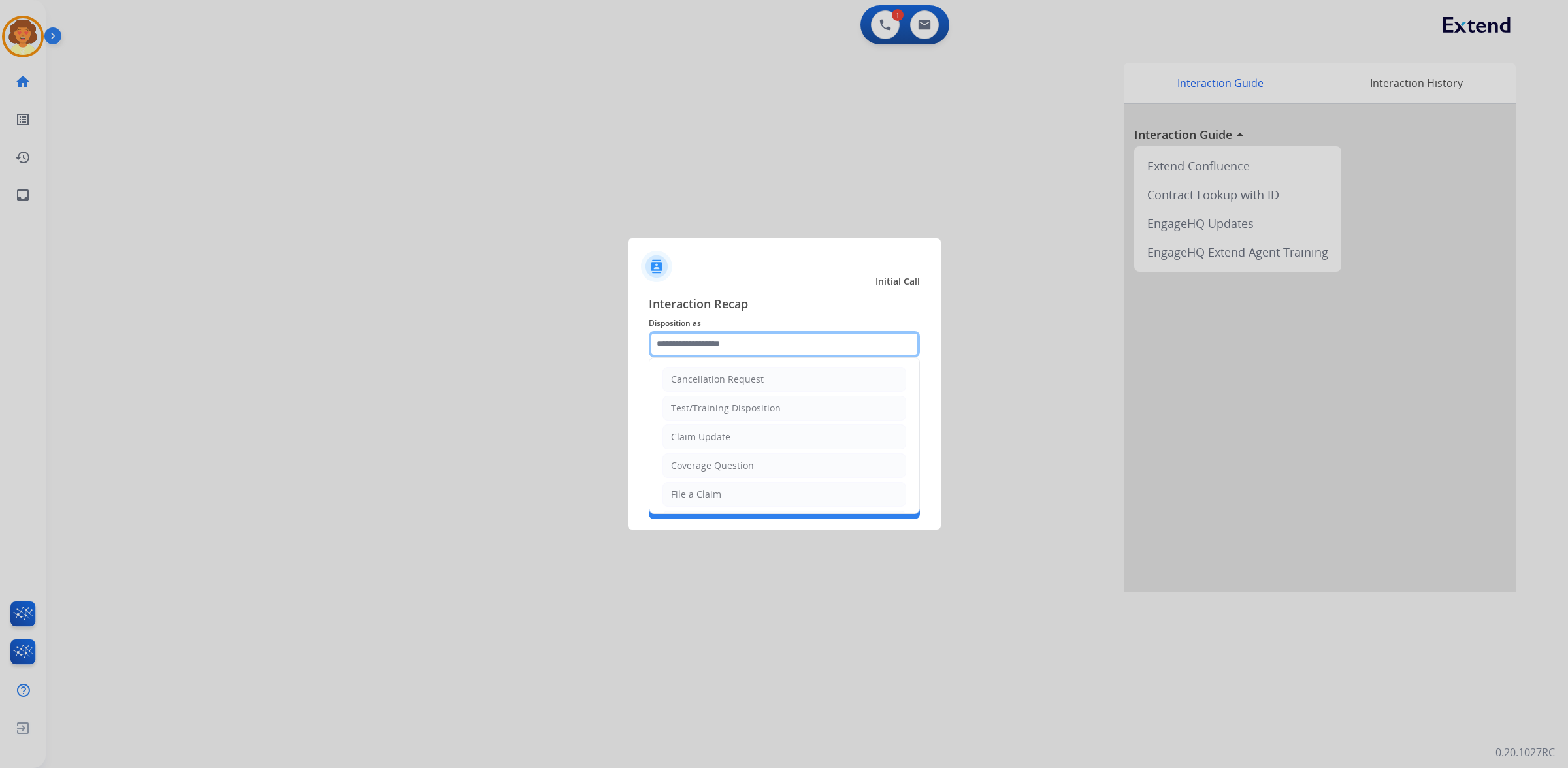
click at [711, 331] on input "text" at bounding box center [784, 344] width 271 height 26
click at [721, 419] on div "File a Claim" at bounding box center [696, 413] width 50 height 13
type input "**********"
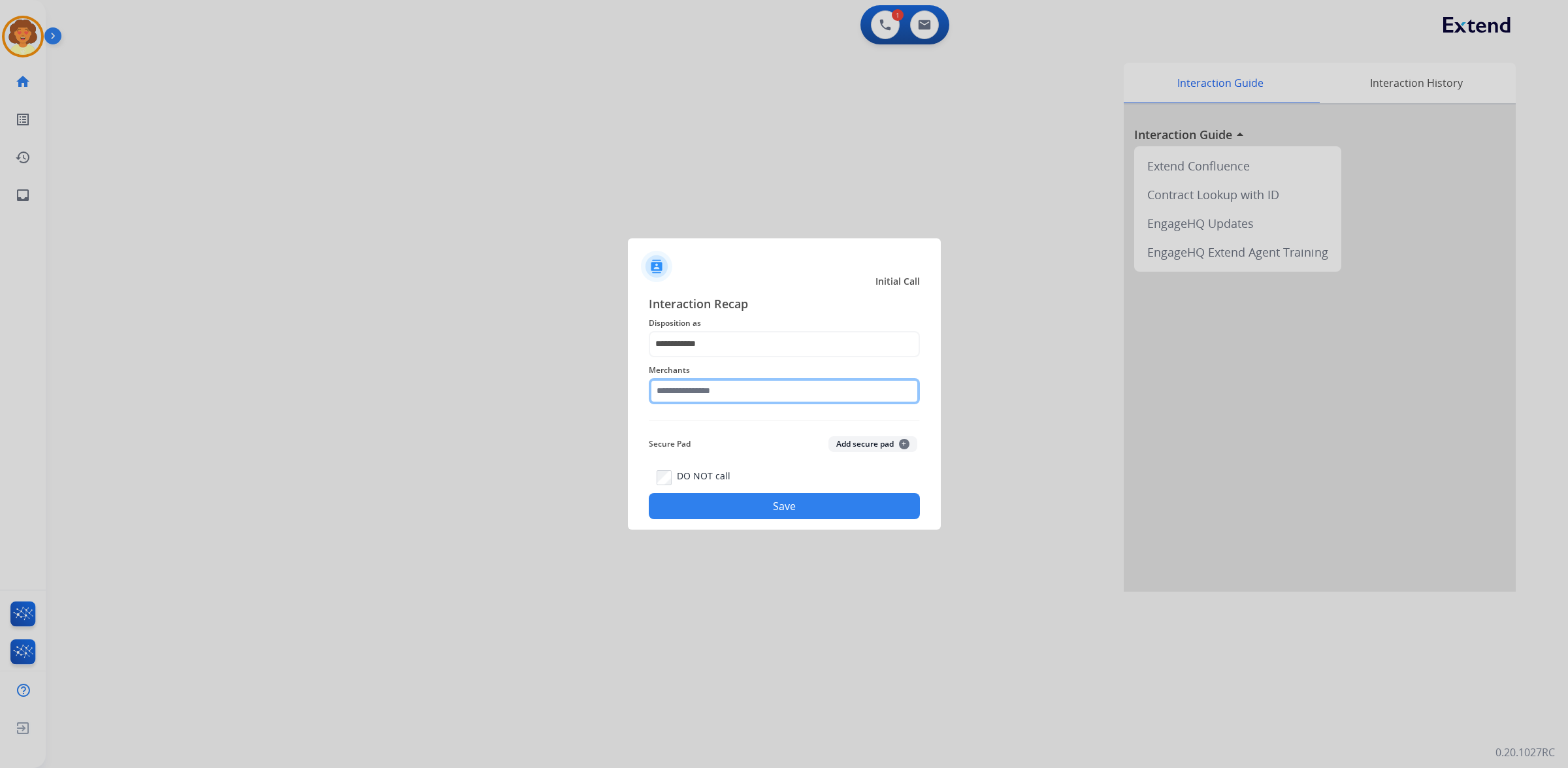
click at [711, 389] on input "text" at bounding box center [784, 391] width 271 height 26
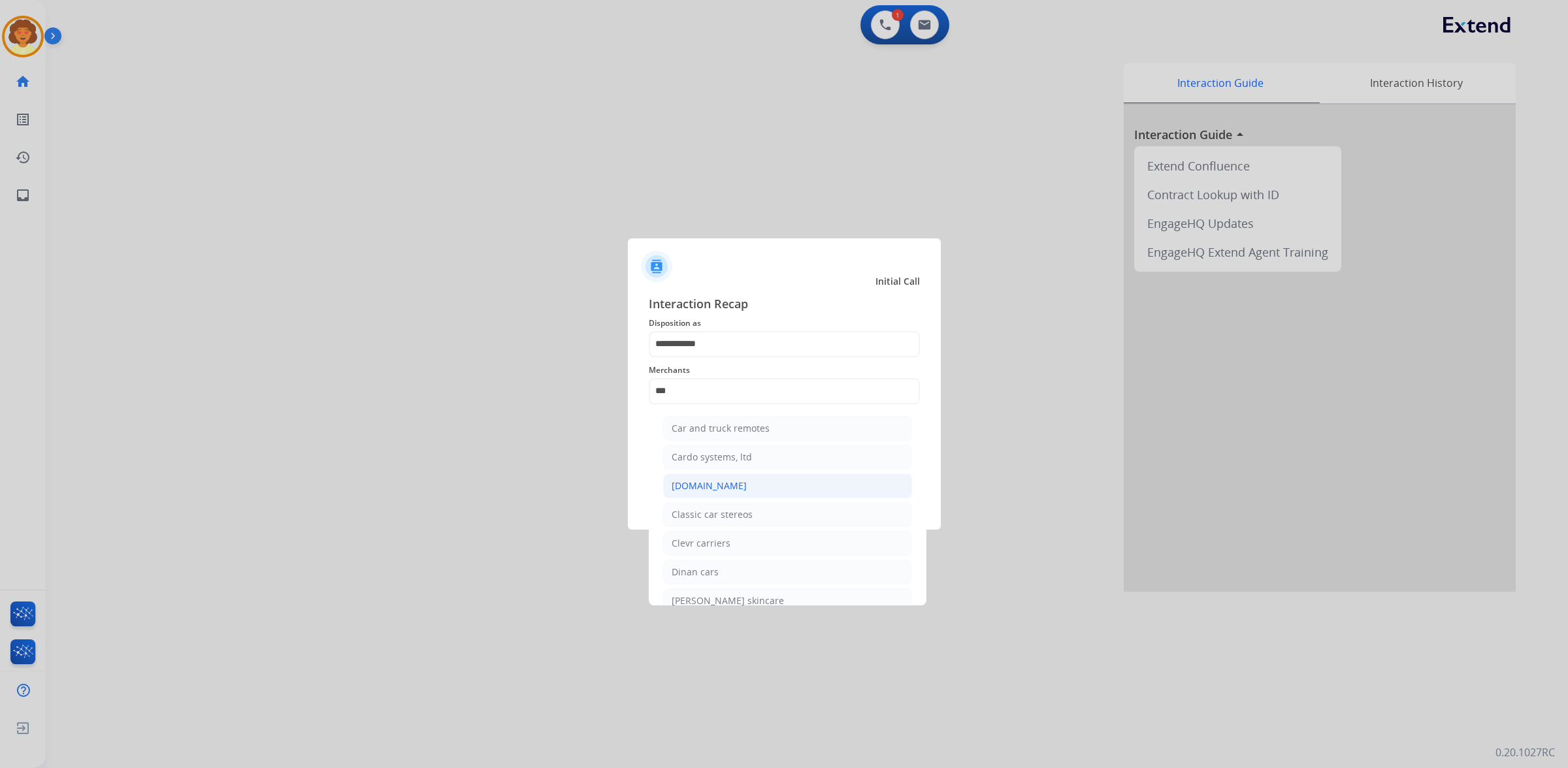
click at [743, 493] on div "[DOMAIN_NAME]" at bounding box center [709, 486] width 75 height 13
type input "**********"
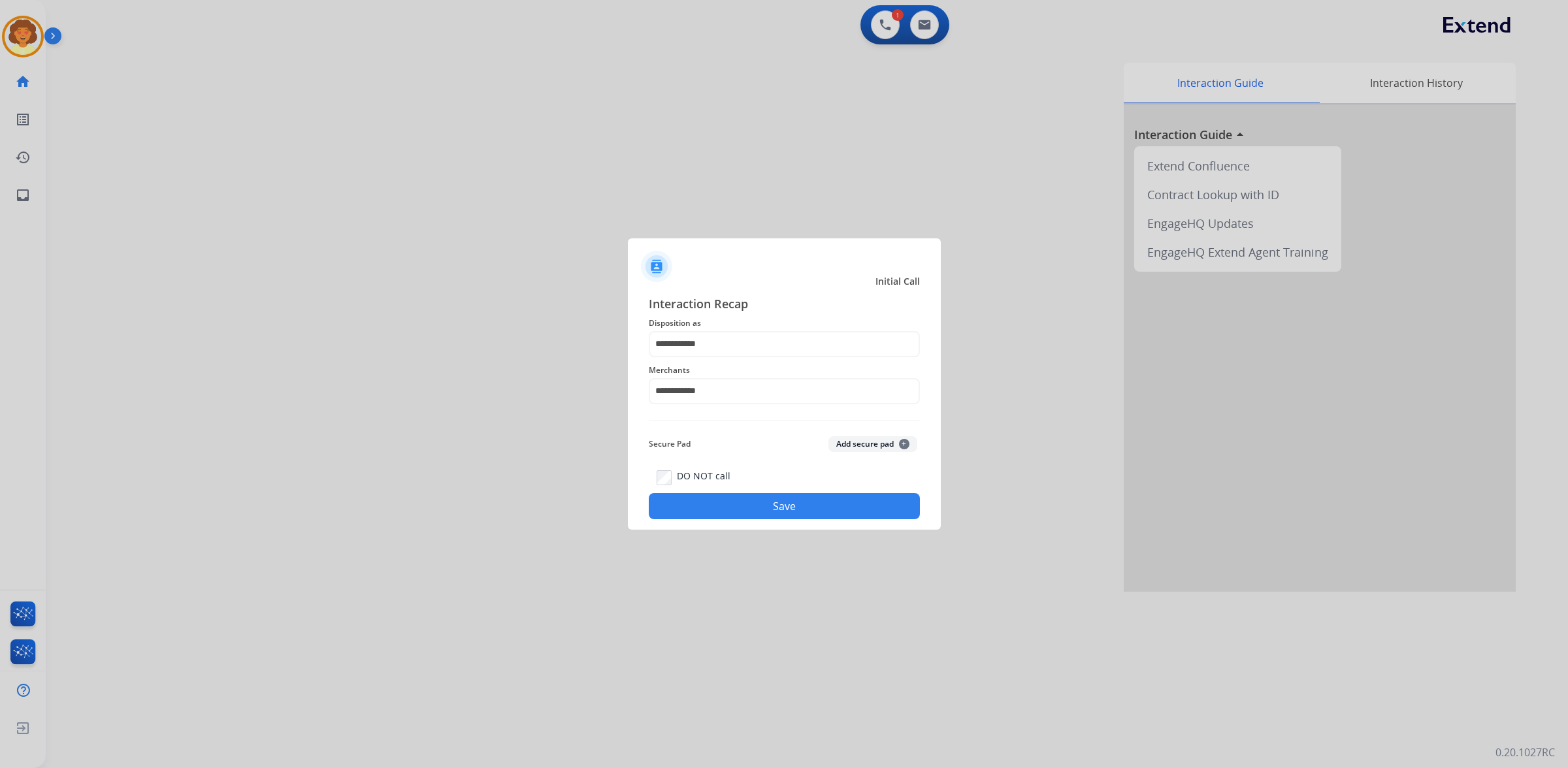
click at [755, 520] on button "Save" at bounding box center [784, 506] width 271 height 26
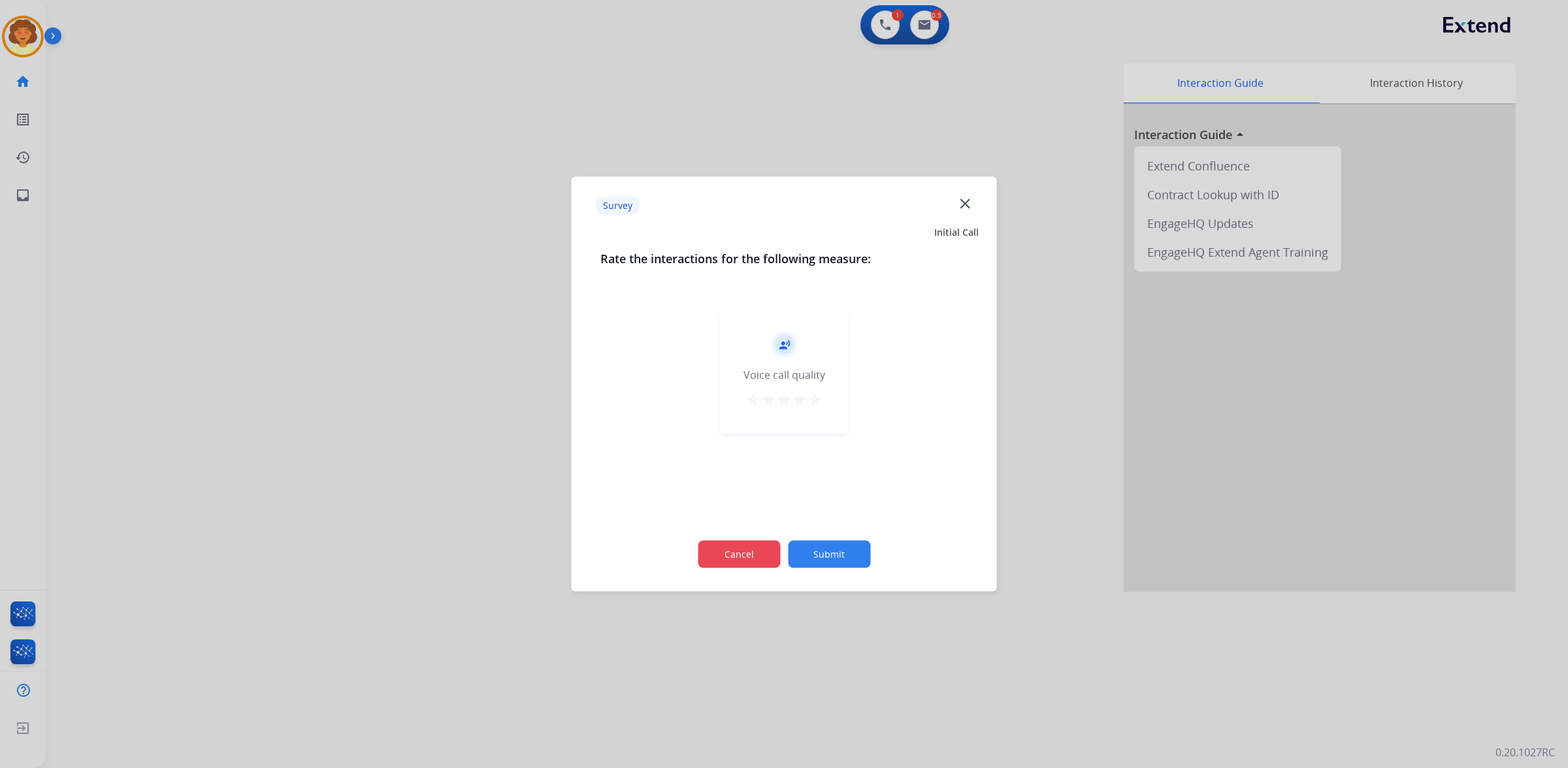
click at [722, 559] on button "Cancel" at bounding box center [739, 555] width 82 height 27
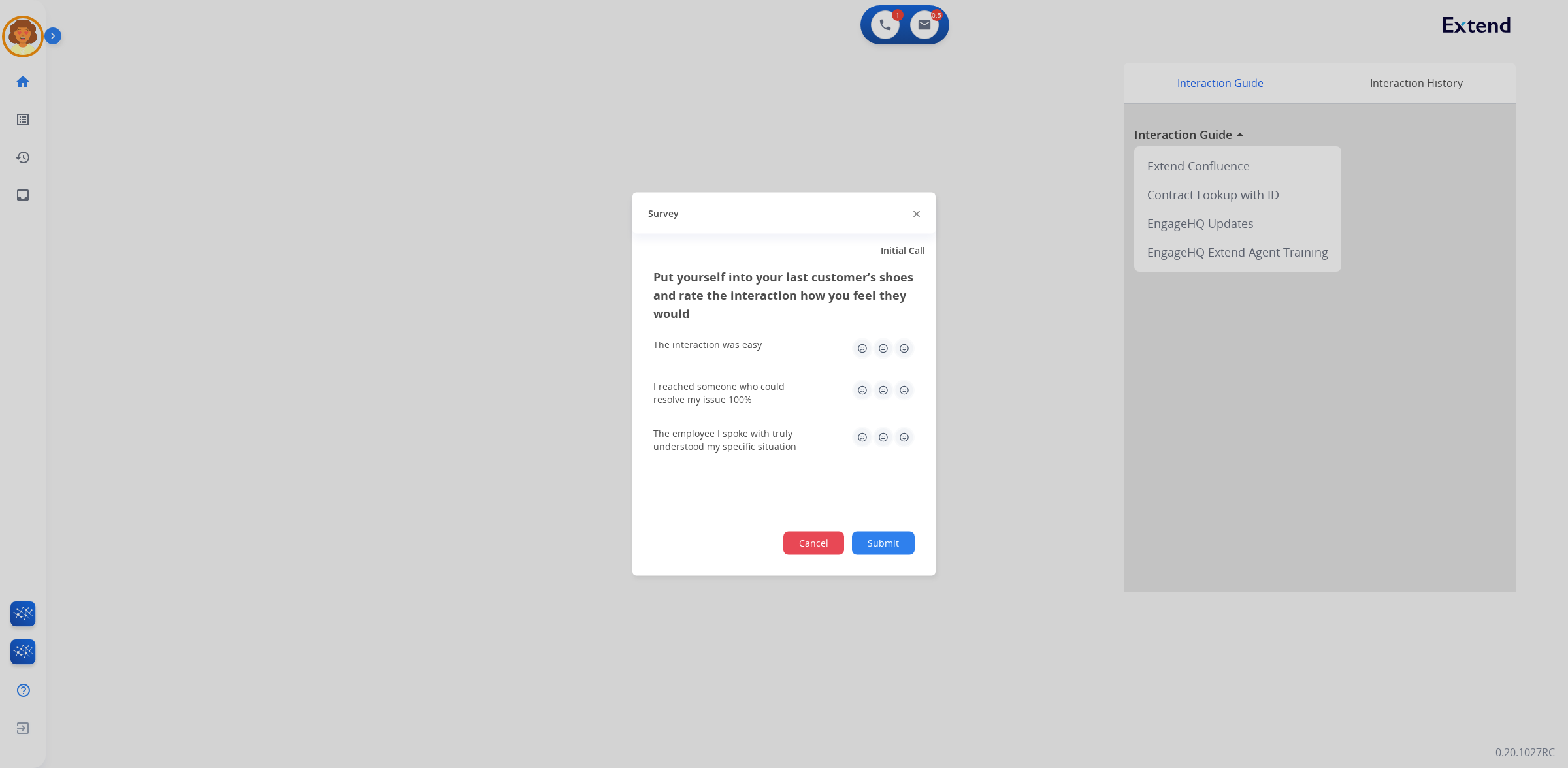
click at [783, 556] on button "Cancel" at bounding box center [813, 544] width 60 height 24
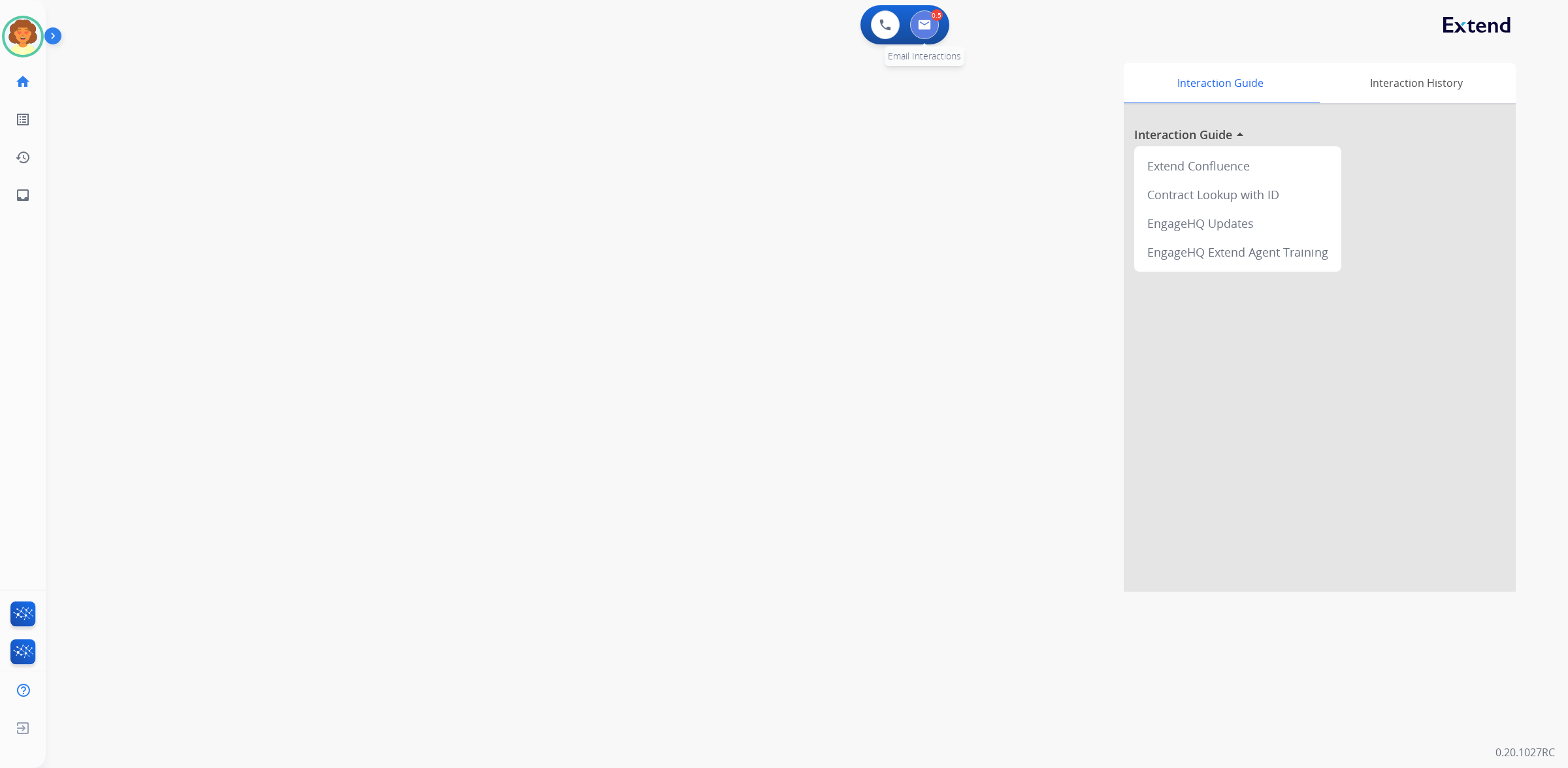
click at [919, 30] on img at bounding box center [924, 25] width 13 height 10
select select "**********"
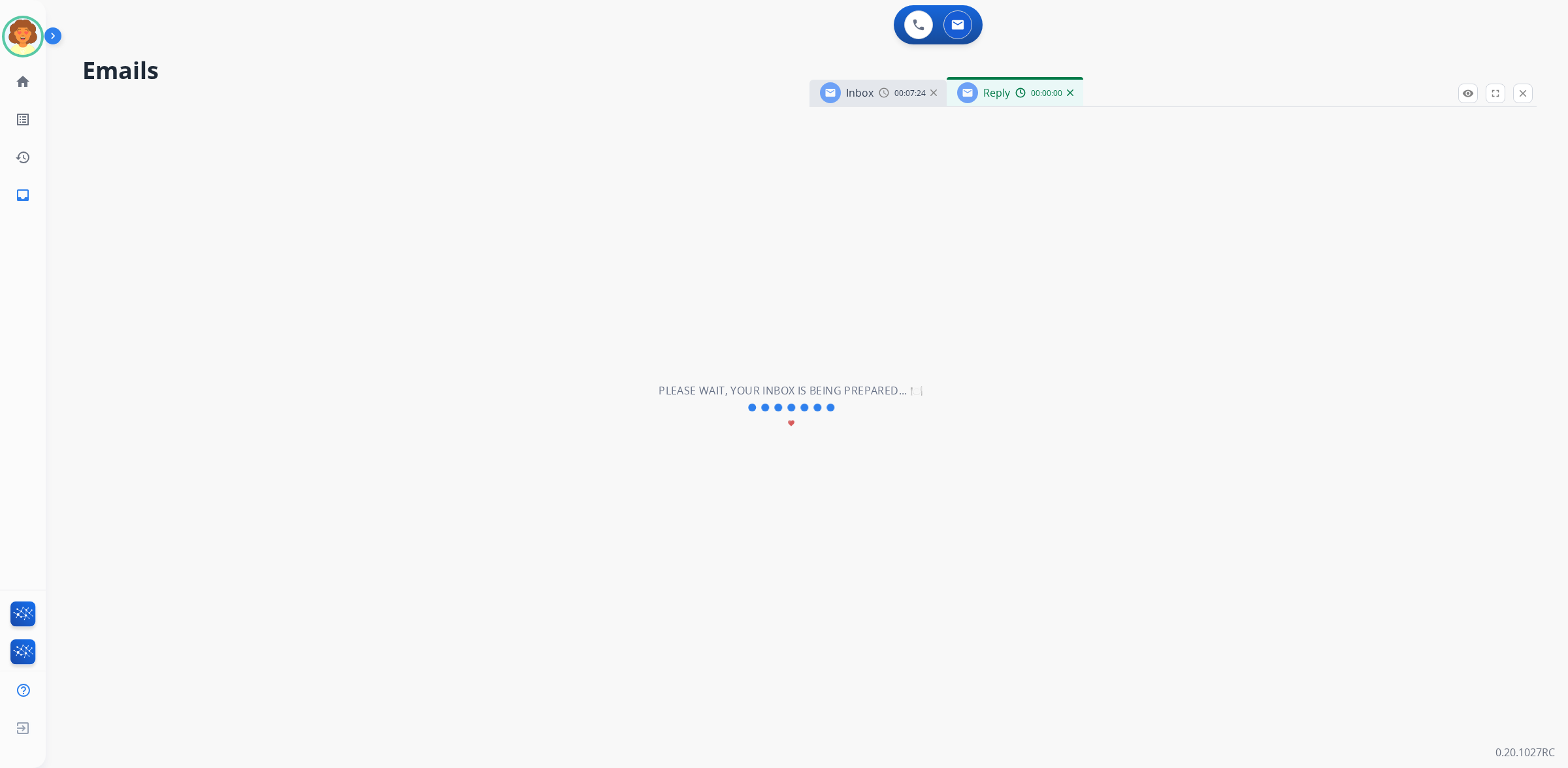
select select "**********"
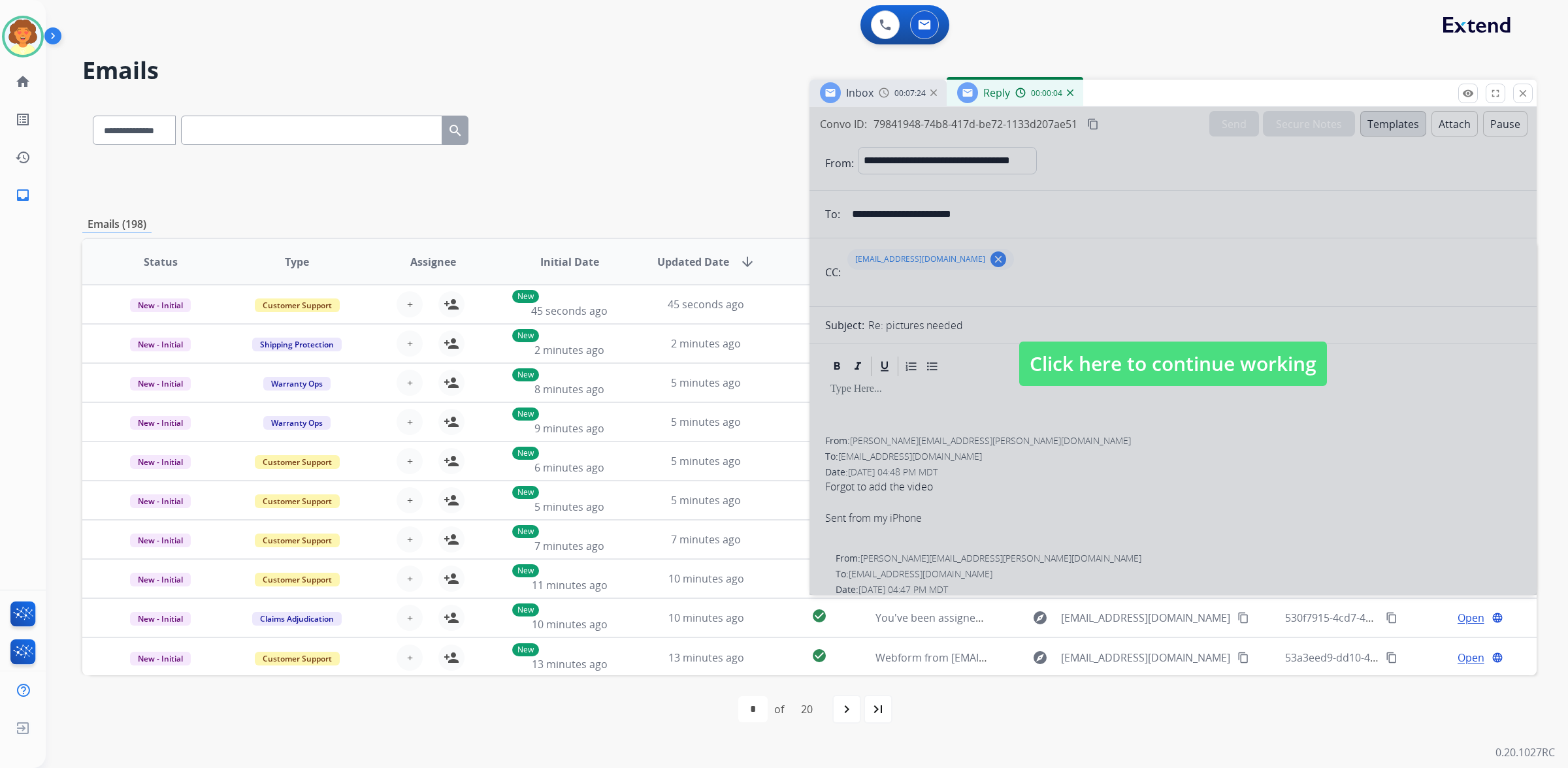
click at [1186, 386] on span "Click here to continue working" at bounding box center [1173, 364] width 308 height 45
select select
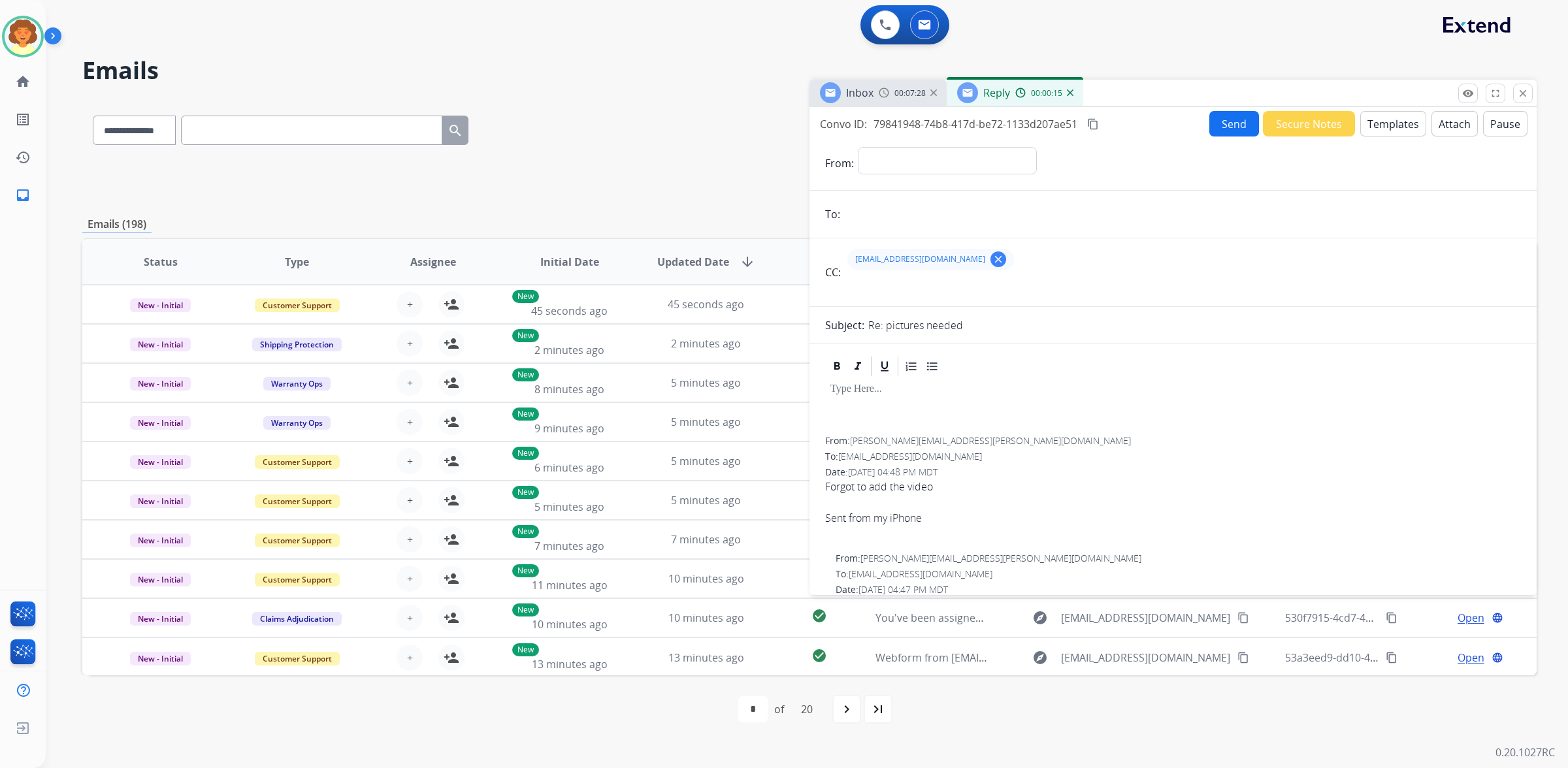
click at [1083, 106] on div "Reply 00:00:15" at bounding box center [1015, 92] width 137 height 26
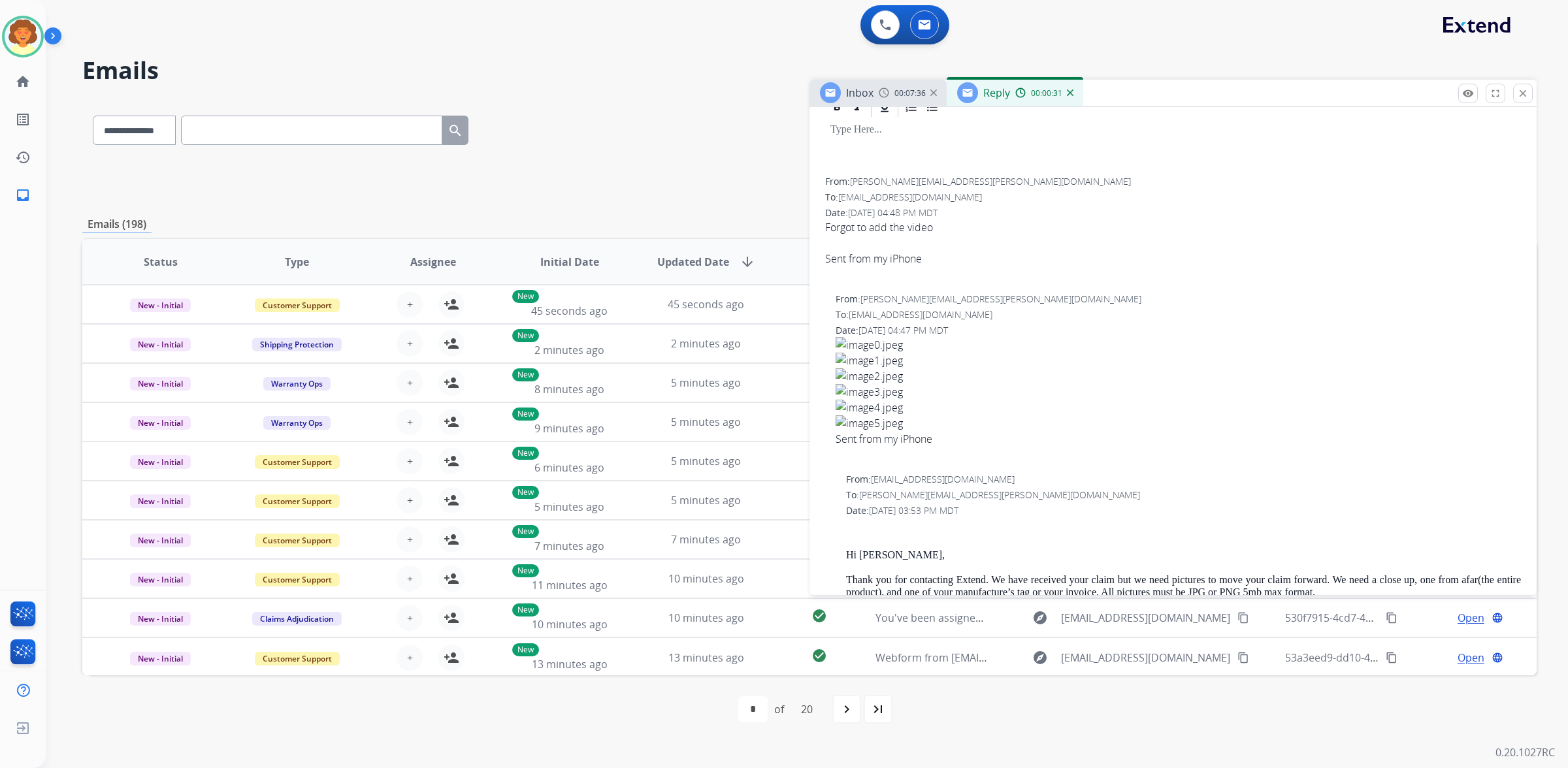
scroll to position [243, 0]
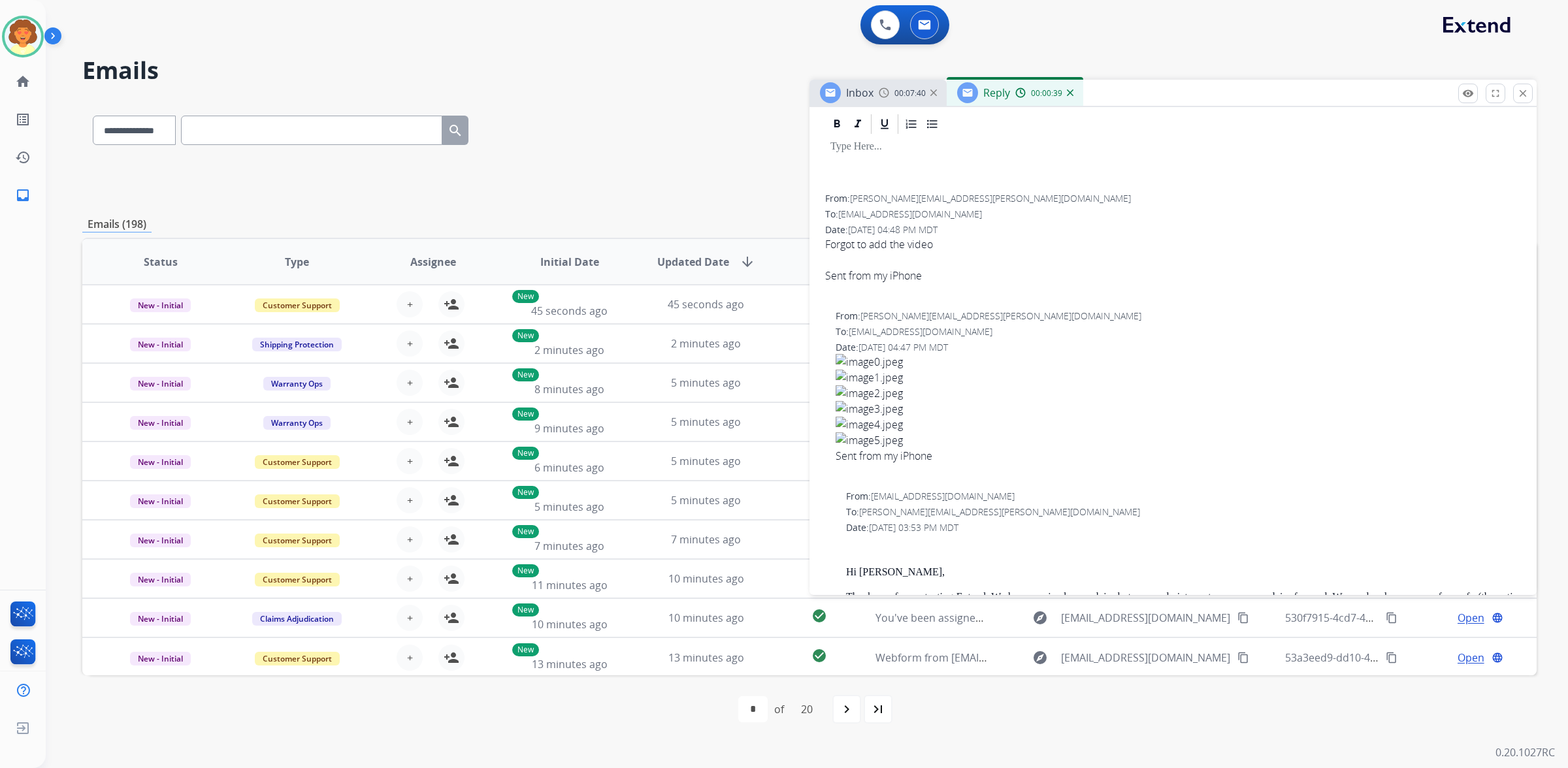
click at [1074, 96] on img at bounding box center [1071, 92] width 6 height 6
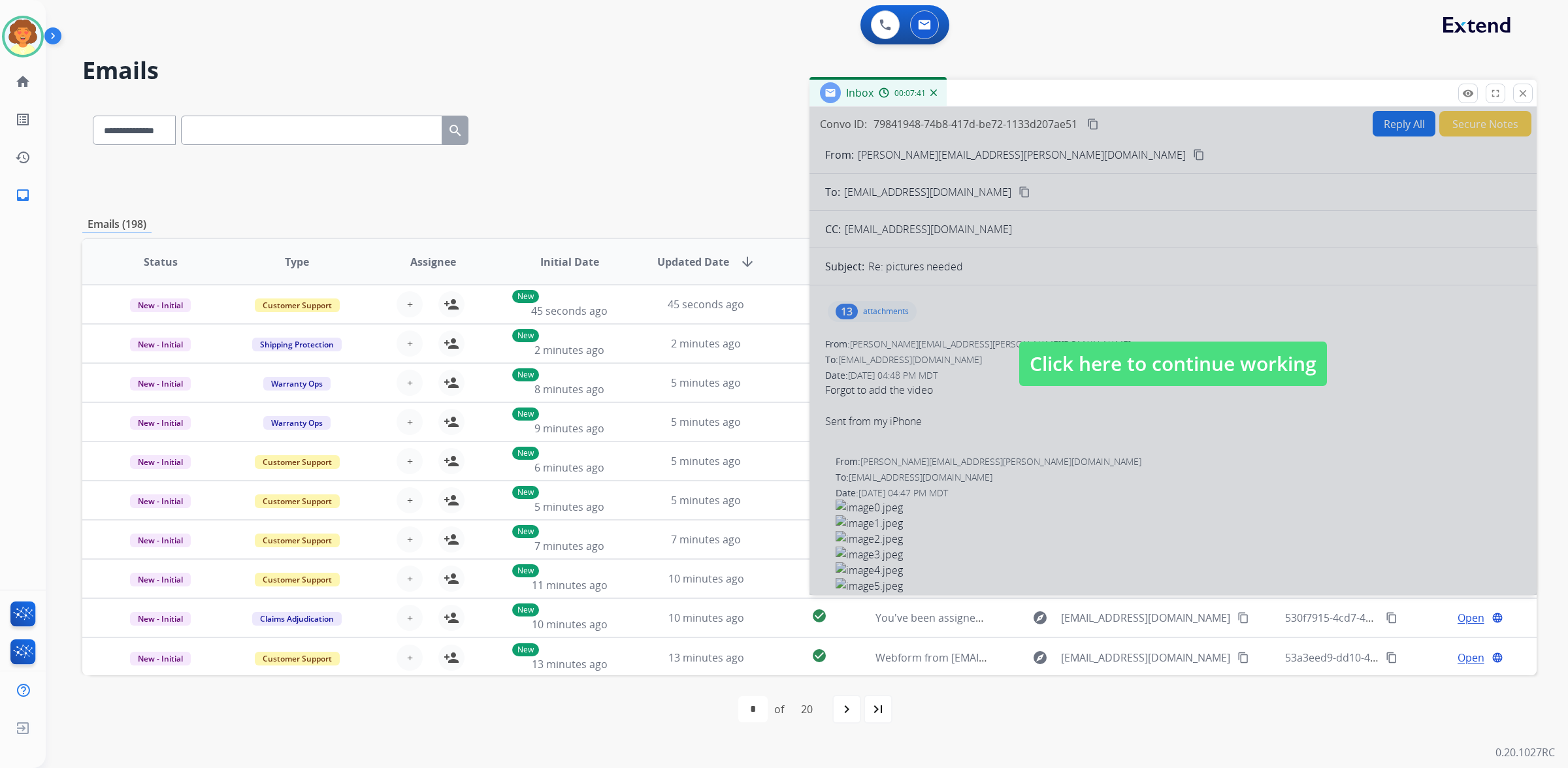
drag, startPoint x: 1099, startPoint y: 563, endPoint x: 1116, endPoint y: 606, distance: 46.2
click at [1116, 595] on div at bounding box center [1173, 351] width 727 height 488
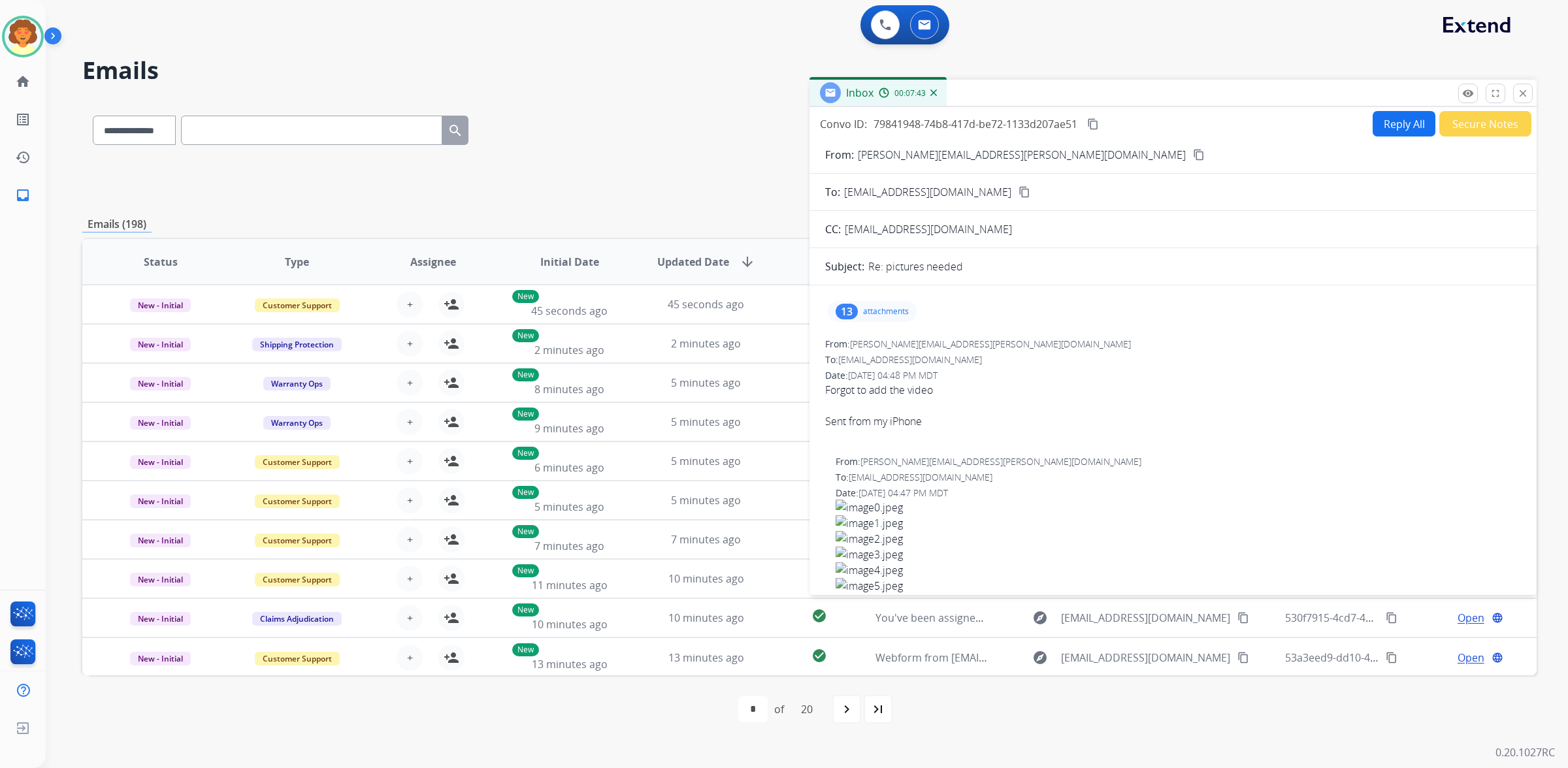
click at [858, 319] on div "13" at bounding box center [847, 312] width 22 height 16
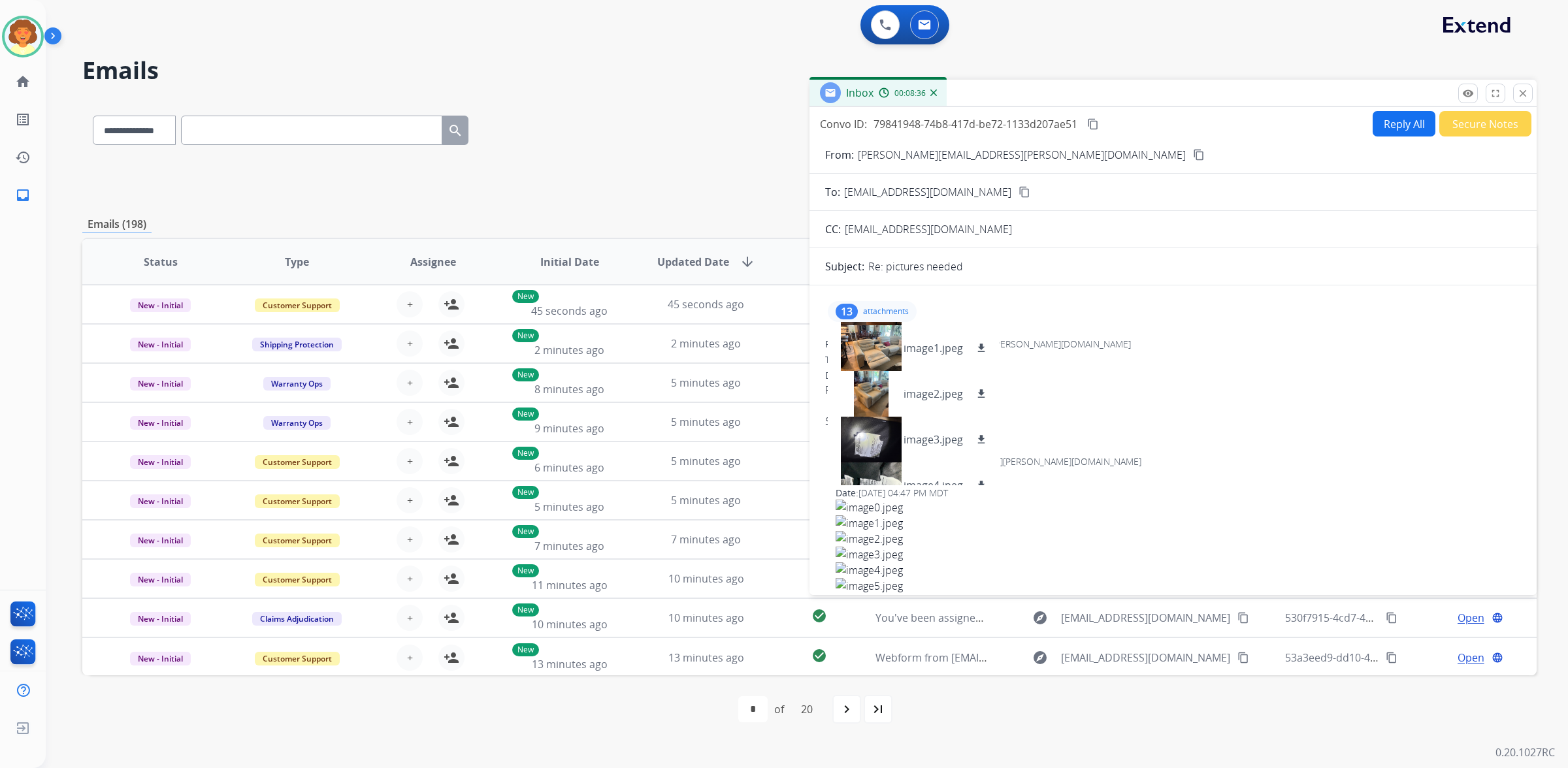
scroll to position [353, 0]
click at [899, 380] on div at bounding box center [871, 357] width 65 height 45
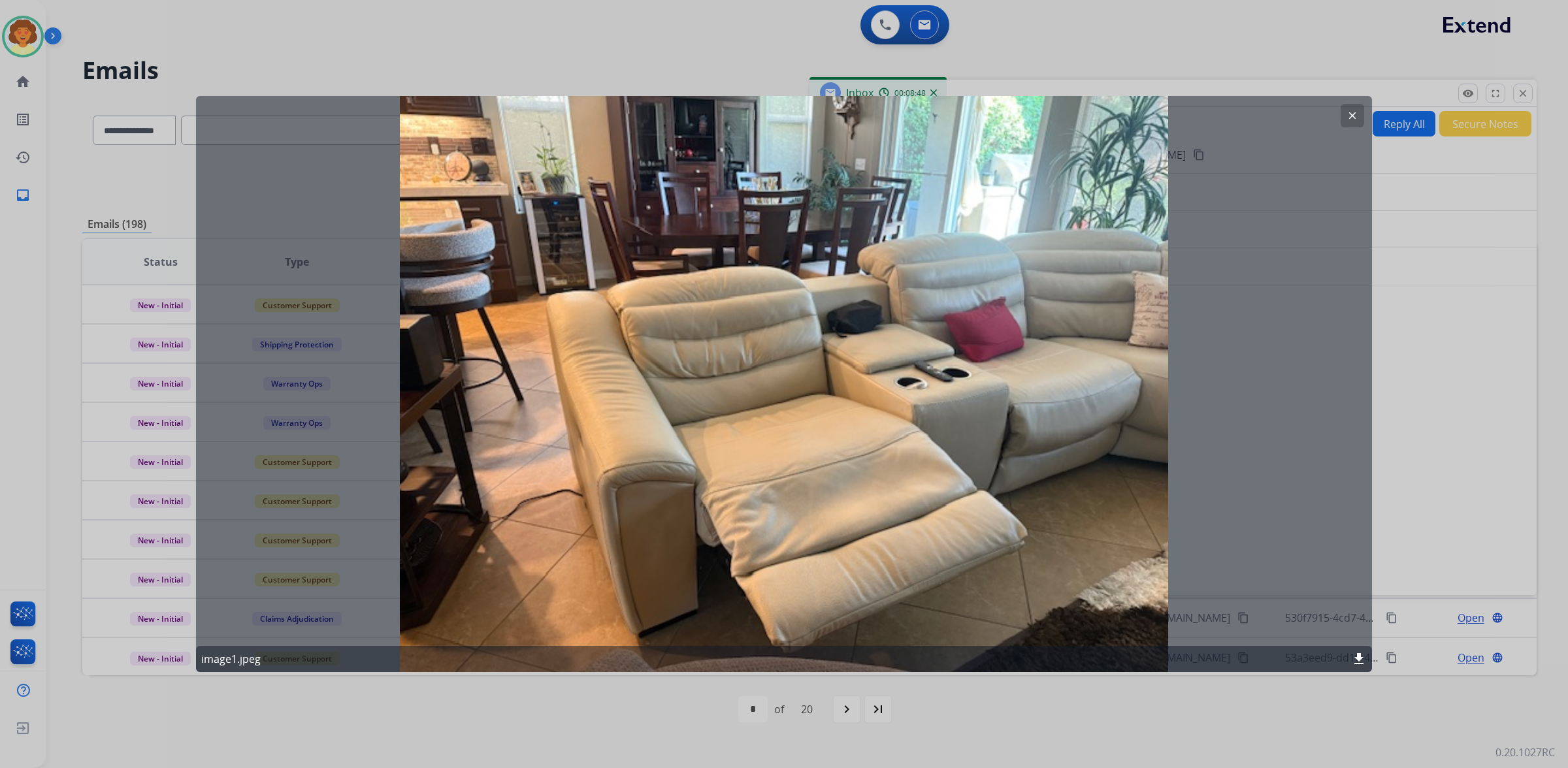
click at [1347, 115] on mat-icon "clear" at bounding box center [1352, 115] width 12 height 12
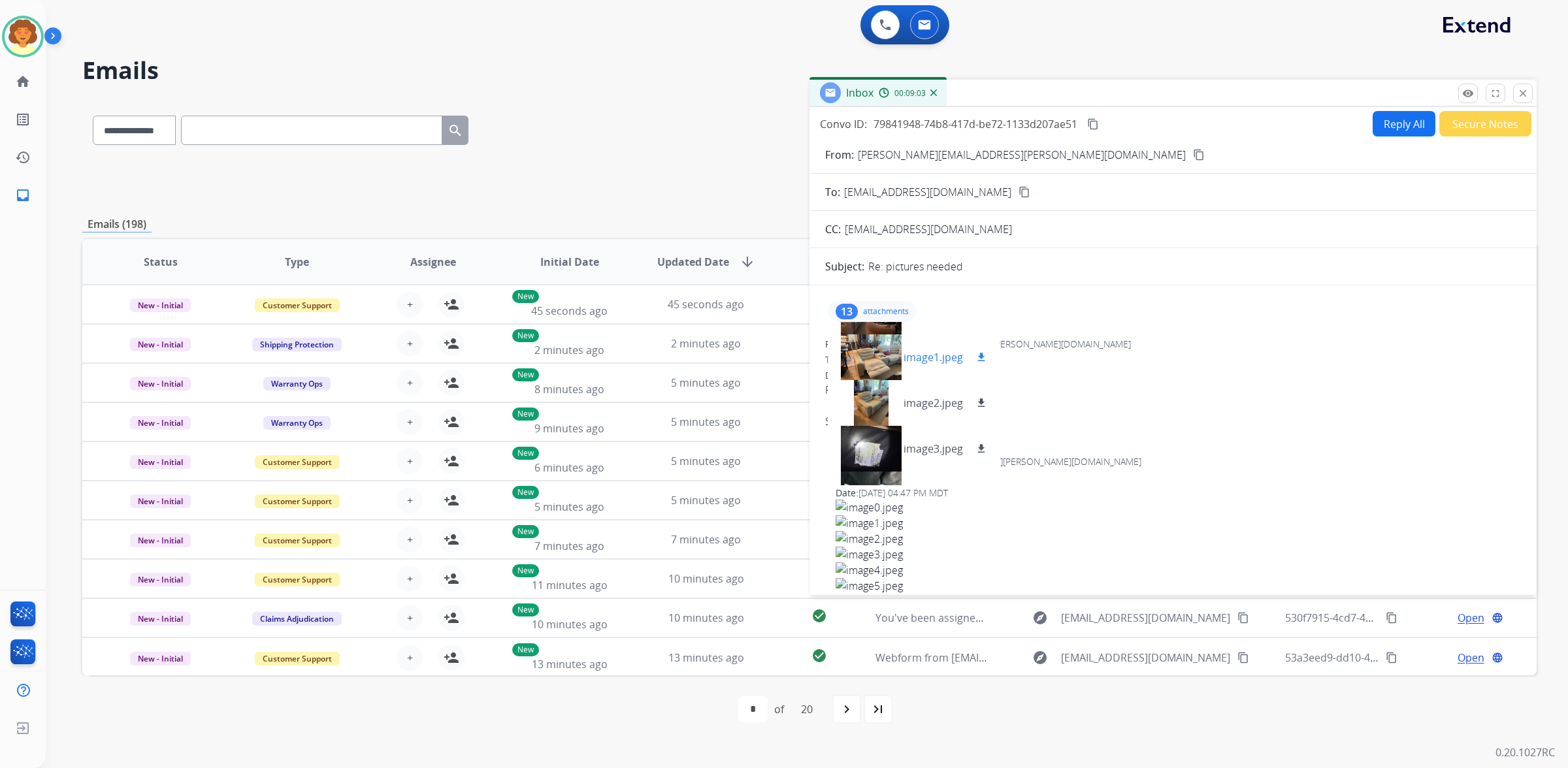
click at [987, 363] on mat-icon "download" at bounding box center [981, 357] width 12 height 12
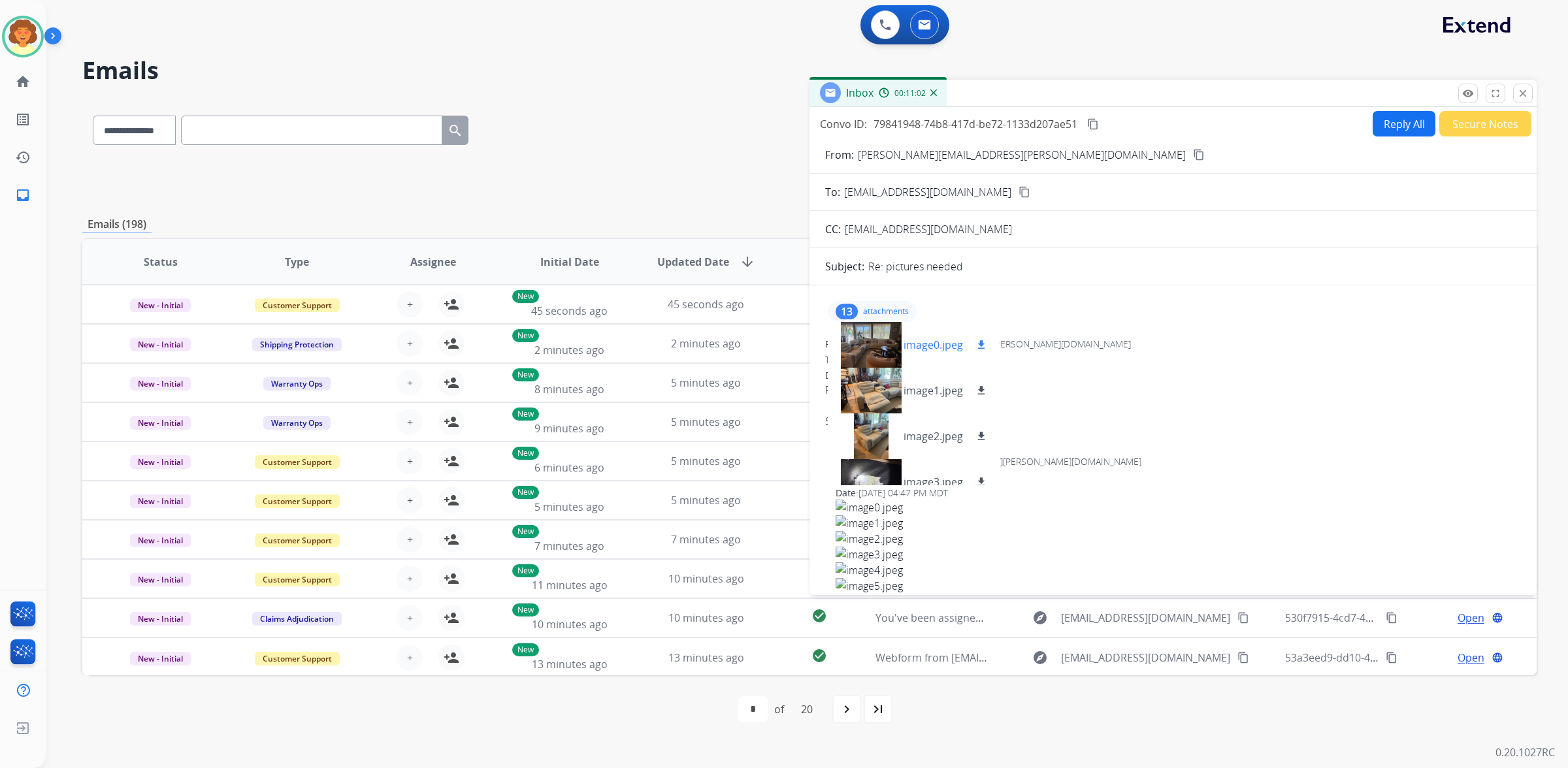
click at [987, 351] on mat-icon "download" at bounding box center [981, 345] width 12 height 12
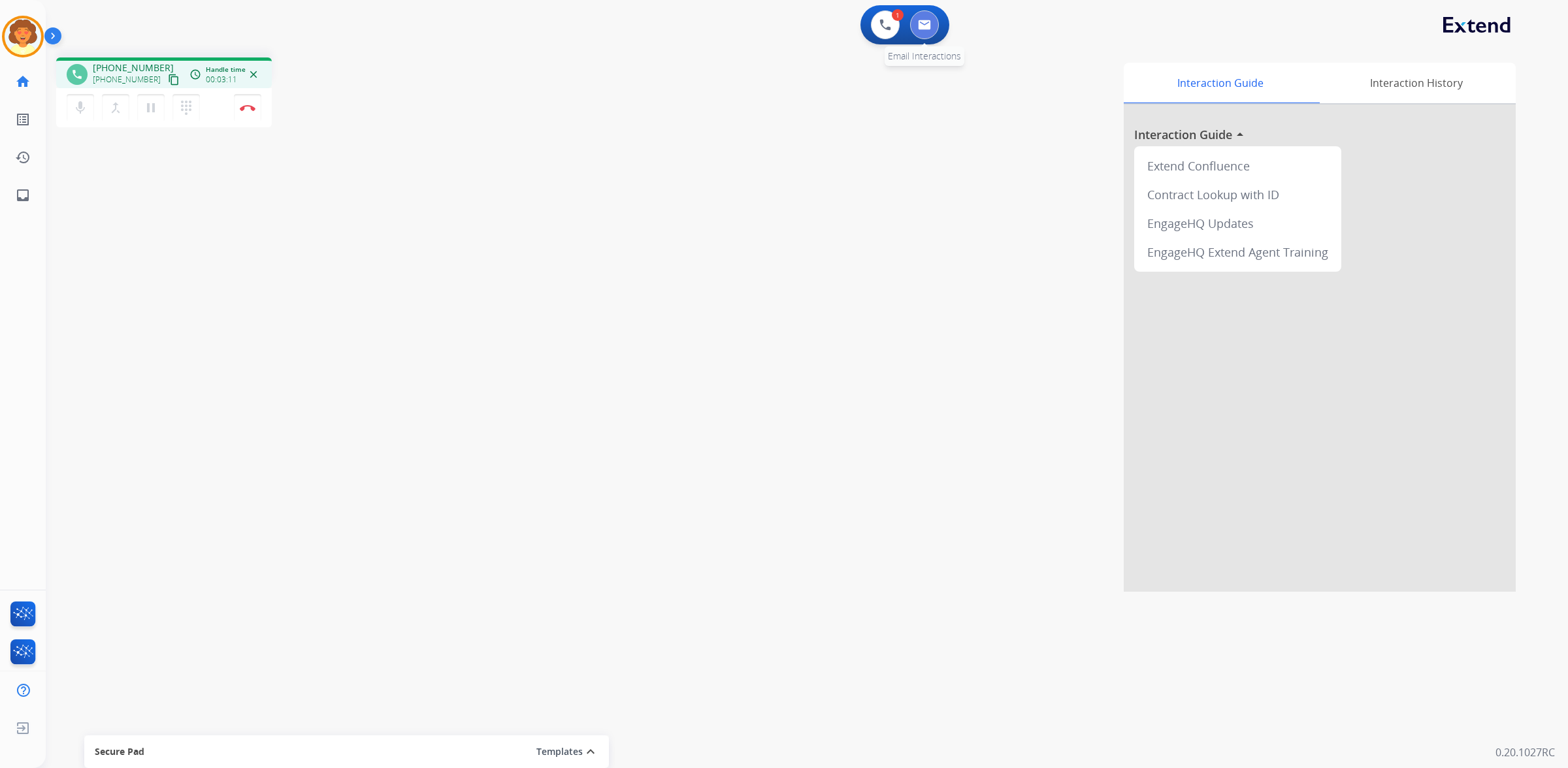
click at [919, 39] on button at bounding box center [924, 25] width 29 height 29
select select "**********"
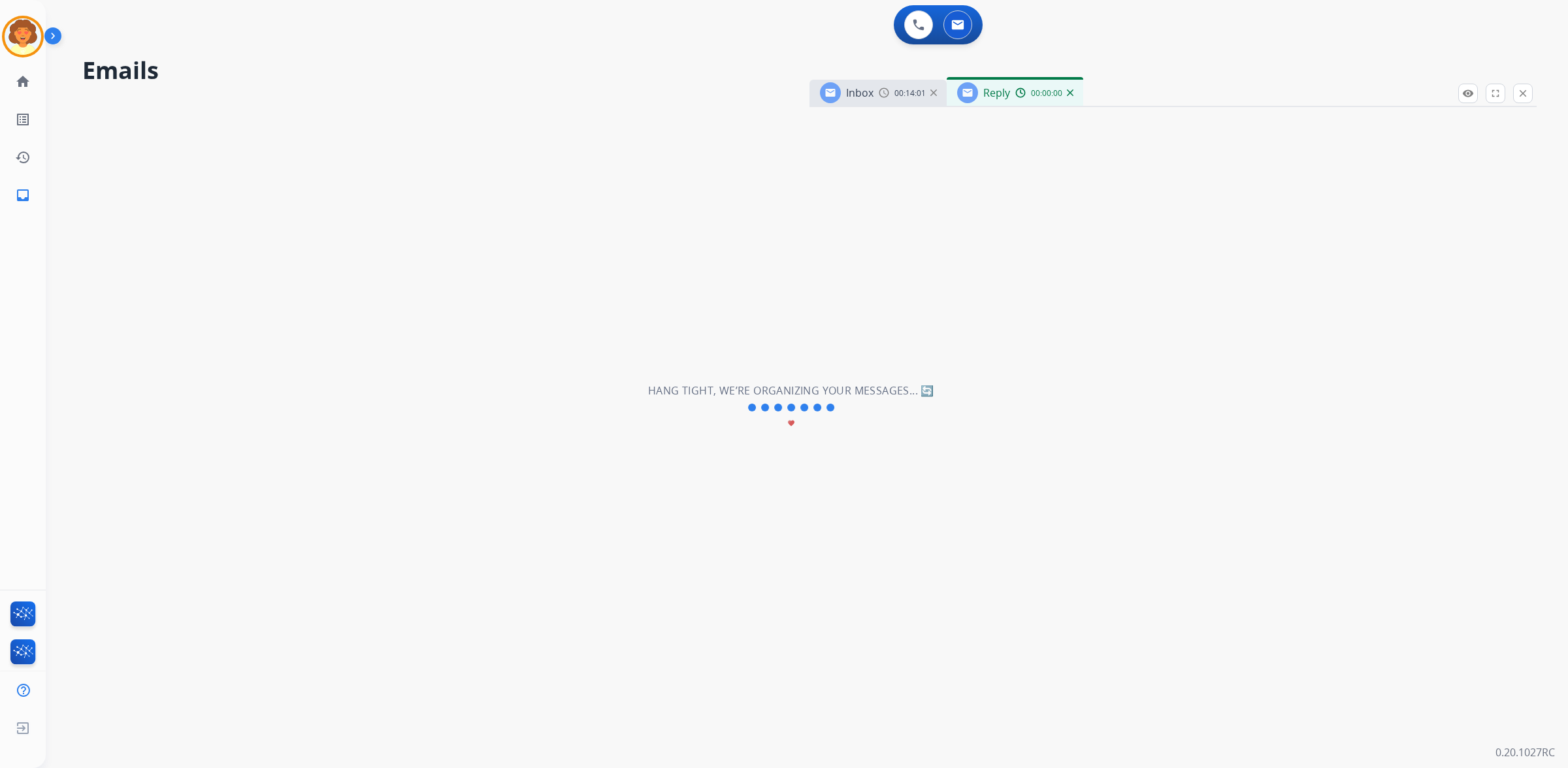
select select "**********"
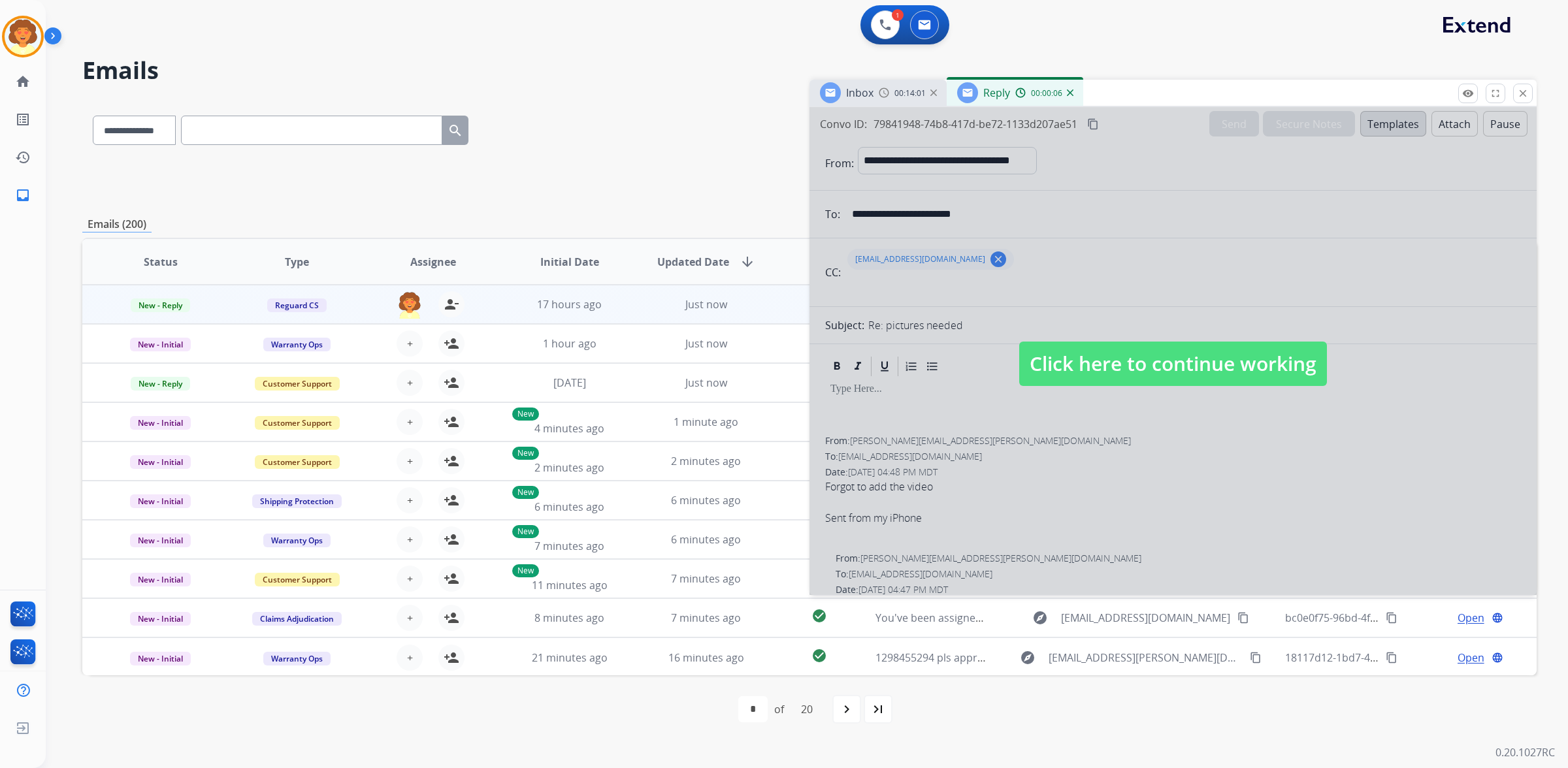
click at [937, 96] on img at bounding box center [934, 92] width 6 height 6
click at [936, 96] on img at bounding box center [933, 92] width 6 height 6
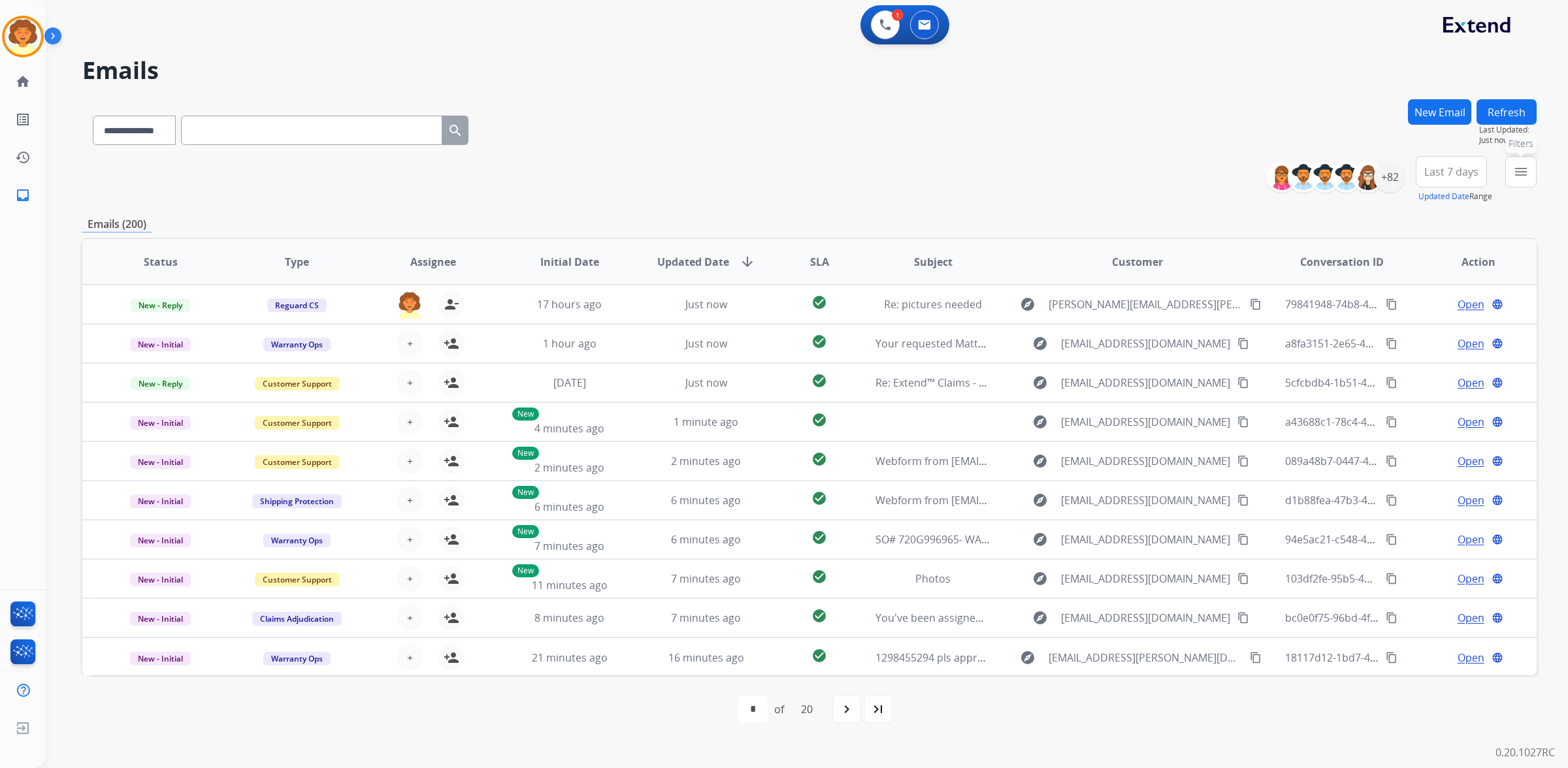
click at [1513, 180] on mat-icon "menu" at bounding box center [1521, 172] width 16 height 16
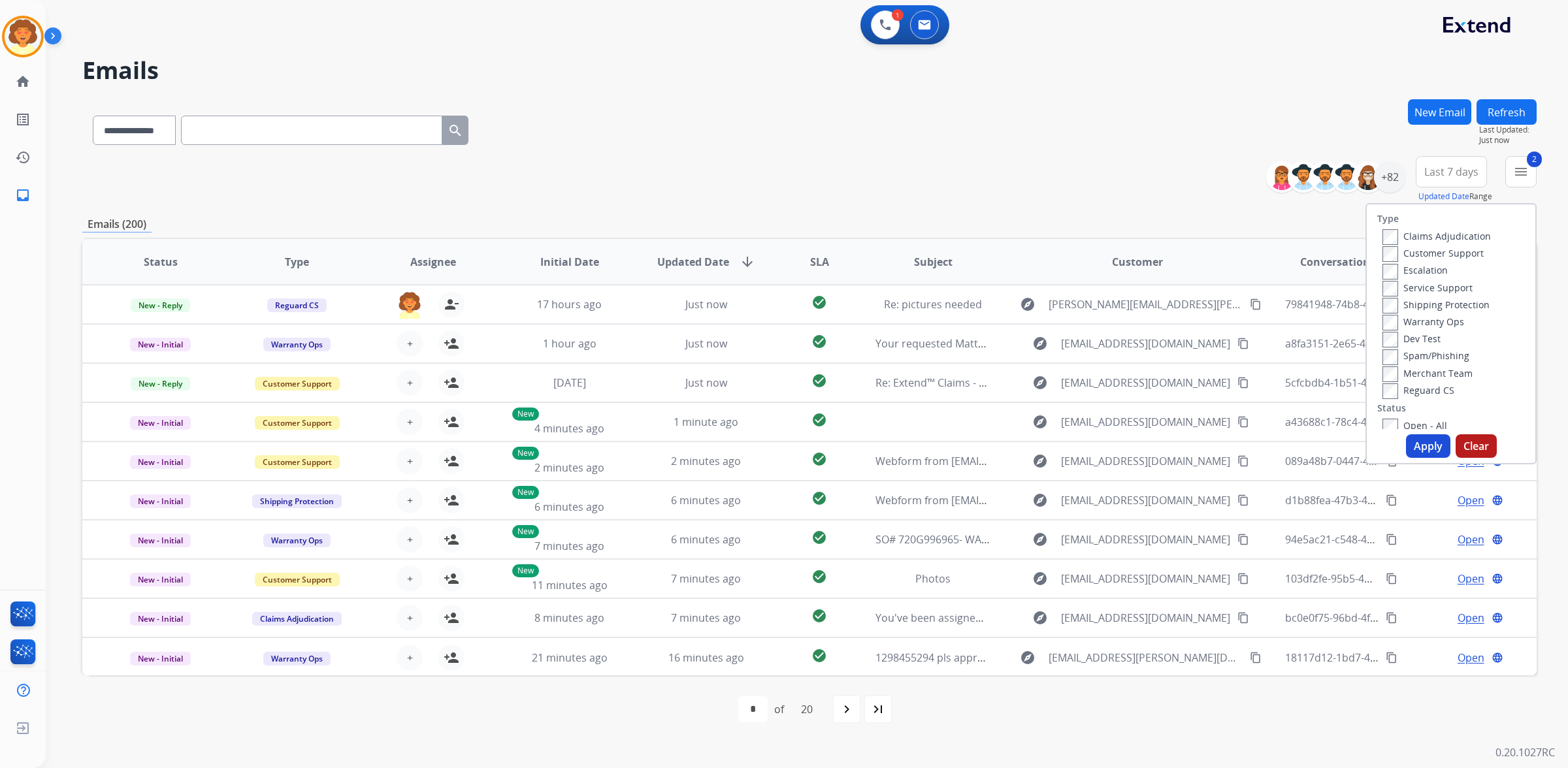
click at [1408, 125] on button "New Email" at bounding box center [1440, 112] width 64 height 25
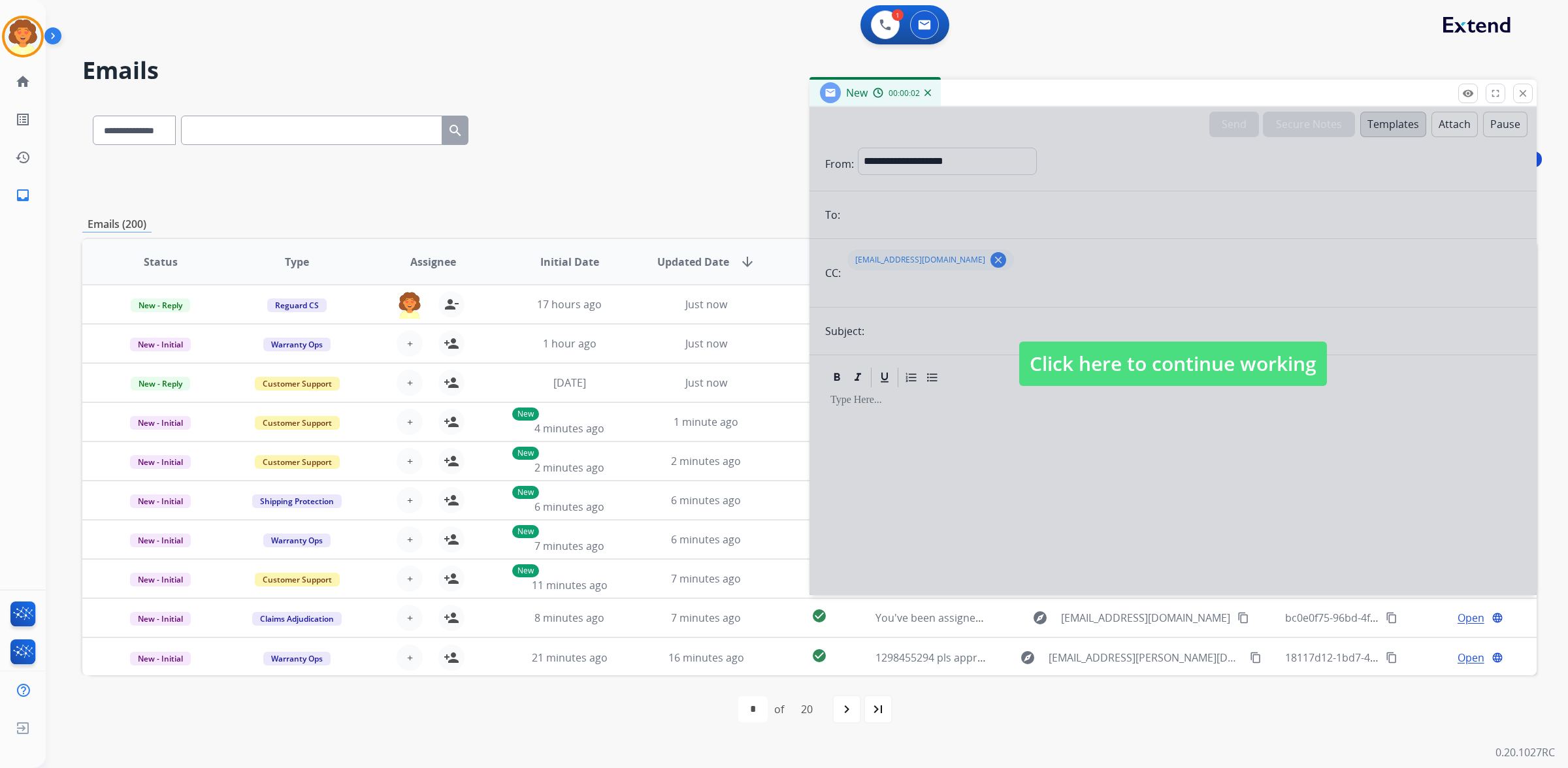
click at [961, 232] on div at bounding box center [1173, 351] width 727 height 488
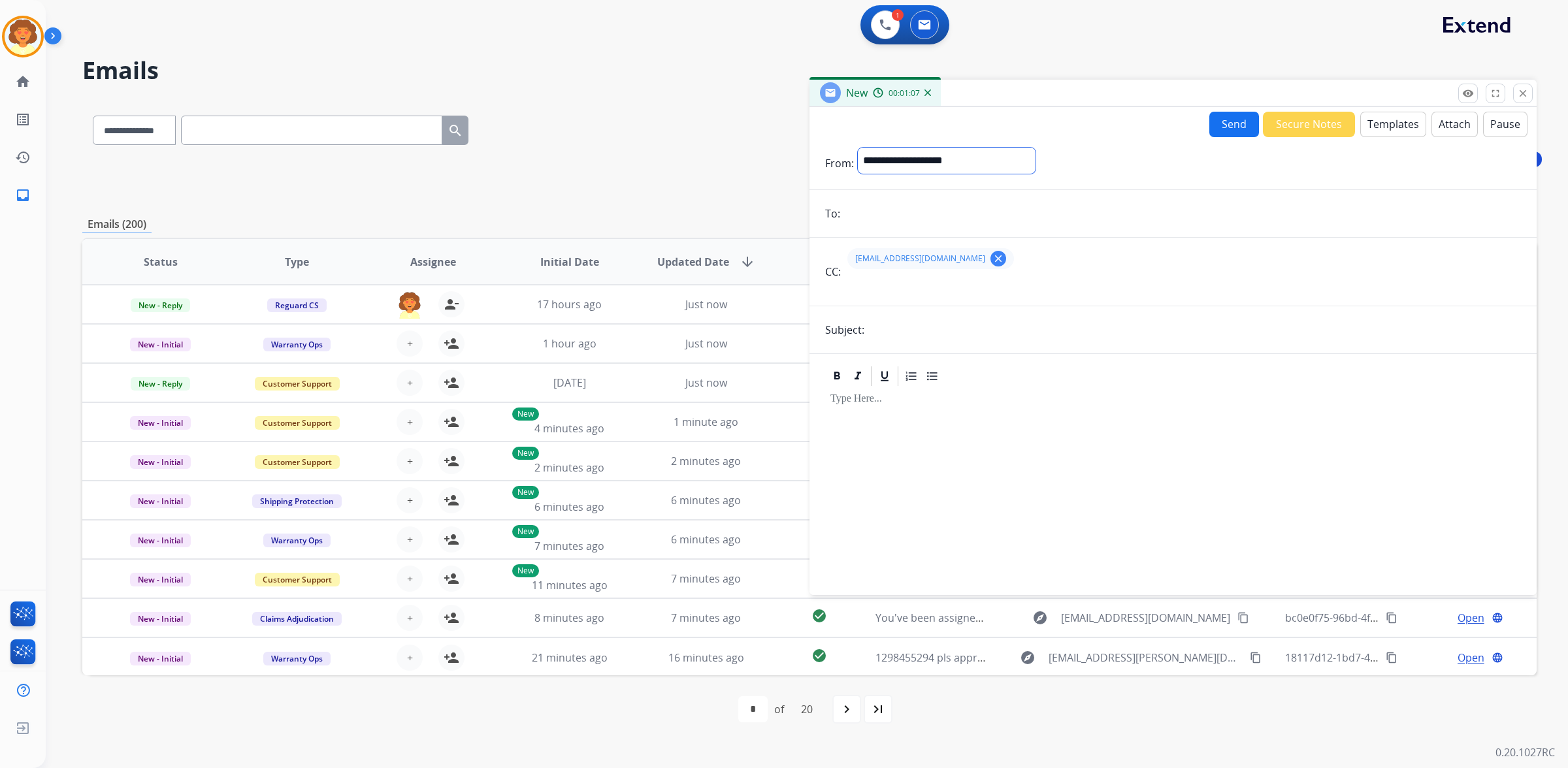
click at [1036, 173] on select "**********" at bounding box center [946, 161] width 177 height 26
click at [880, 31] on img at bounding box center [885, 25] width 12 height 12
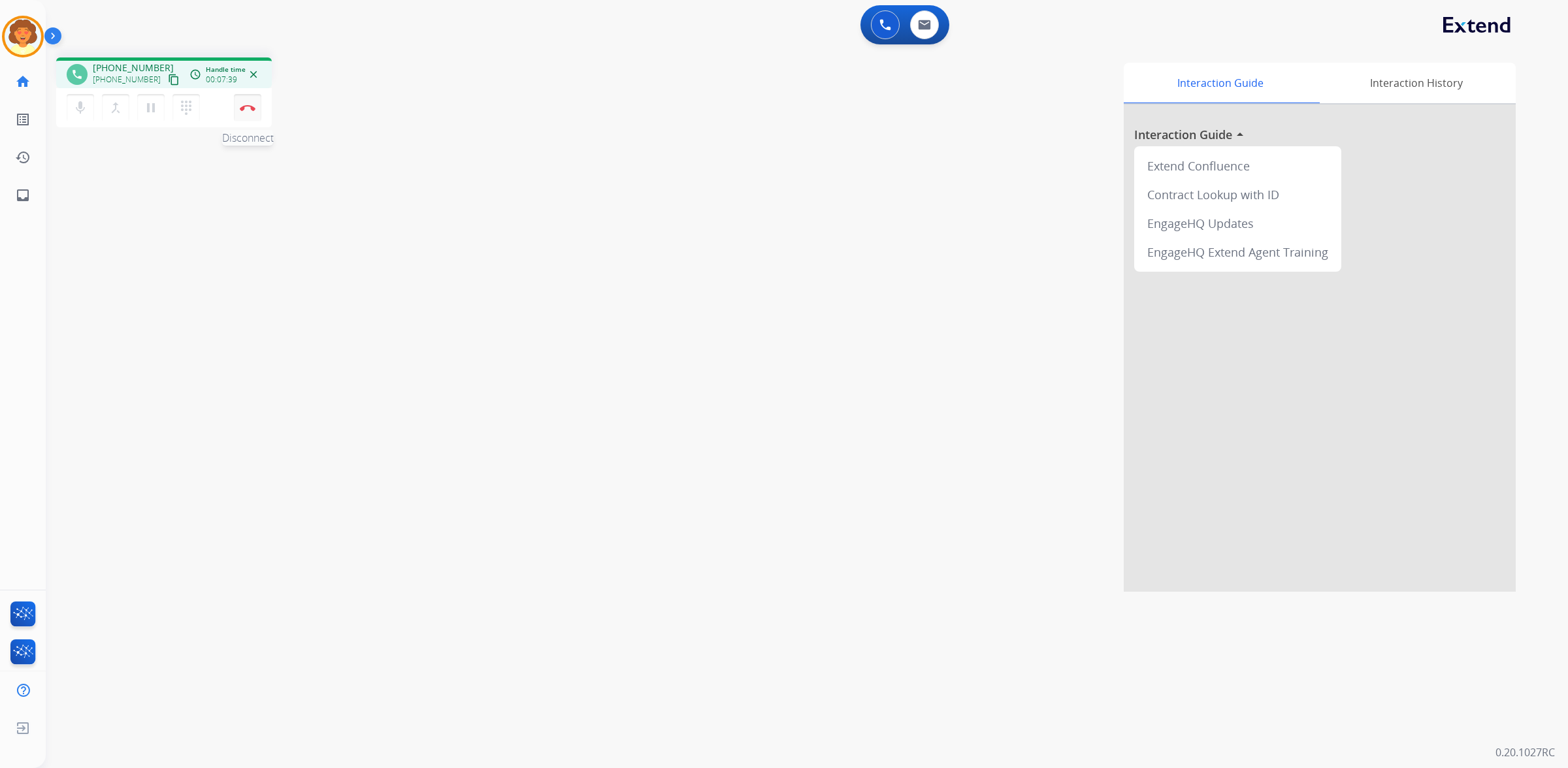
click at [246, 111] on img at bounding box center [248, 107] width 16 height 6
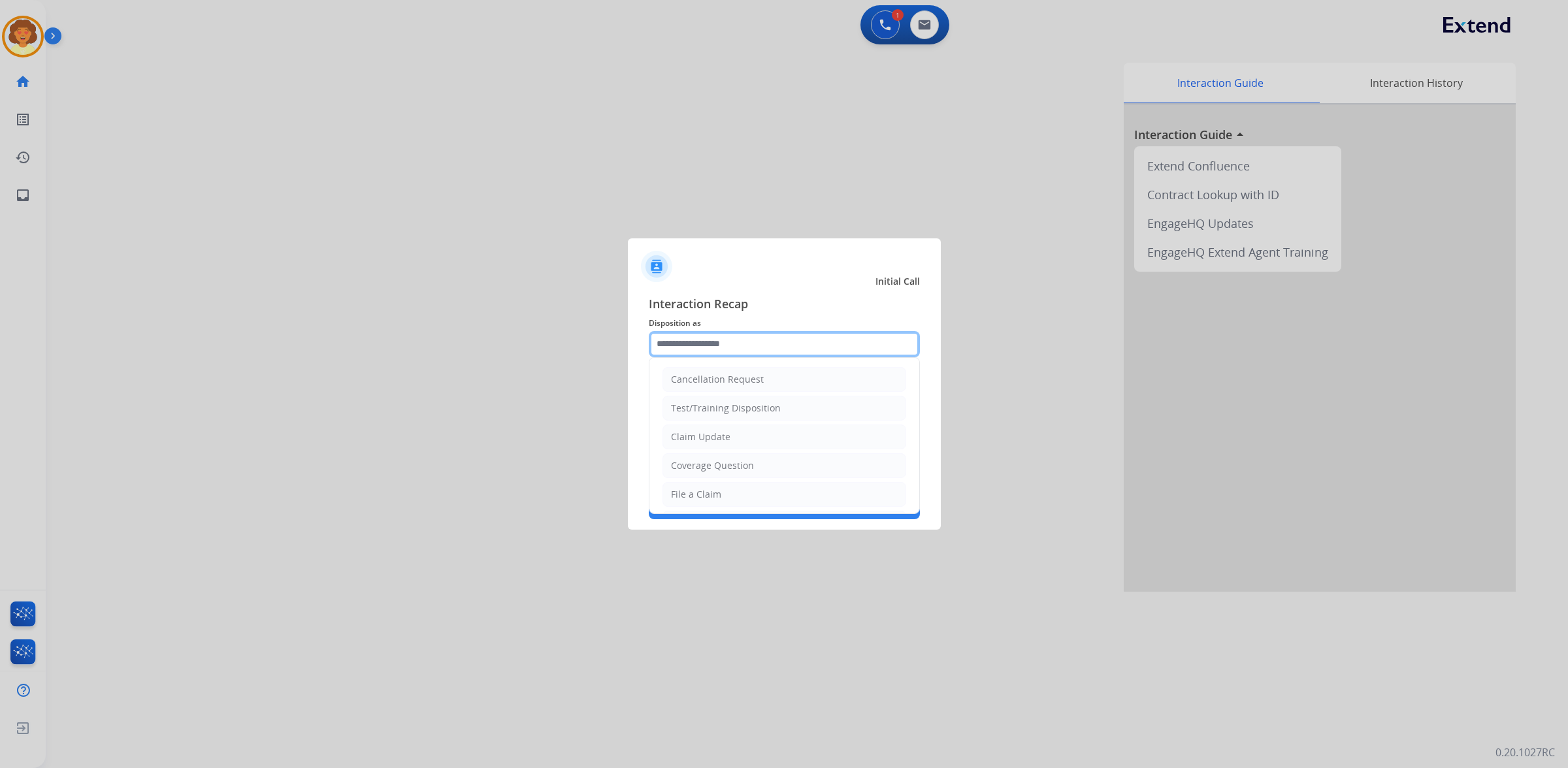
click at [723, 331] on input "text" at bounding box center [784, 344] width 271 height 26
click at [721, 501] on div "File a Claim" at bounding box center [696, 494] width 50 height 13
type input "**********"
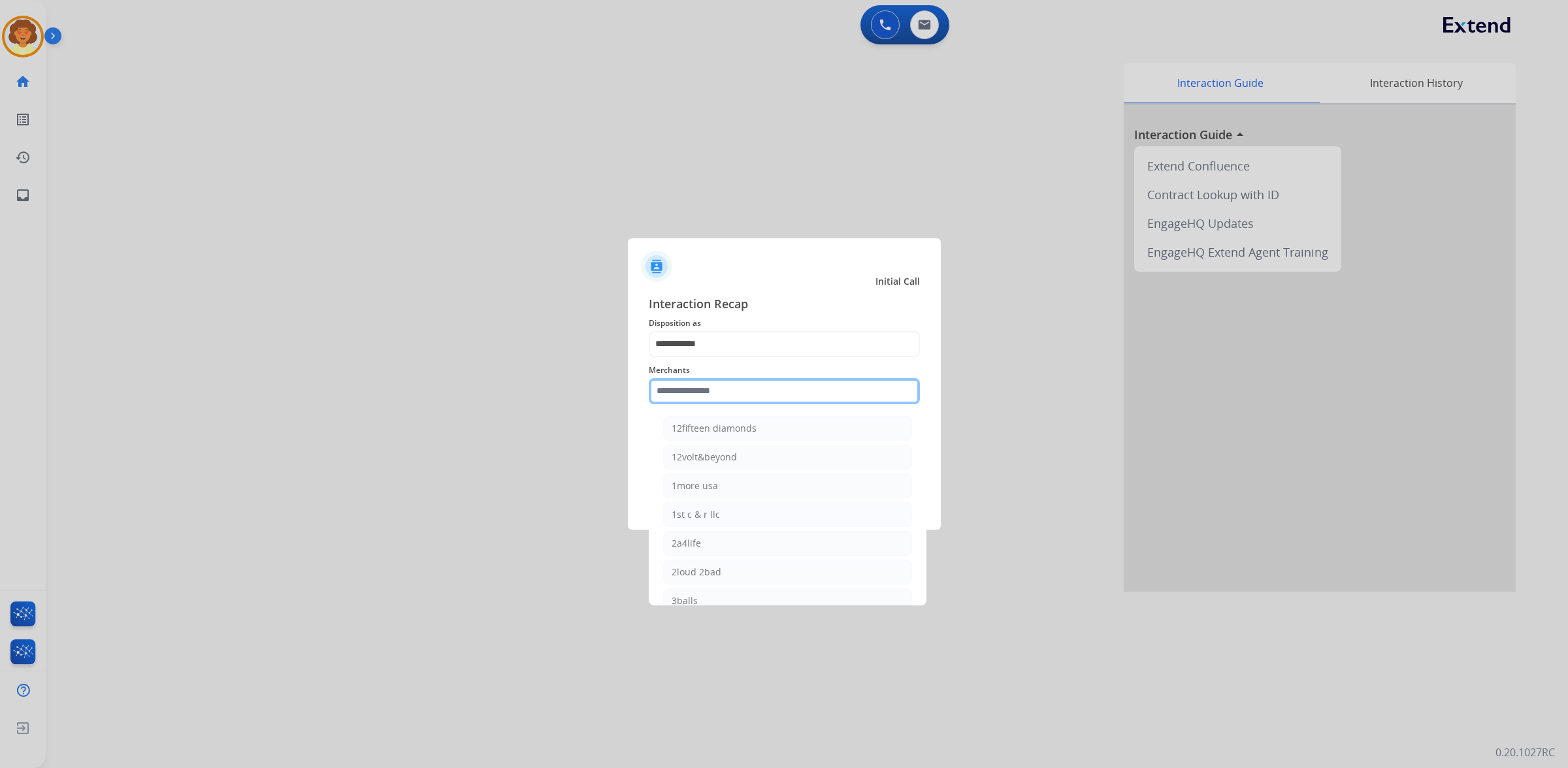
click at [708, 390] on input "text" at bounding box center [784, 391] width 271 height 26
click at [730, 435] on div "Bed bath & beyond" at bounding box center [714, 428] width 84 height 13
type input "**********"
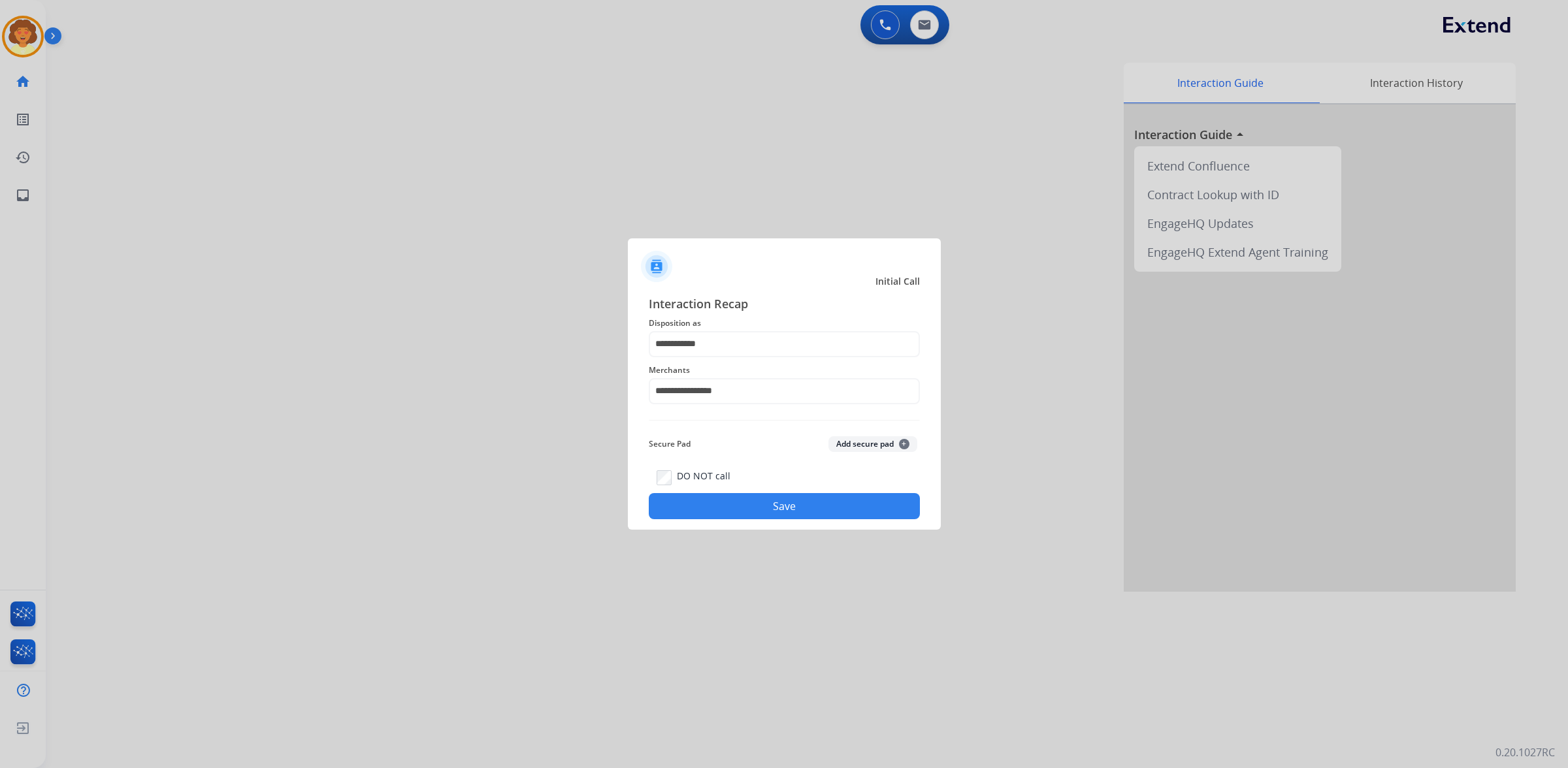
click at [735, 520] on button "Save" at bounding box center [784, 506] width 271 height 26
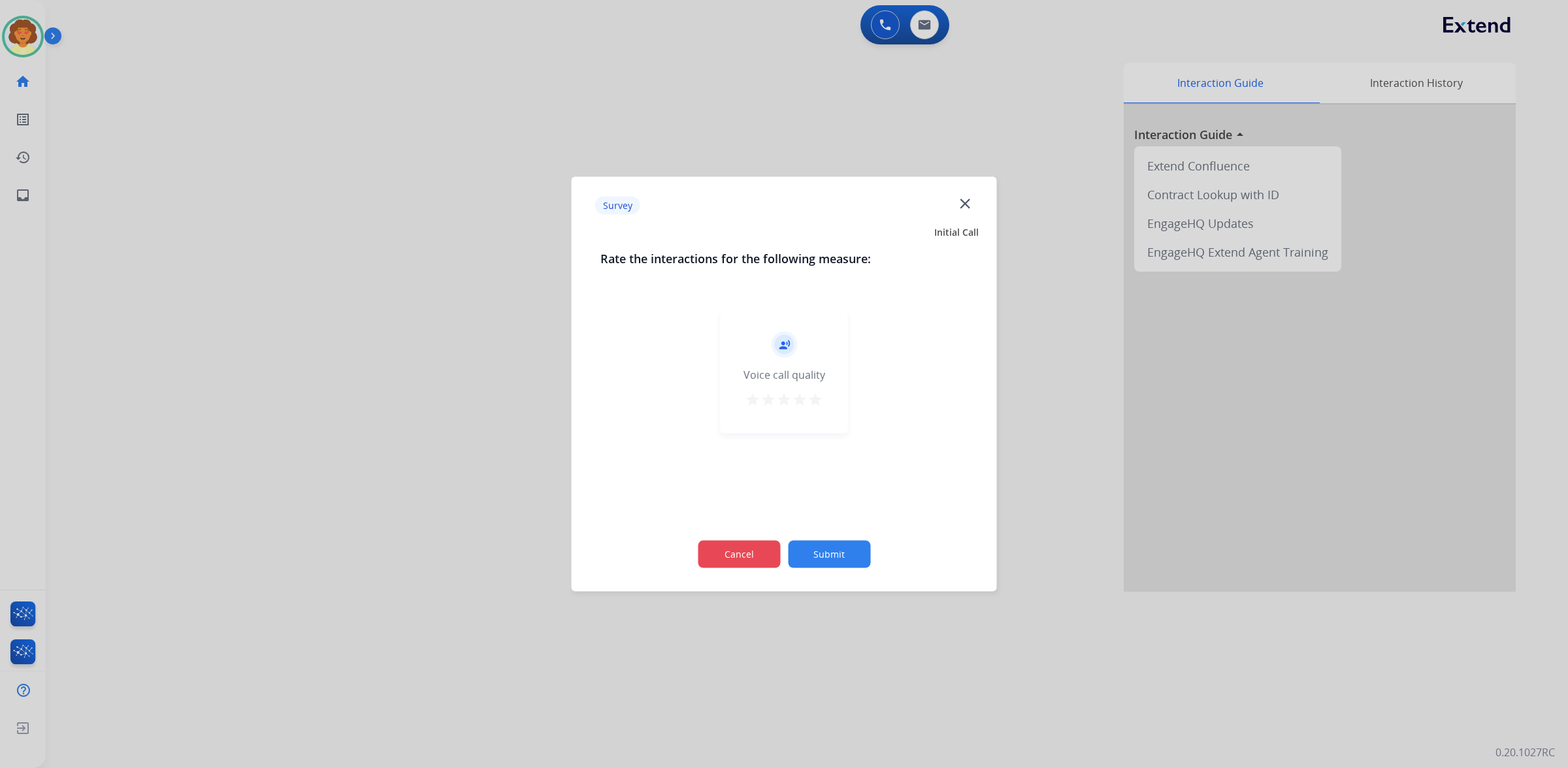
click at [722, 559] on button "Cancel" at bounding box center [739, 555] width 82 height 27
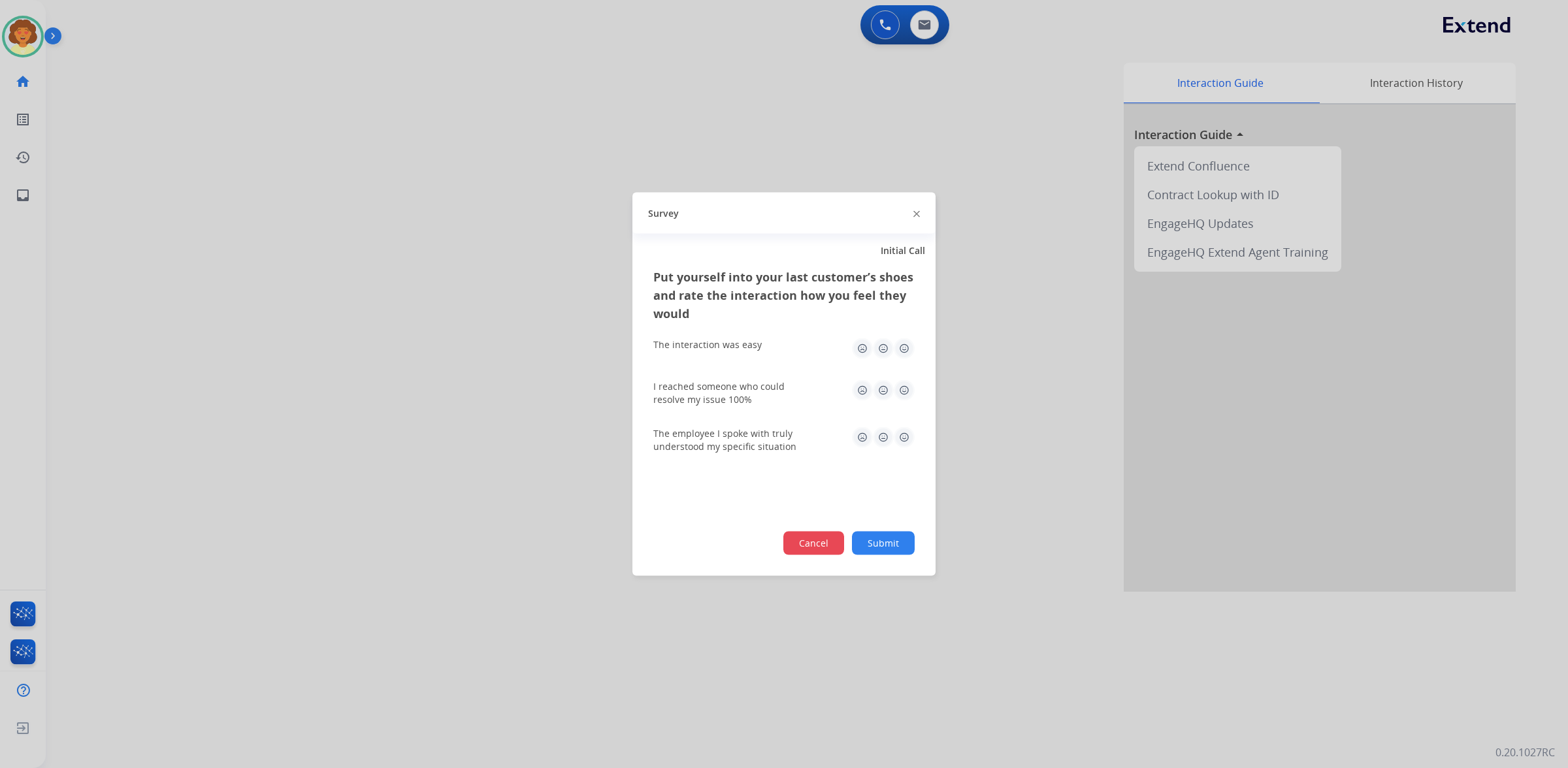
click at [783, 556] on button "Cancel" at bounding box center [813, 544] width 60 height 24
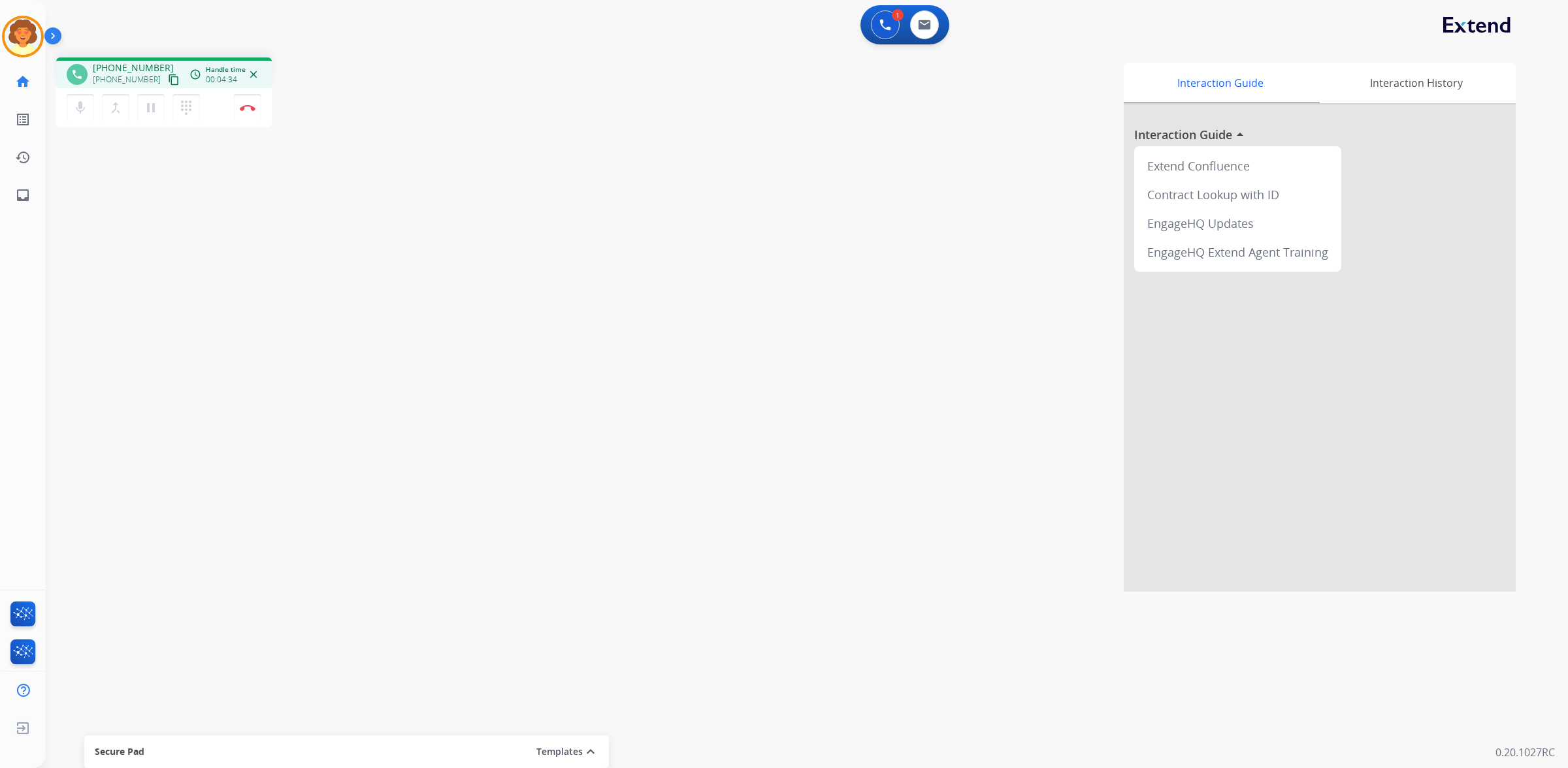
drag, startPoint x: 252, startPoint y: 142, endPoint x: 291, endPoint y: 139, distance: 39.1
click at [252, 111] on img at bounding box center [248, 107] width 16 height 6
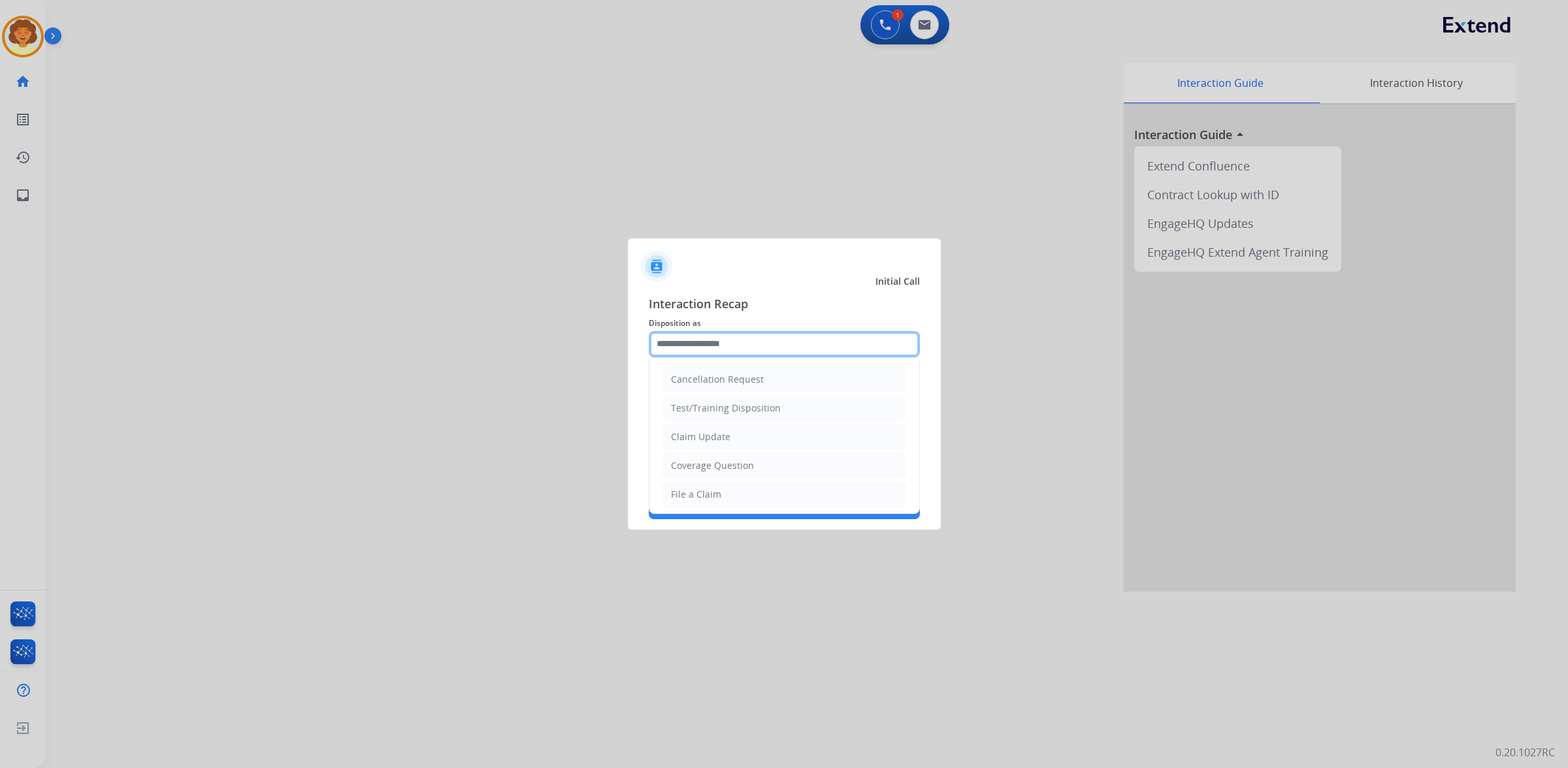
click at [726, 331] on input "text" at bounding box center [784, 344] width 271 height 26
click at [721, 501] on div "File a Claim" at bounding box center [696, 494] width 50 height 13
type input "**********"
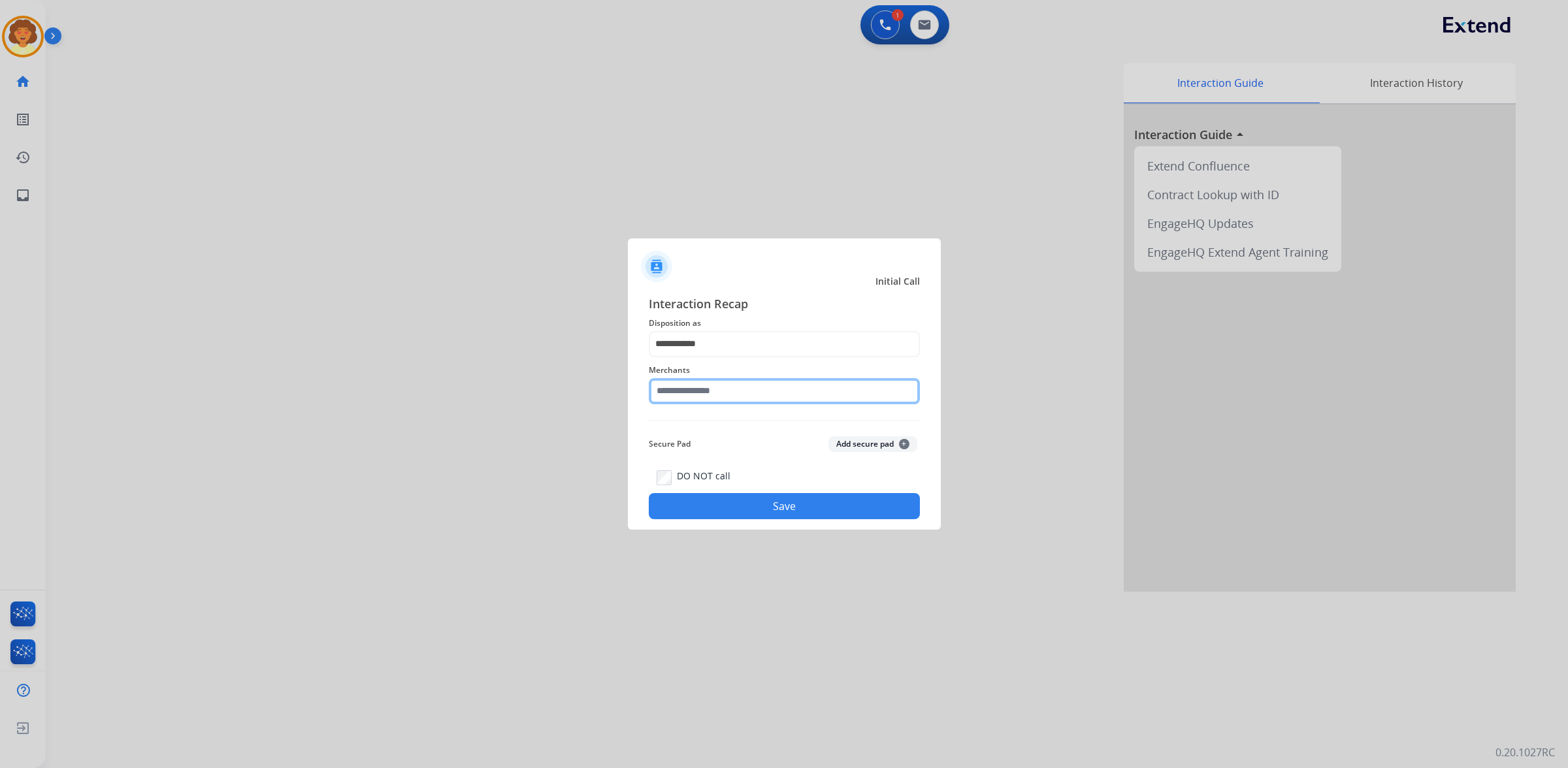
click at [698, 380] on input "text" at bounding box center [784, 391] width 271 height 26
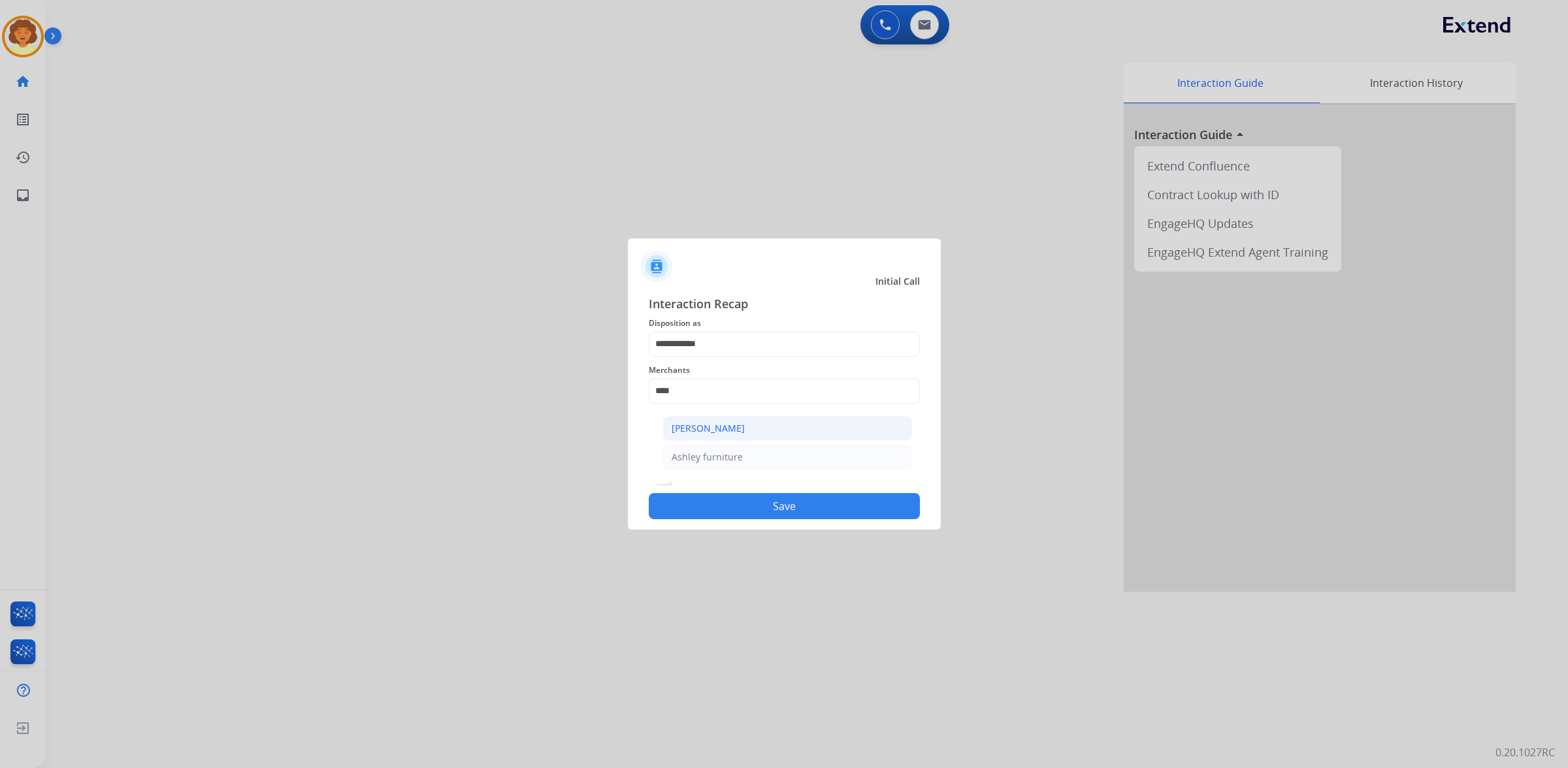
click at [817, 441] on li "[PERSON_NAME]" at bounding box center [787, 428] width 249 height 25
type input "**********"
click at [792, 520] on button "Save" at bounding box center [784, 506] width 271 height 26
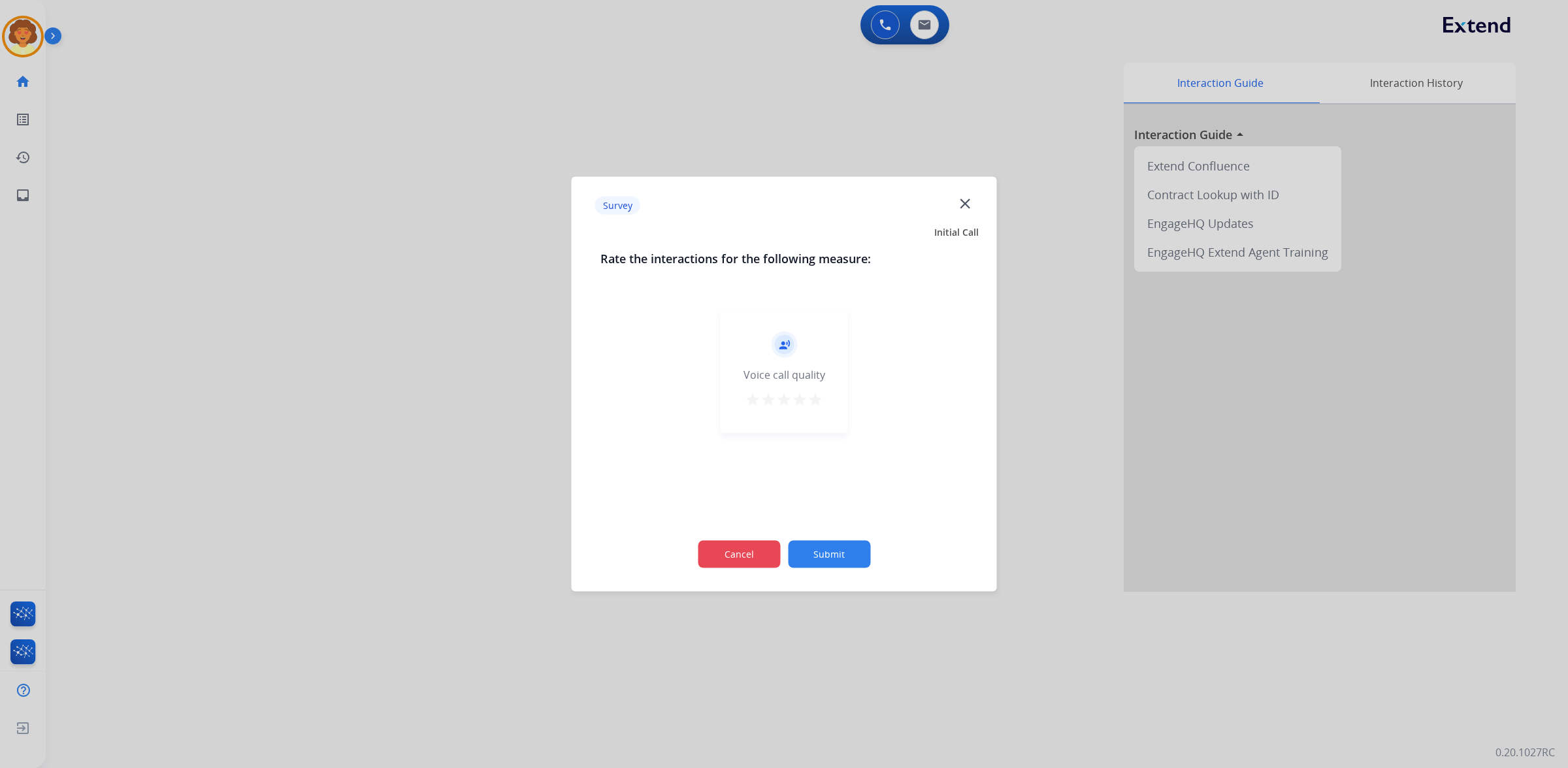
click at [726, 562] on button "Cancel" at bounding box center [739, 555] width 82 height 27
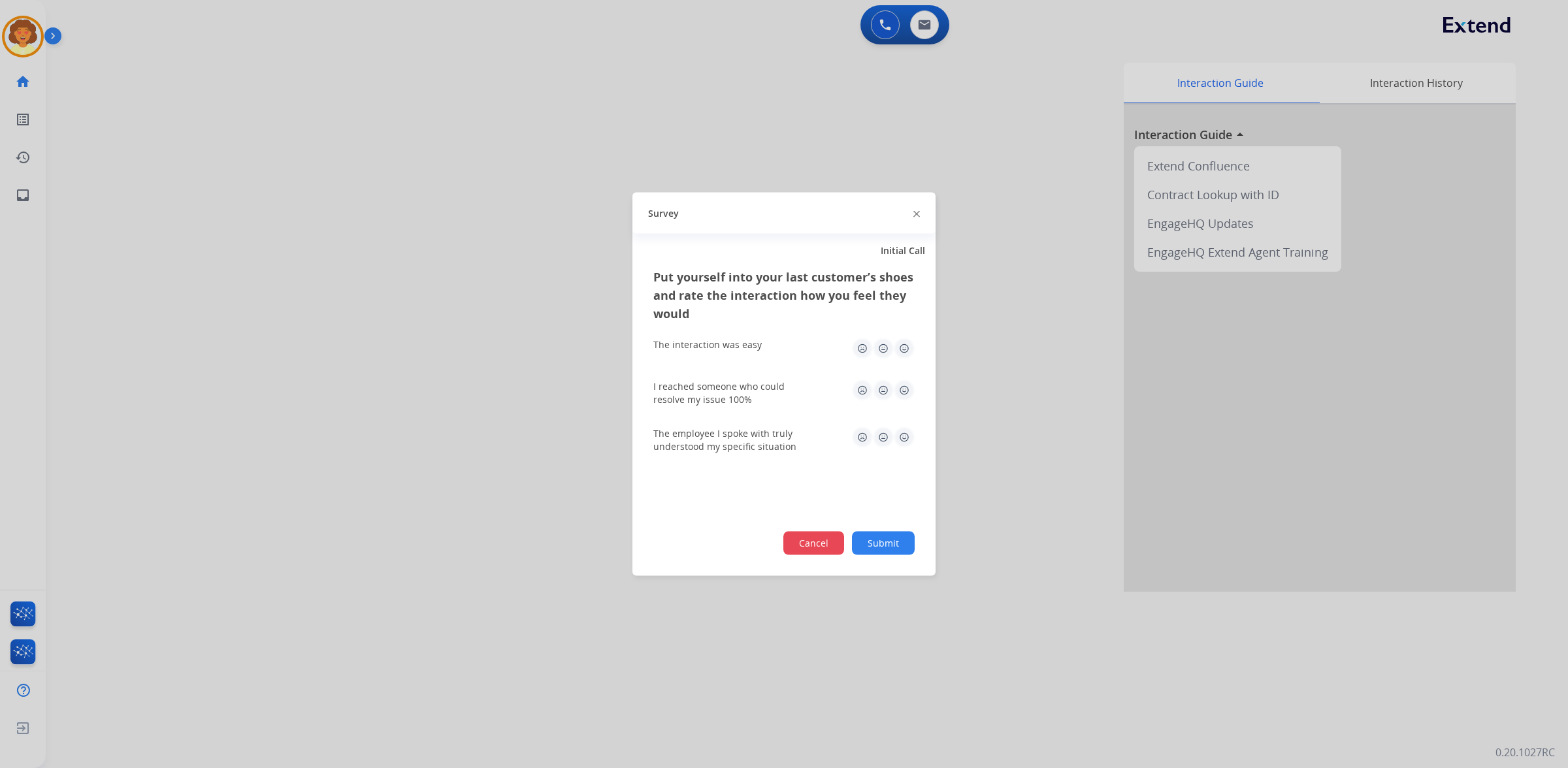
click at [783, 556] on button "Cancel" at bounding box center [813, 544] width 60 height 24
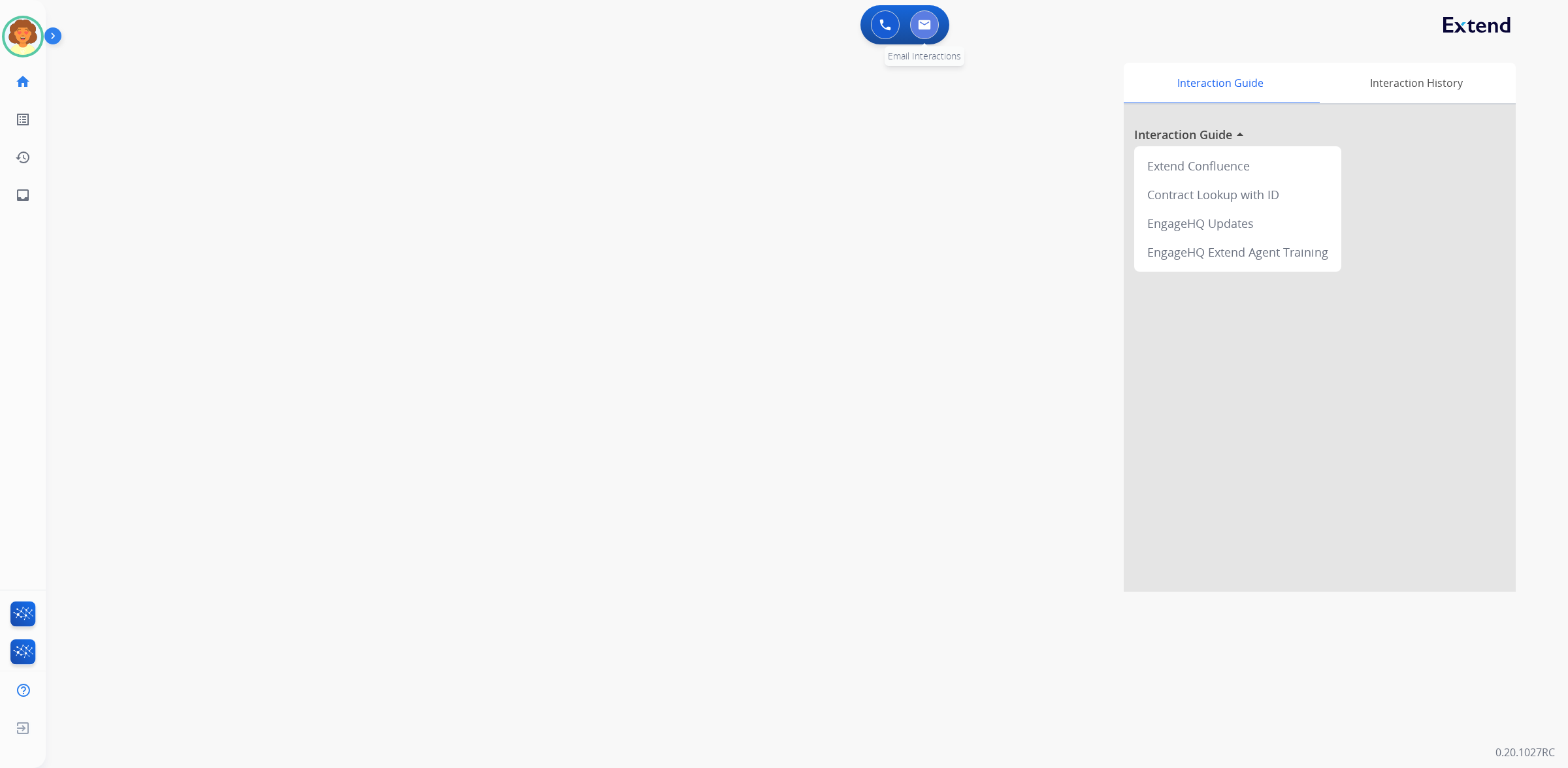
click at [918, 30] on img at bounding box center [924, 25] width 13 height 10
select select "**********"
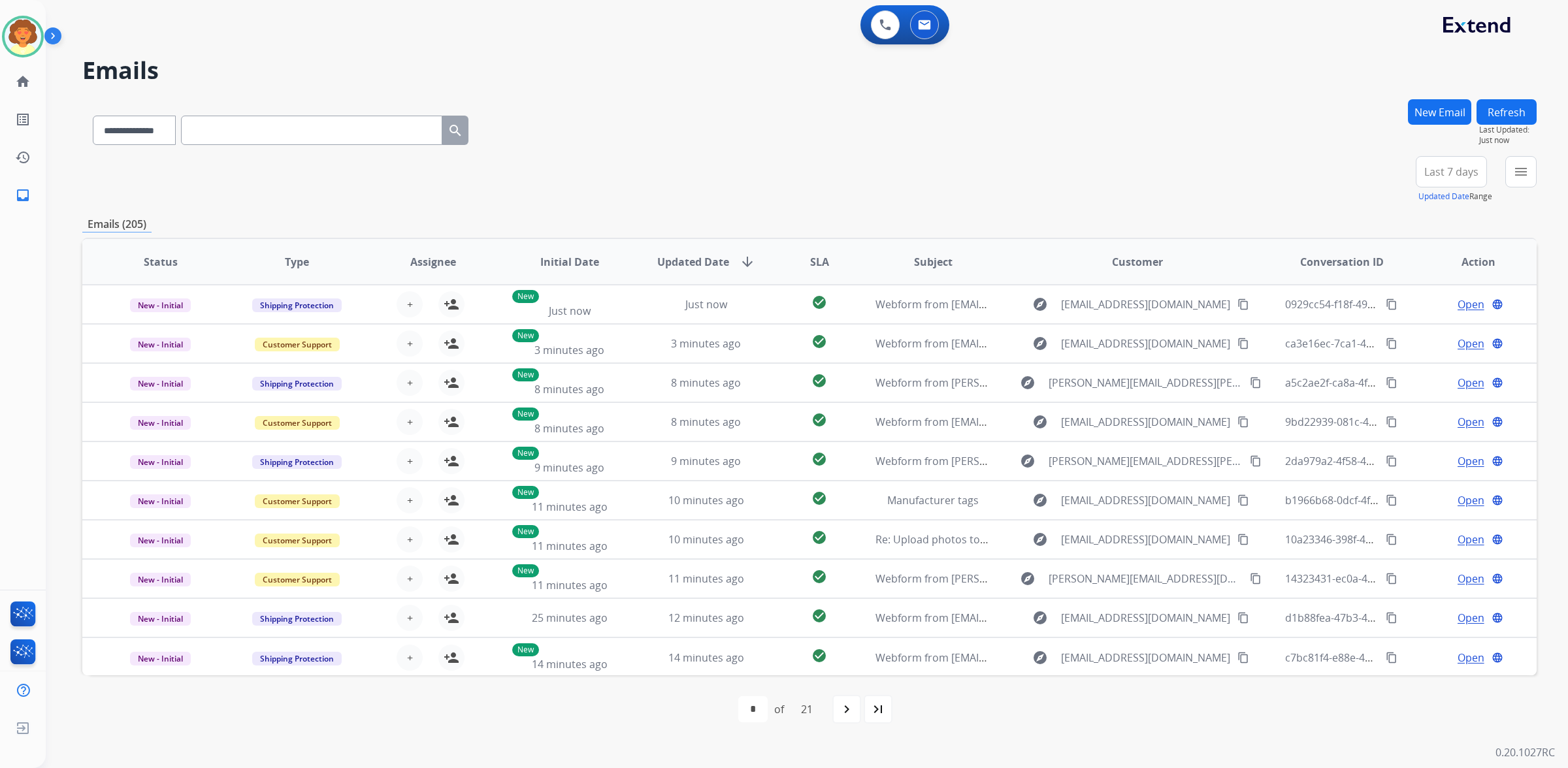
click at [1408, 125] on button "New Email" at bounding box center [1440, 112] width 64 height 25
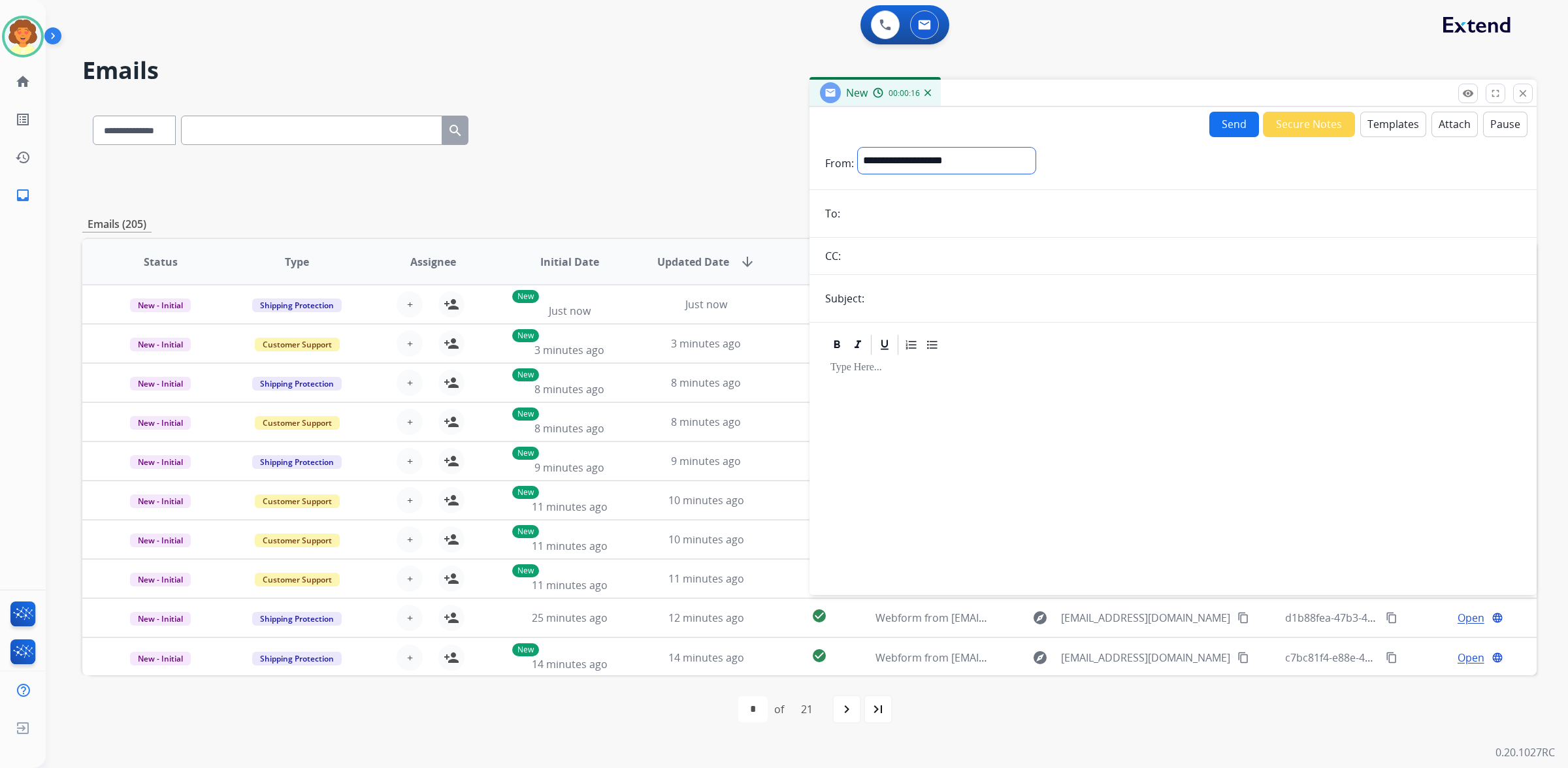
click at [971, 173] on select "**********" at bounding box center [946, 161] width 177 height 26
select select "**********"
click at [883, 173] on select "**********" at bounding box center [946, 161] width 177 height 26
click at [913, 228] on input "email" at bounding box center [1183, 215] width 677 height 26
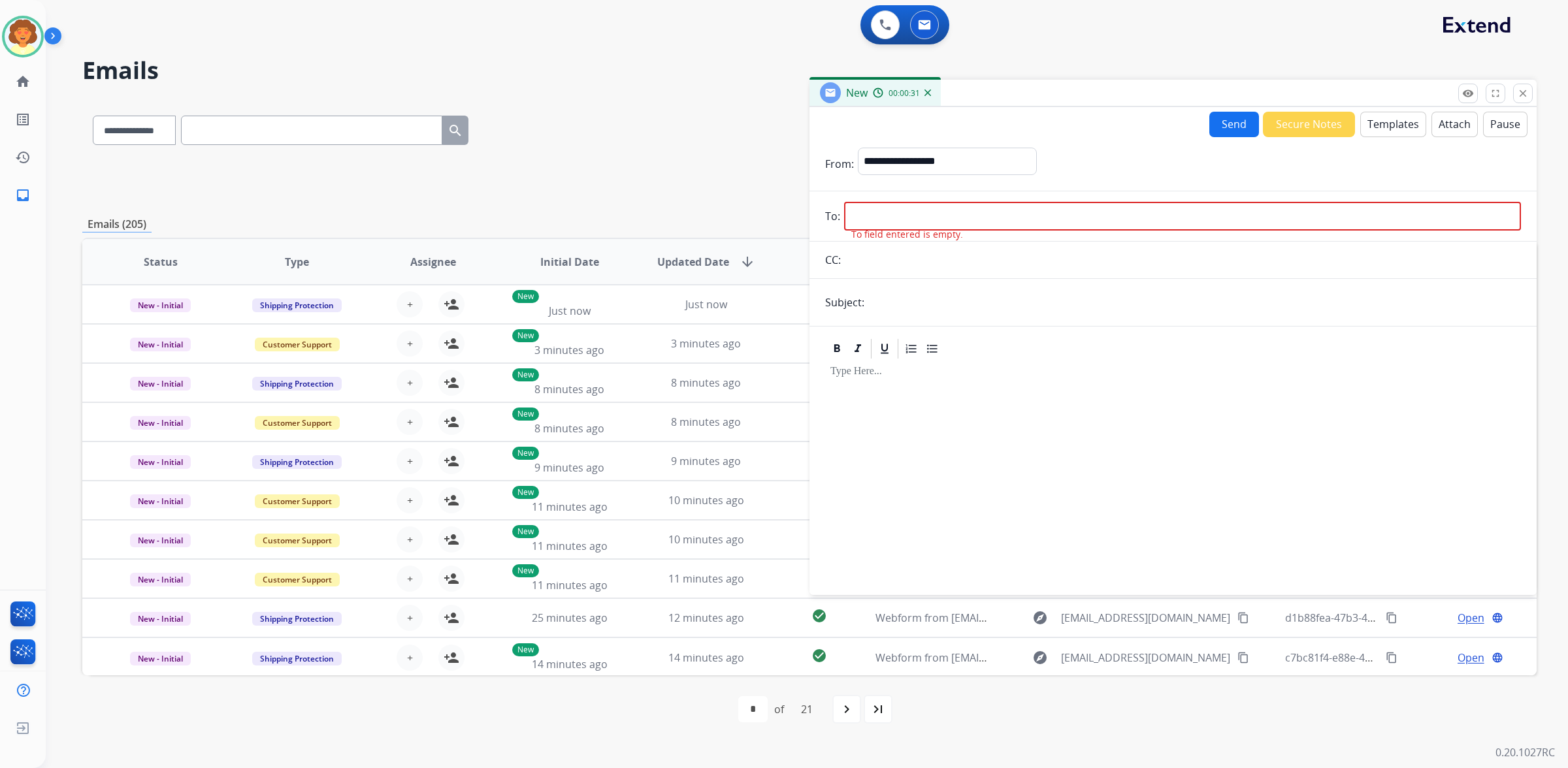
click at [899, 231] on input "email" at bounding box center [1183, 216] width 677 height 29
paste input "**********"
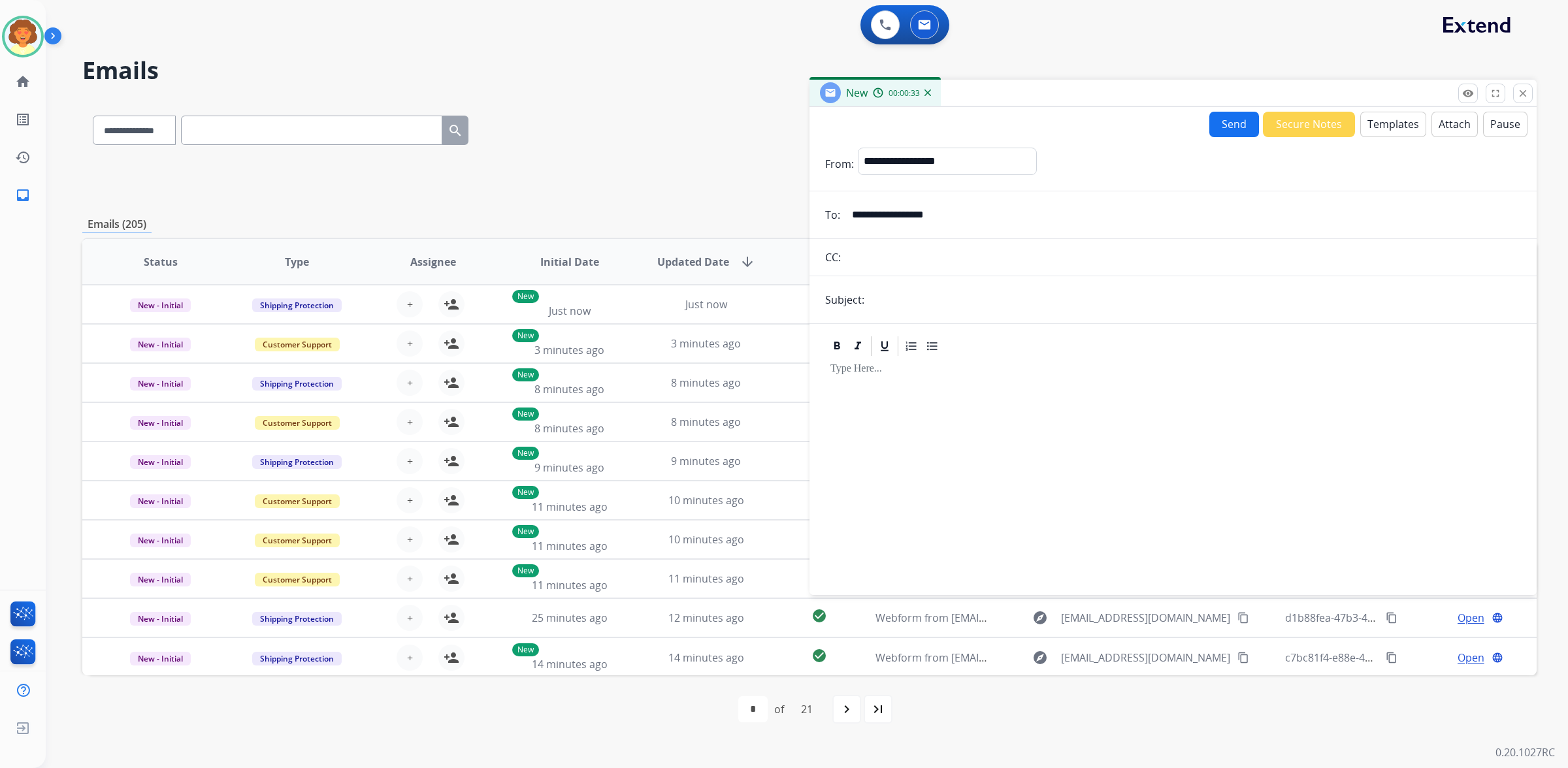
type input "**********"
click at [923, 313] on input "text" at bounding box center [1195, 299] width 653 height 26
type input "**********"
click at [1360, 111] on button "Templates" at bounding box center [1393, 124] width 66 height 25
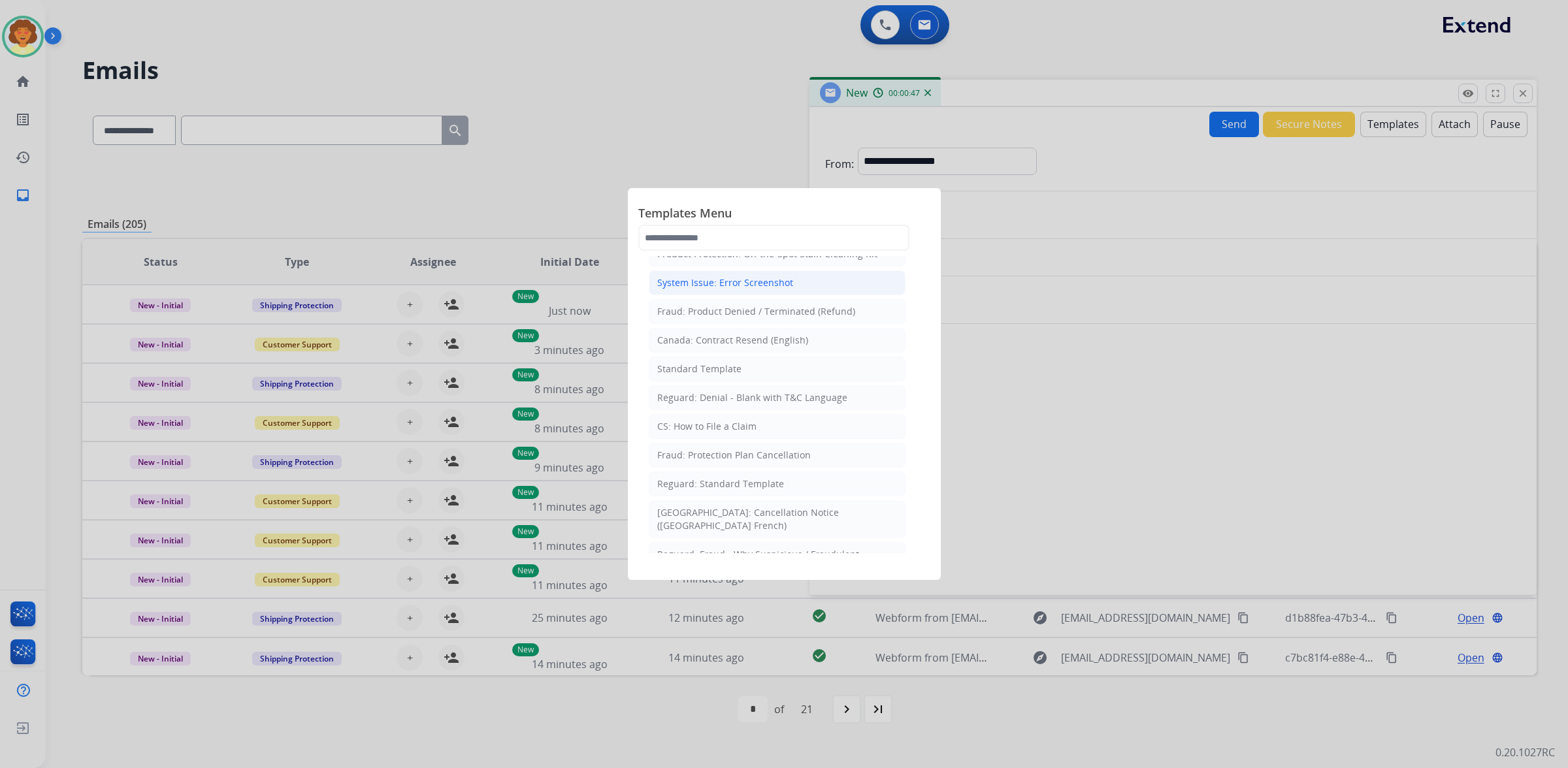
scroll to position [163, 0]
click at [719, 288] on div "Standard Template" at bounding box center [700, 282] width 84 height 13
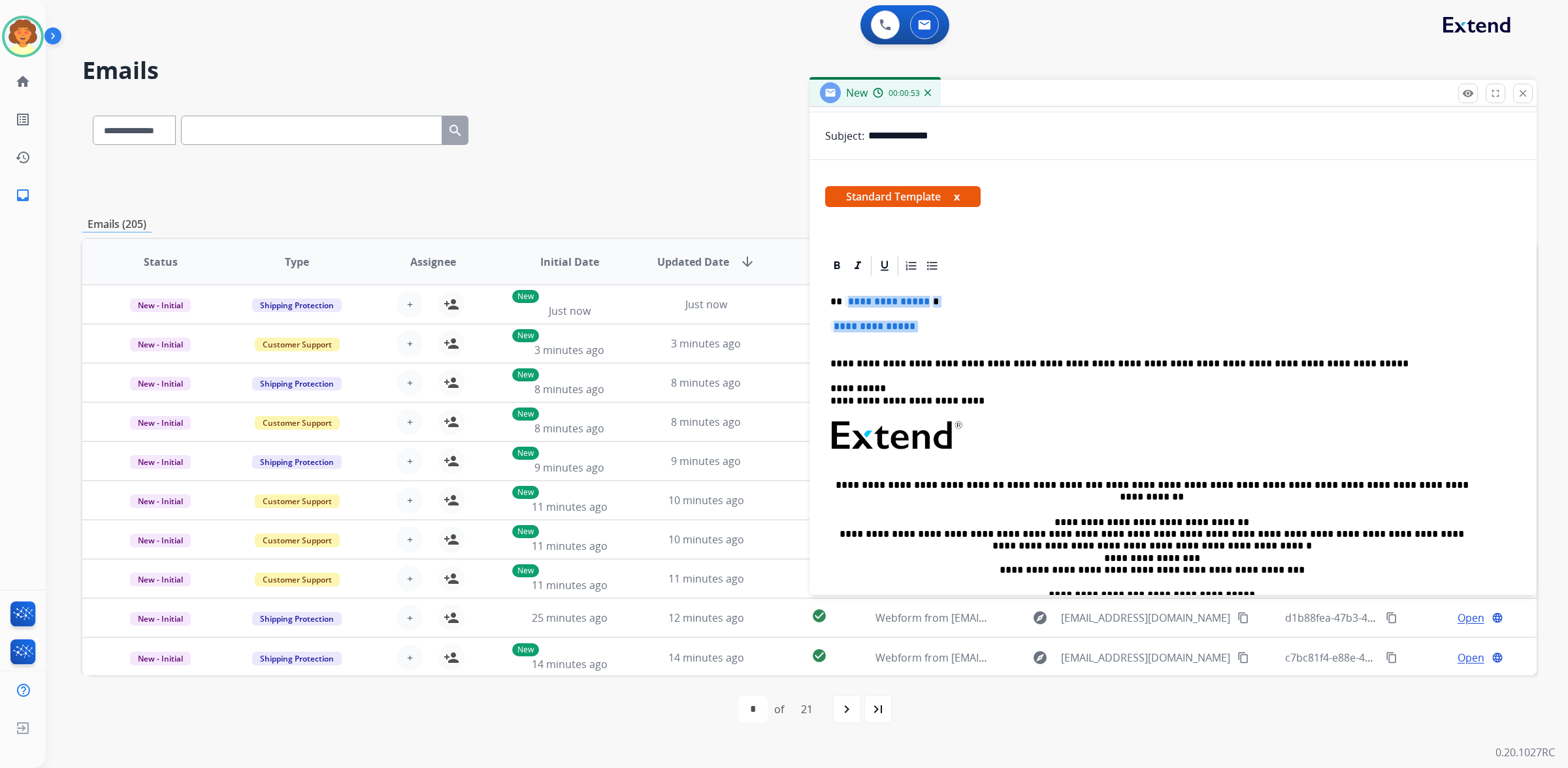
drag, startPoint x: 854, startPoint y: 385, endPoint x: 867, endPoint y: 425, distance: 42.1
click at [867, 425] on div "**********" at bounding box center [1173, 466] width 696 height 377
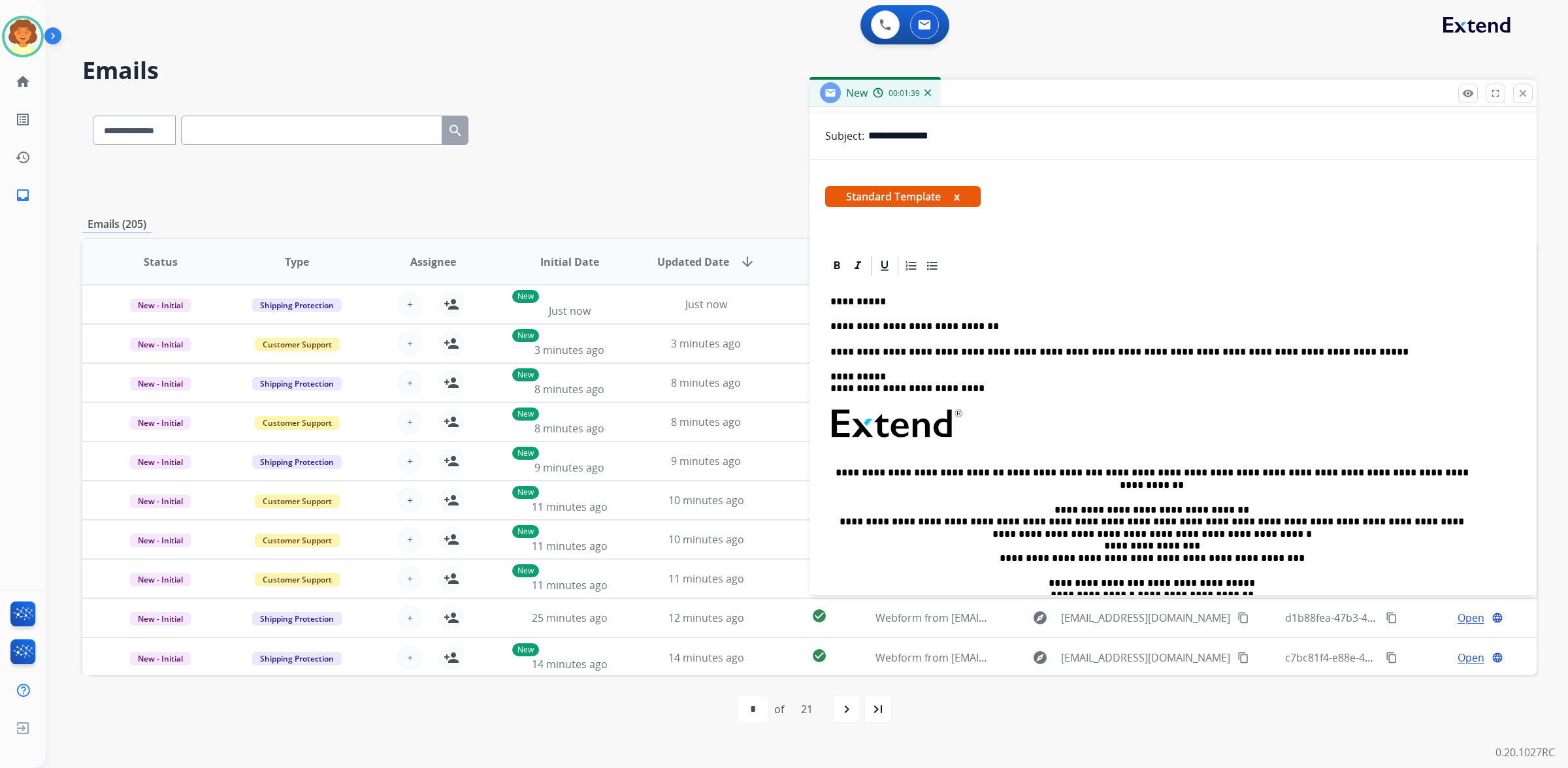
click at [994, 333] on p "**********" at bounding box center [1152, 326] width 643 height 12
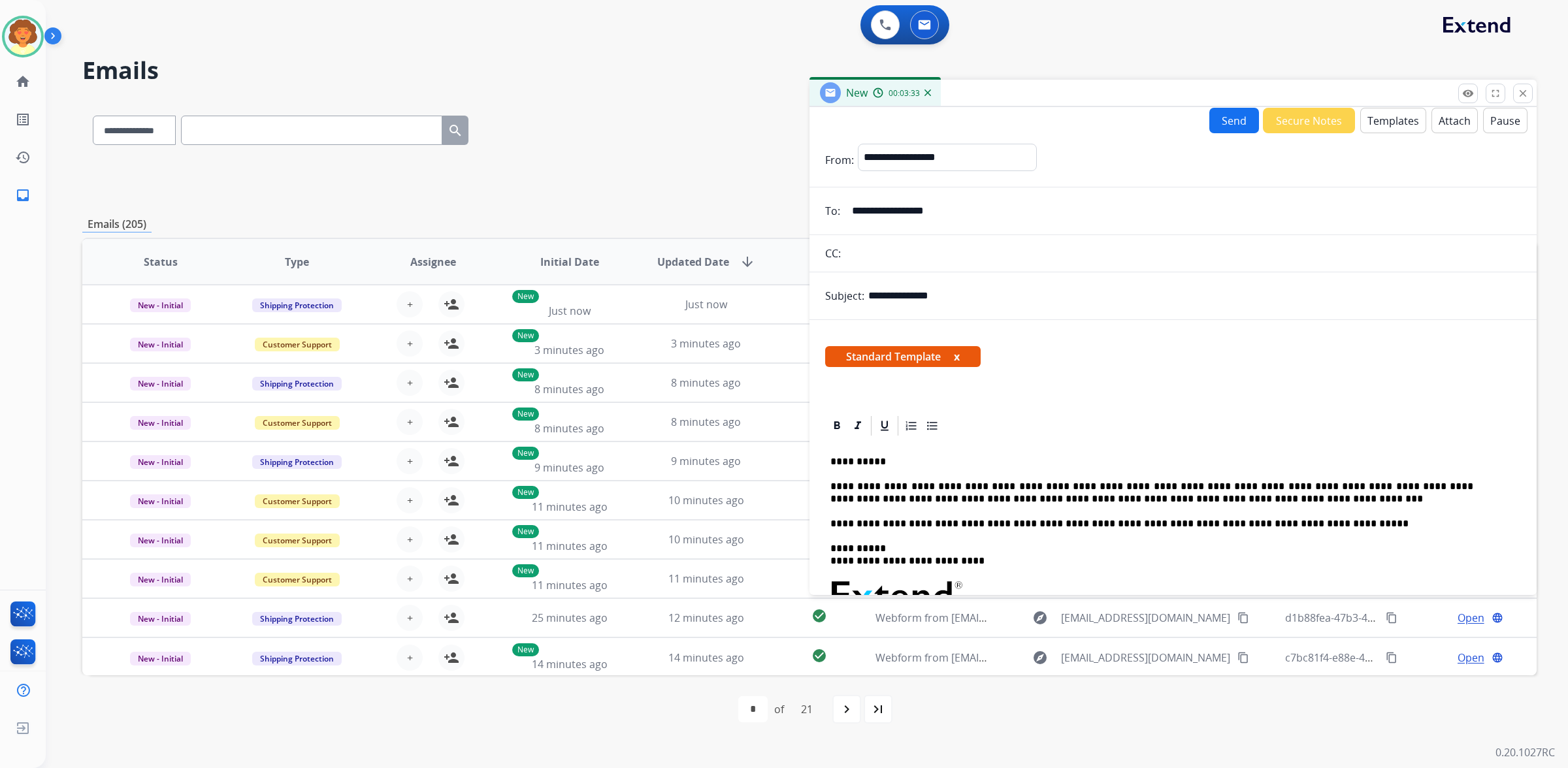
scroll to position [0, 0]
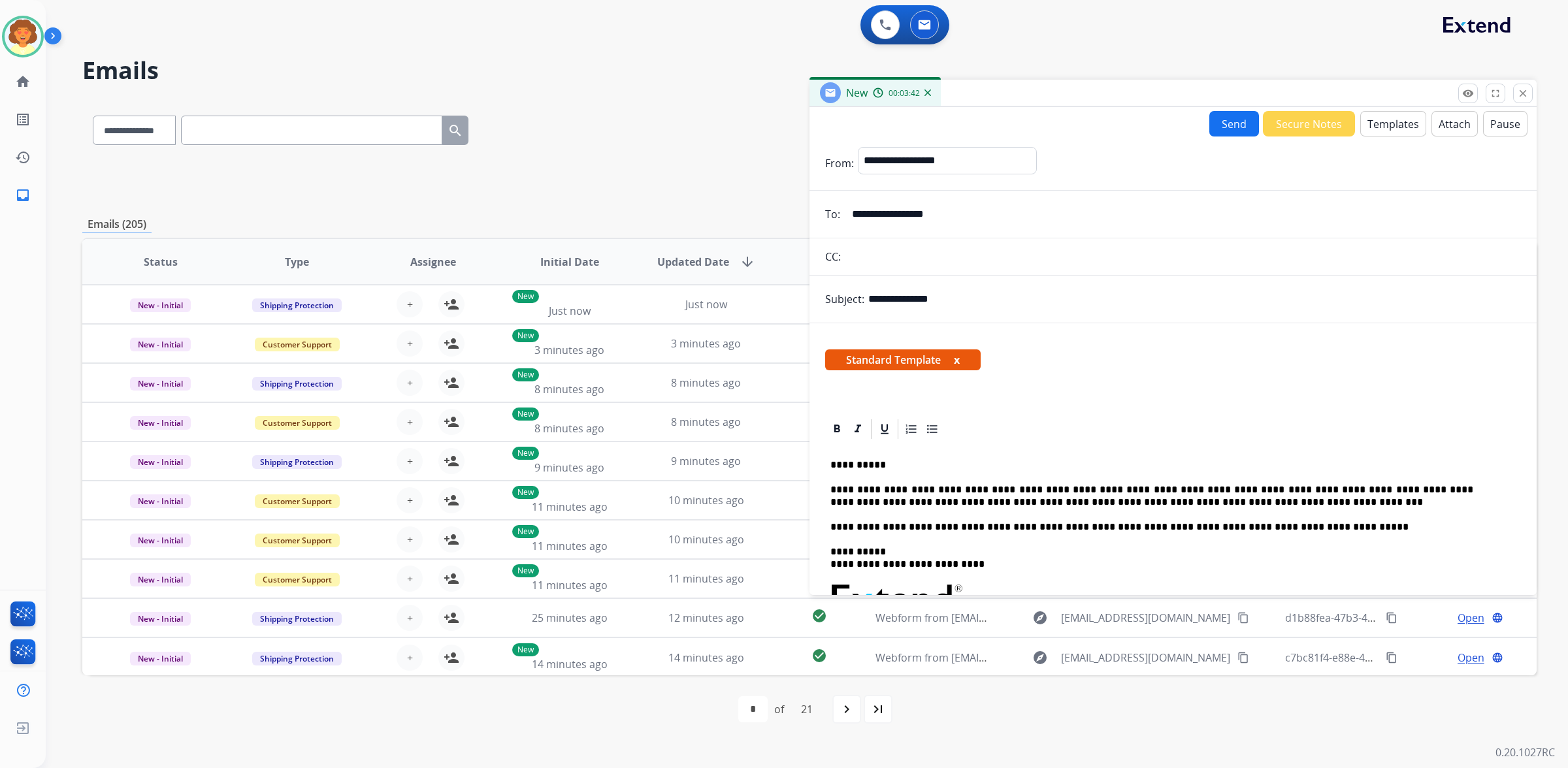
click at [1209, 111] on button "Send" at bounding box center [1234, 124] width 49 height 25
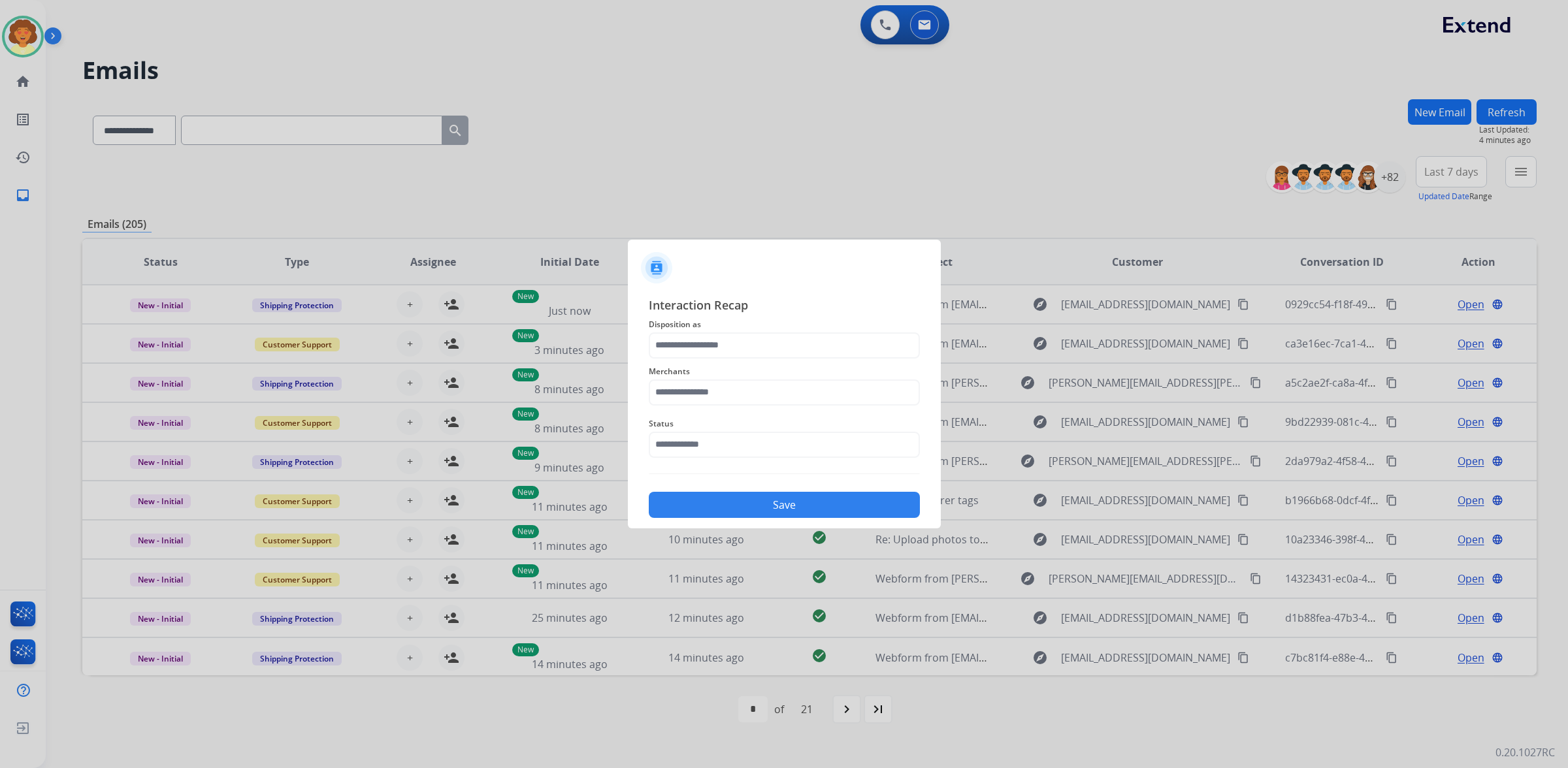
click at [34, 62] on div at bounding box center [784, 384] width 1568 height 768
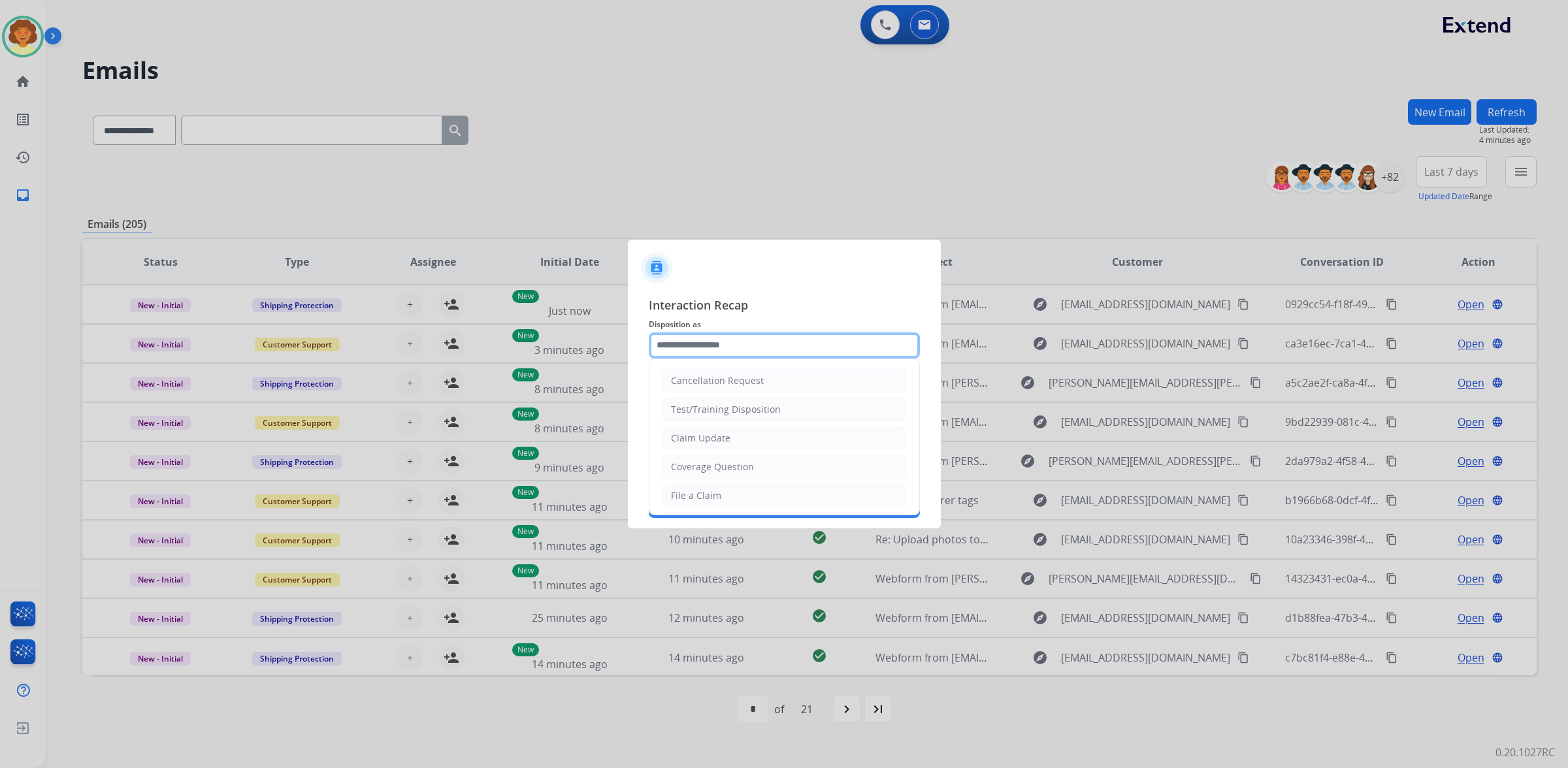
click at [750, 333] on input "text" at bounding box center [784, 345] width 271 height 26
click at [721, 502] on div "File a Claim" at bounding box center [696, 496] width 50 height 13
type input "**********"
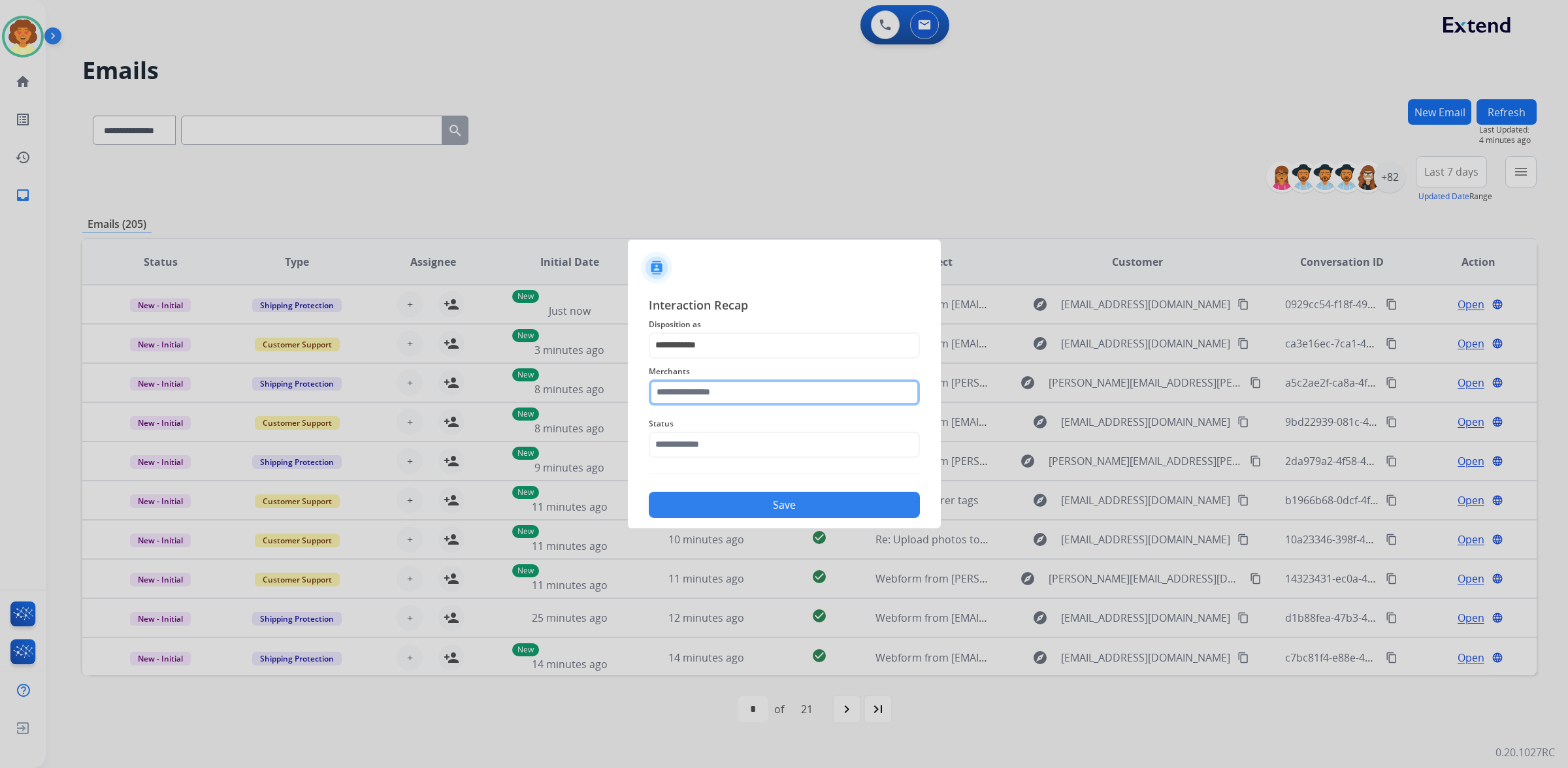
click at [766, 381] on input "text" at bounding box center [784, 392] width 271 height 26
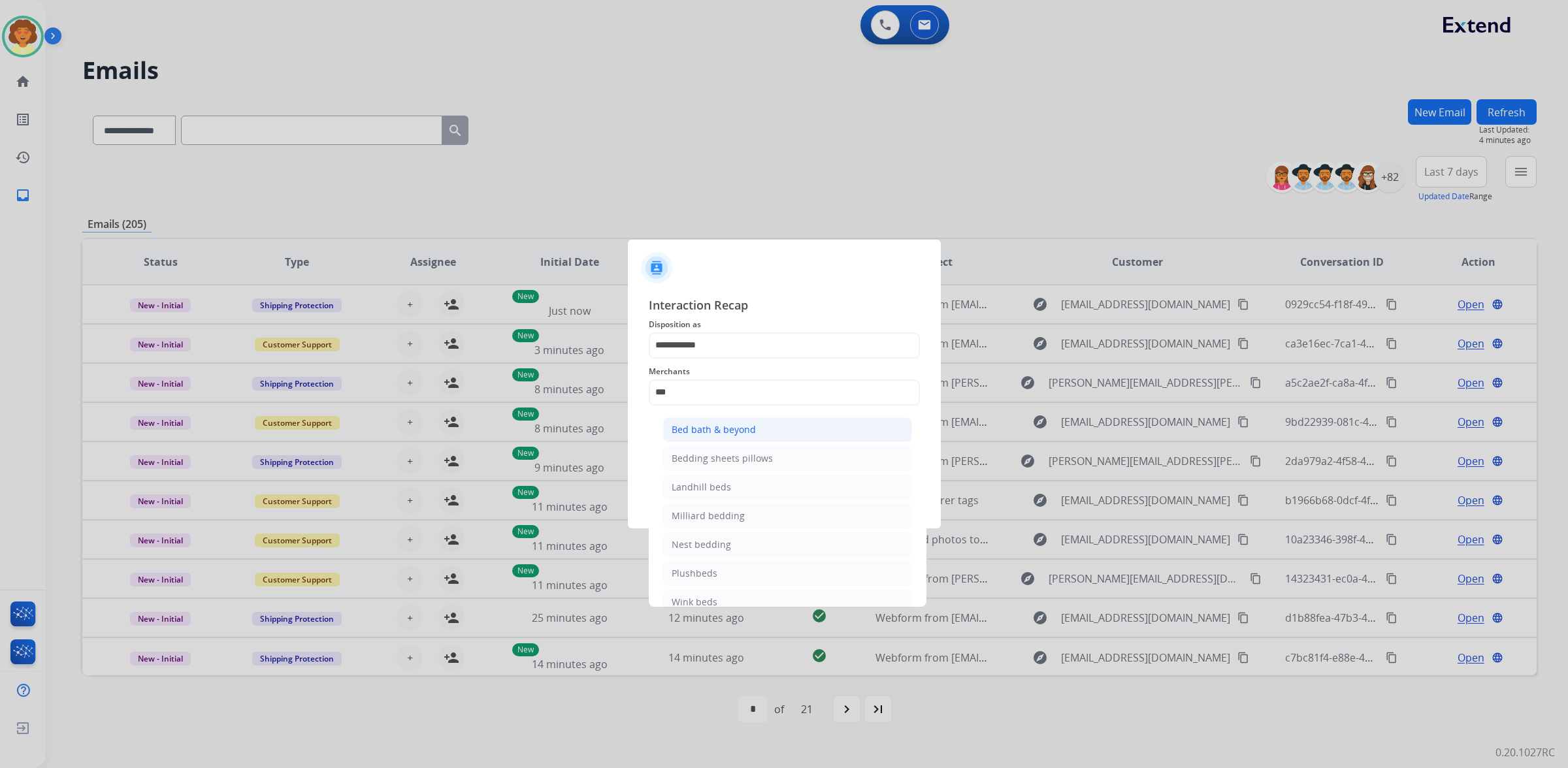
click at [720, 435] on div "Bed bath & beyond" at bounding box center [714, 430] width 84 height 13
type input "**********"
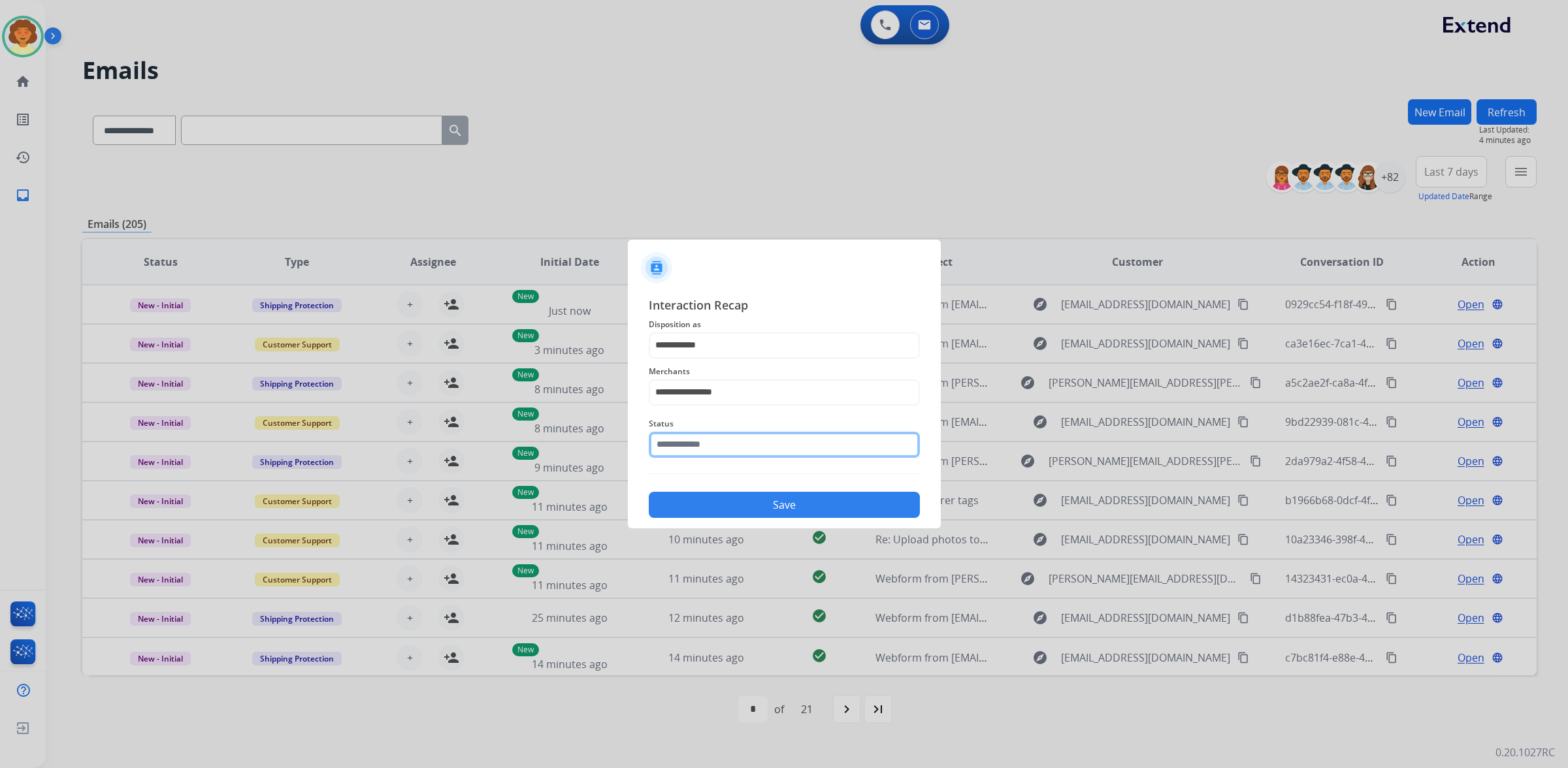
click at [735, 458] on input "text" at bounding box center [784, 445] width 271 height 26
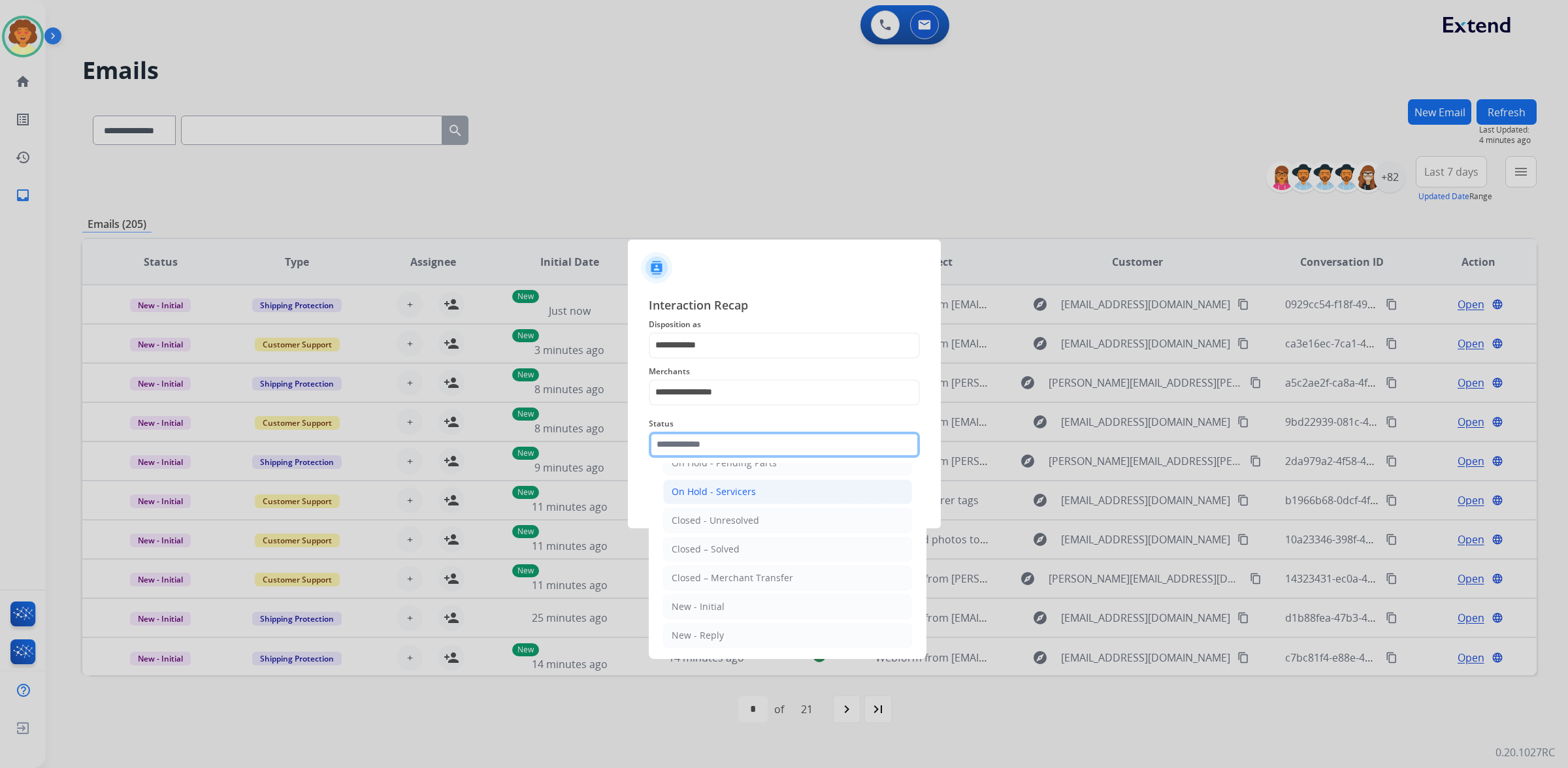
scroll to position [163, 0]
click at [790, 556] on li "Closed – Solved" at bounding box center [787, 547] width 249 height 25
type input "**********"
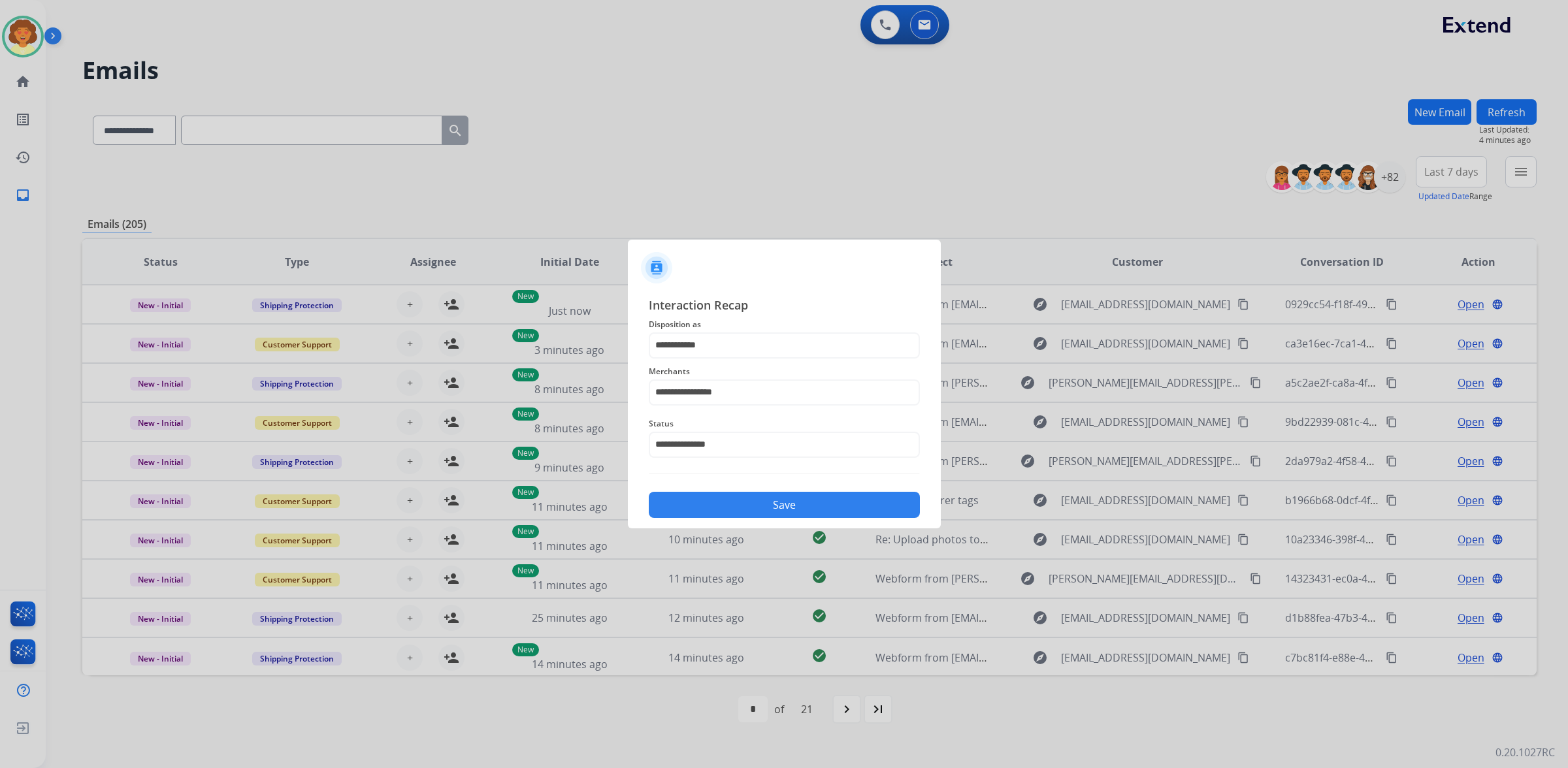
click at [792, 518] on button "Save" at bounding box center [784, 505] width 271 height 26
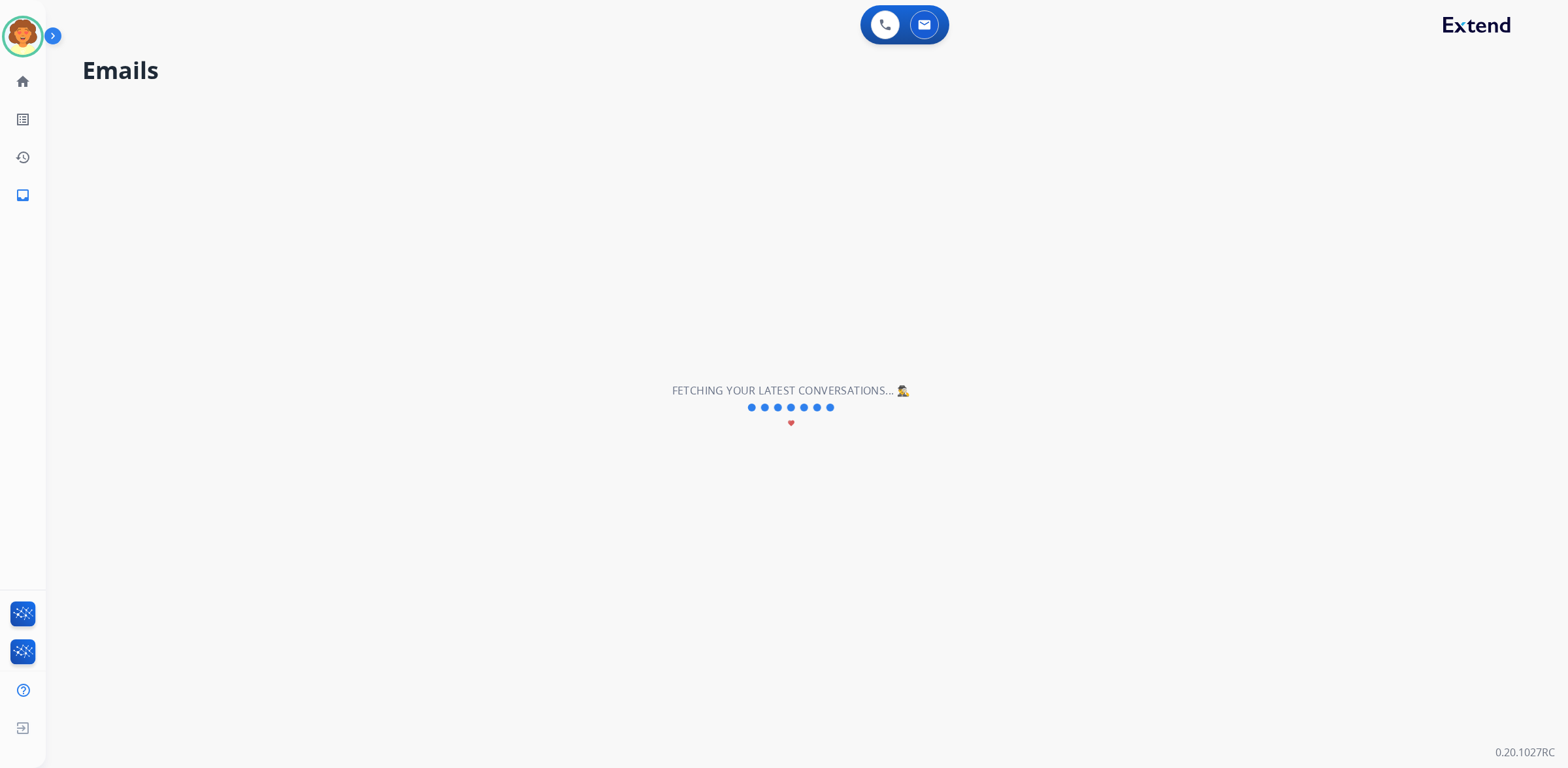
scroll to position [0, 0]
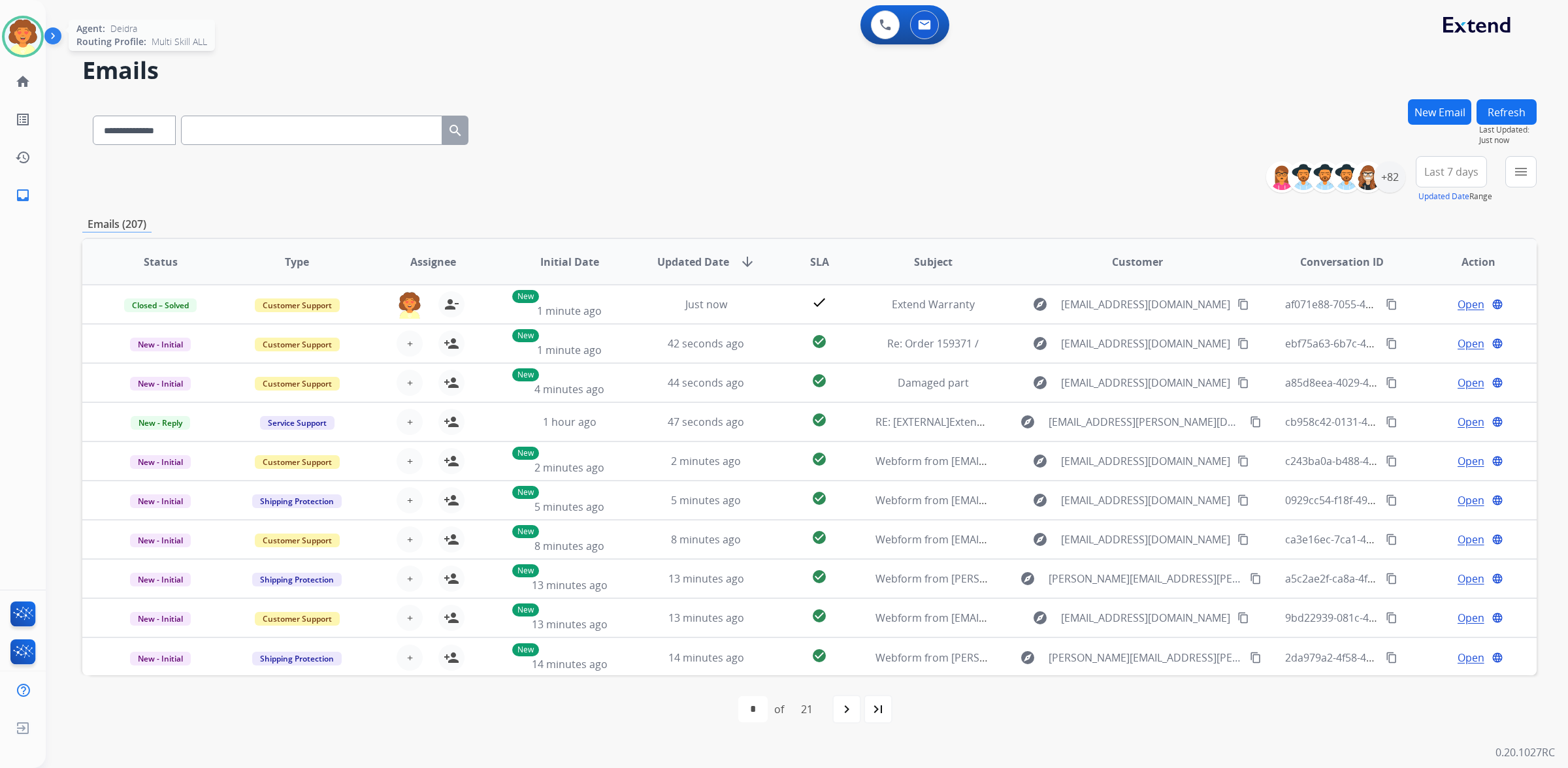
click at [31, 55] on img at bounding box center [23, 37] width 37 height 37
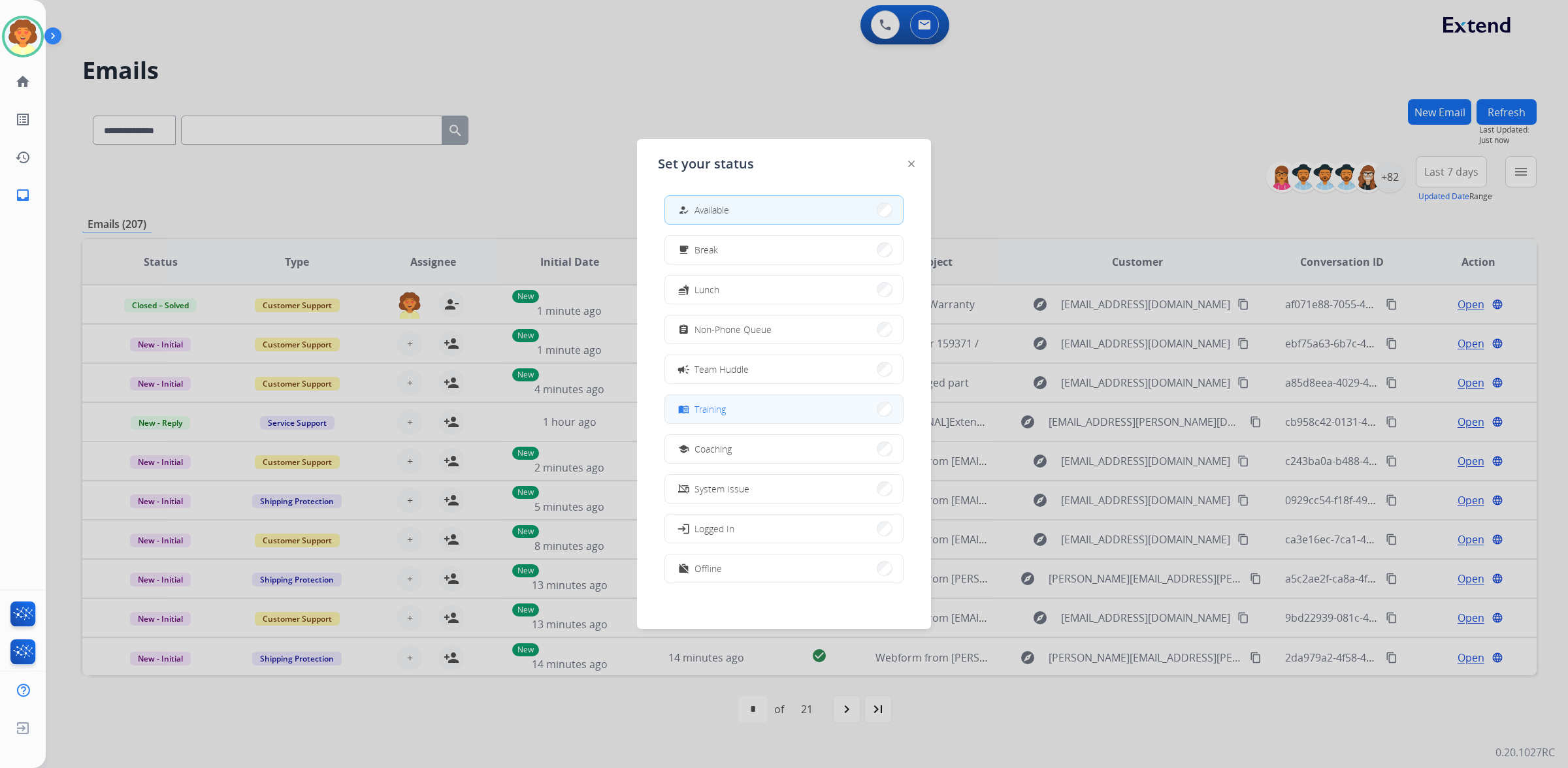
click at [766, 423] on button "menu_book Training" at bounding box center [784, 409] width 238 height 28
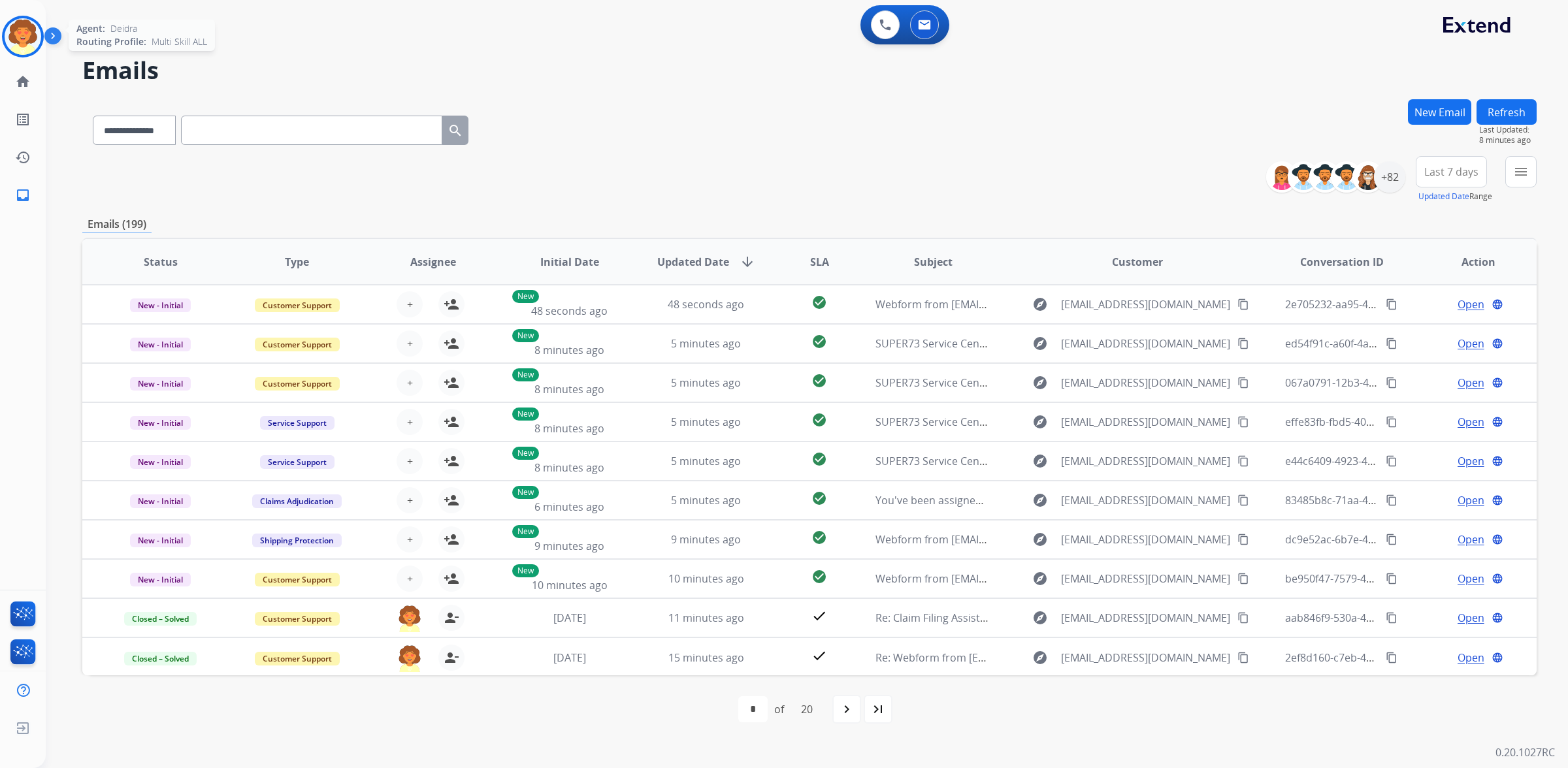
click at [31, 55] on img at bounding box center [23, 37] width 37 height 37
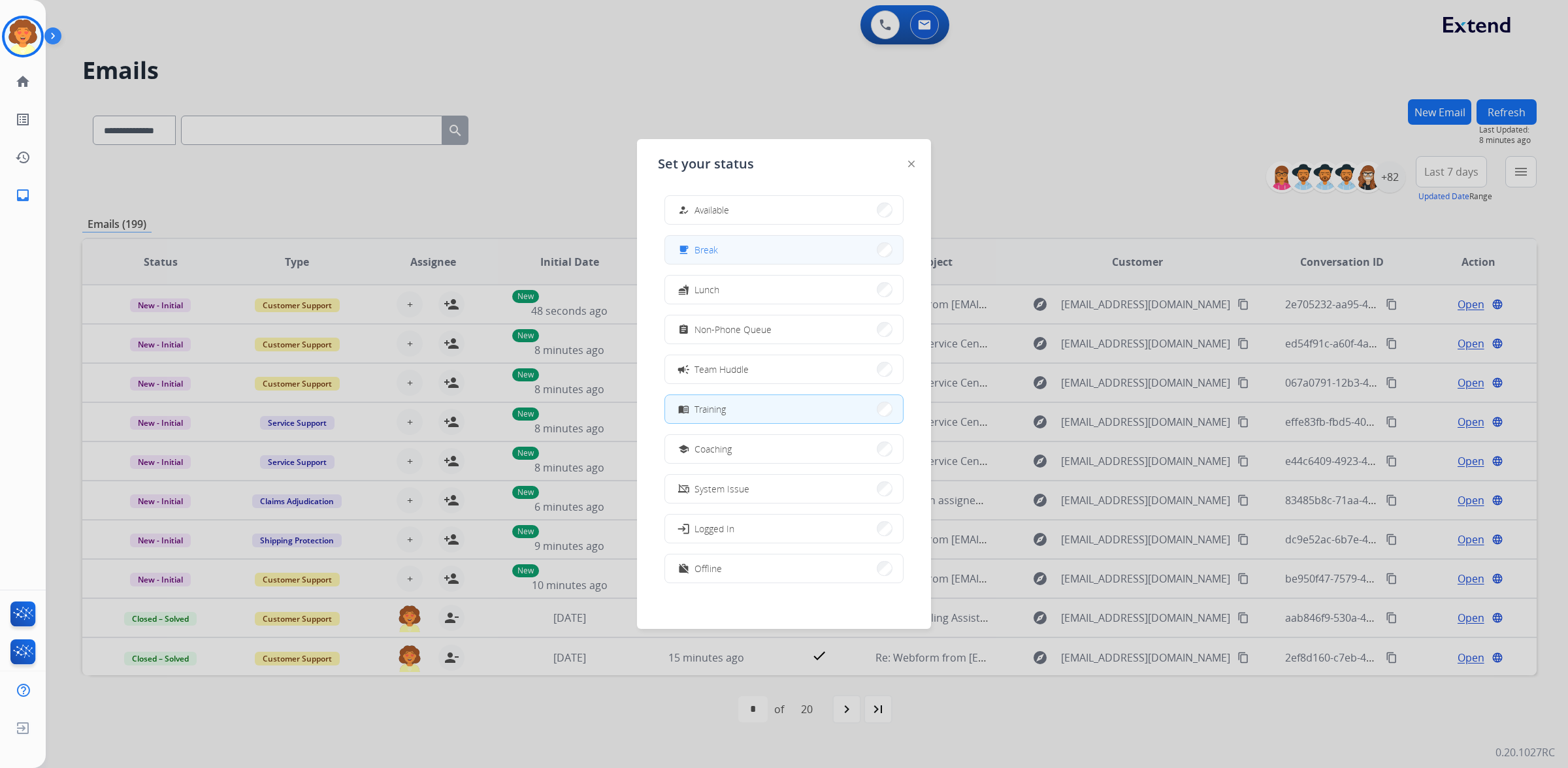
click at [759, 263] on button "free_breakfast Break" at bounding box center [784, 249] width 238 height 28
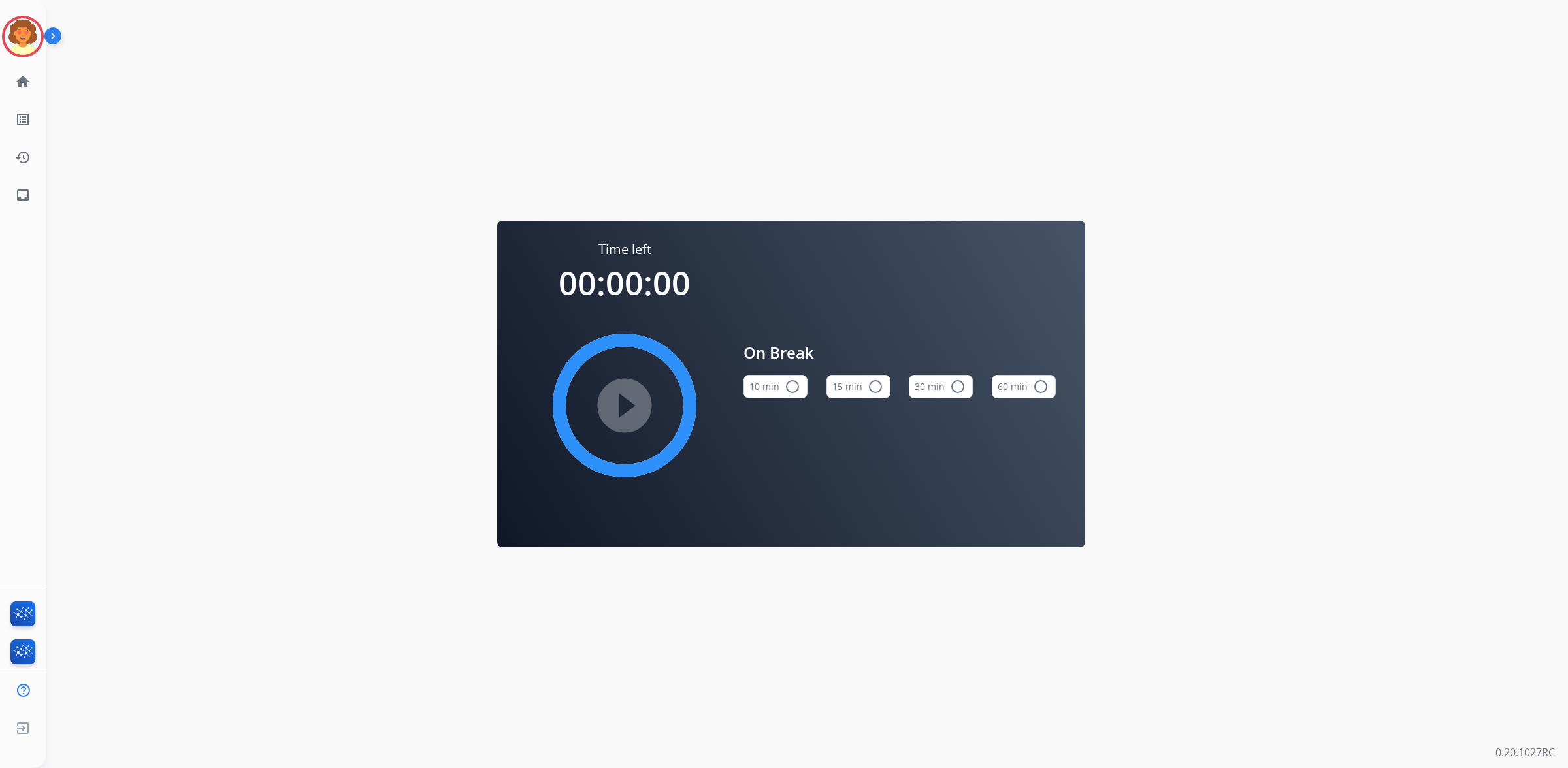
click at [864, 387] on button "15 min radio_button_unchecked" at bounding box center [858, 387] width 64 height 24
click at [617, 414] on mat-icon "play_circle_filled" at bounding box center [625, 406] width 16 height 16
